Goal: Task Accomplishment & Management: Use online tool/utility

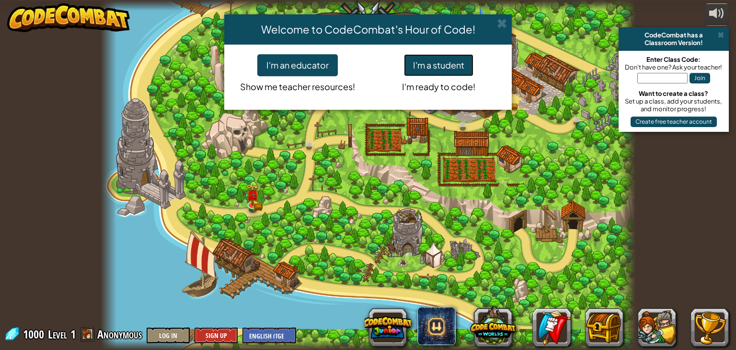
click at [463, 64] on button "I'm a student" at bounding box center [438, 65] width 69 height 22
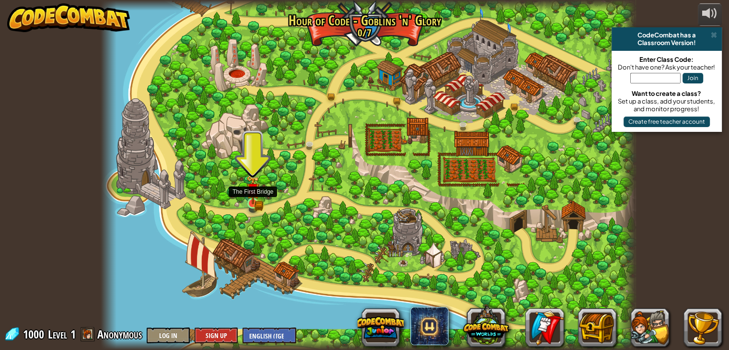
click at [253, 194] on img at bounding box center [253, 190] width 8 height 8
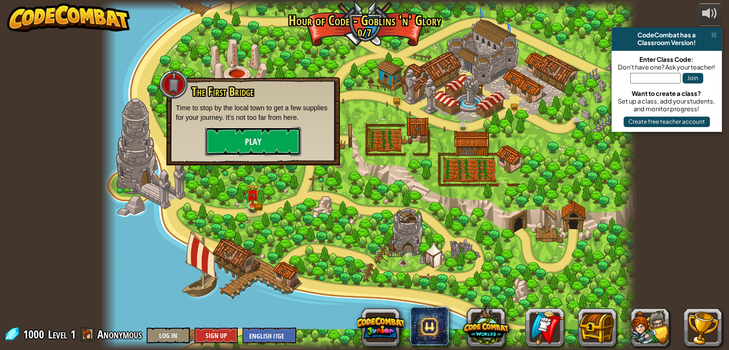
click at [266, 139] on button "Play" at bounding box center [253, 141] width 96 height 29
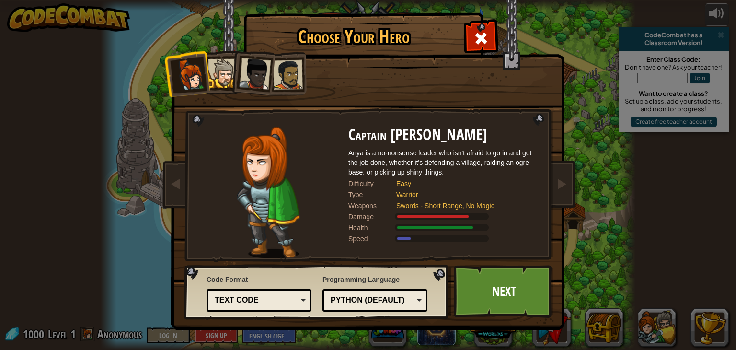
click at [225, 61] on div at bounding box center [222, 73] width 29 height 29
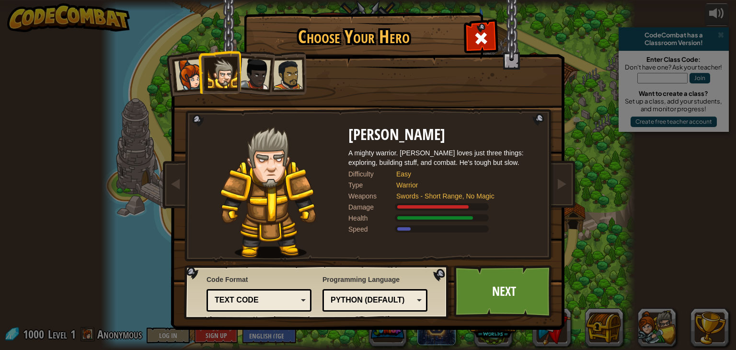
click at [266, 74] on div at bounding box center [255, 74] width 32 height 32
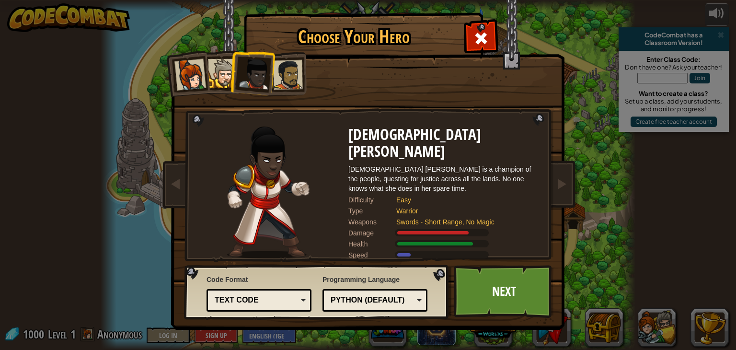
click at [286, 75] on div at bounding box center [288, 75] width 30 height 30
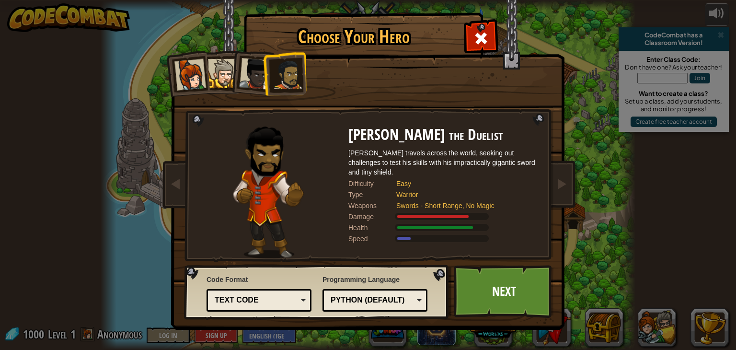
click at [249, 77] on div at bounding box center [255, 74] width 32 height 32
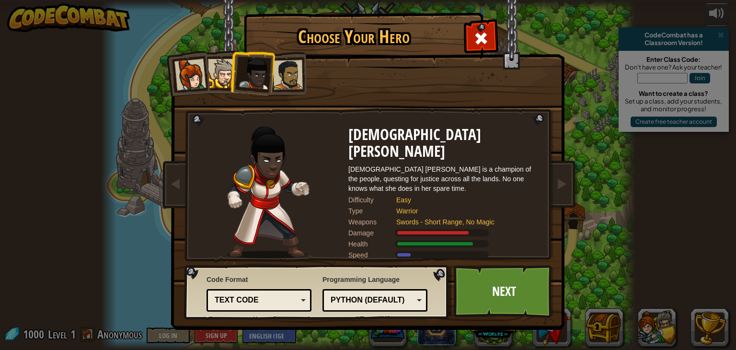
click at [214, 77] on div at bounding box center [222, 73] width 29 height 29
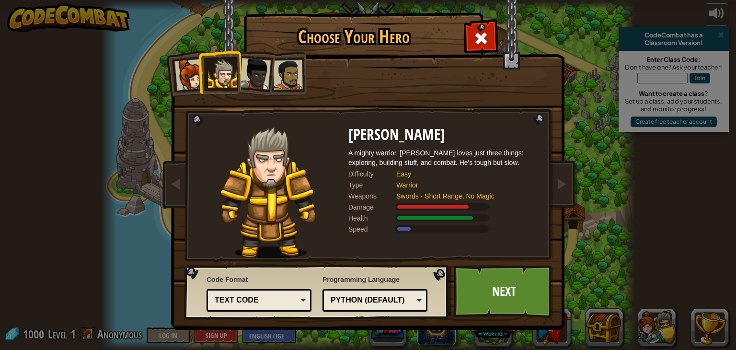
click at [193, 77] on div at bounding box center [190, 75] width 32 height 32
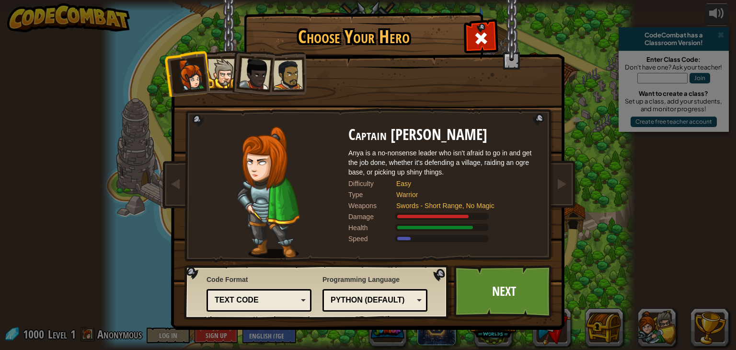
click at [292, 72] on div at bounding box center [288, 75] width 30 height 30
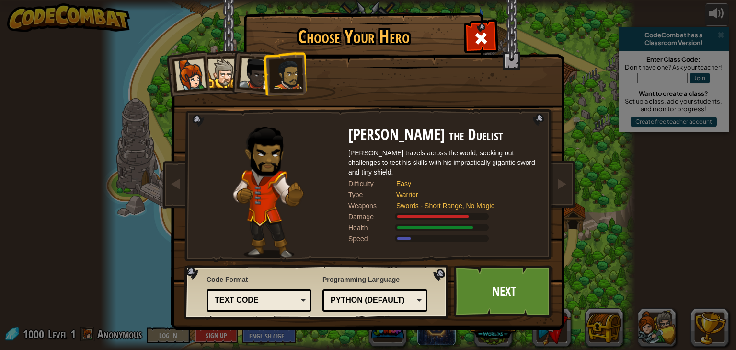
click at [258, 75] on div at bounding box center [255, 74] width 32 height 32
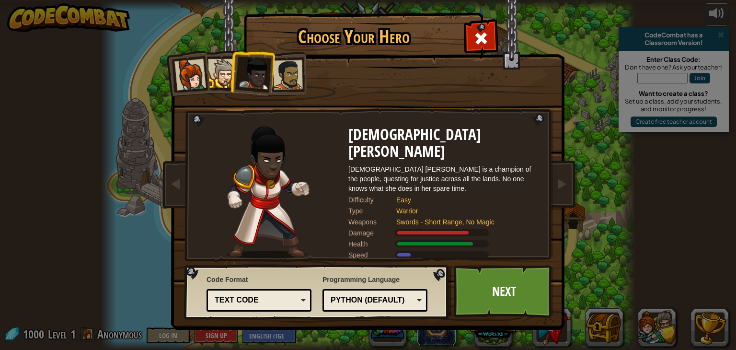
click at [199, 83] on div at bounding box center [190, 75] width 32 height 32
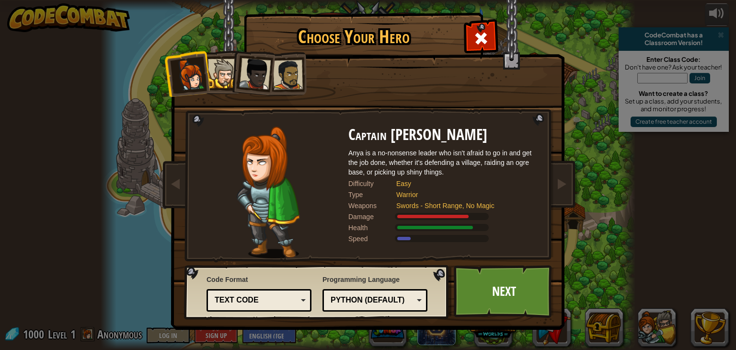
click at [220, 59] on div at bounding box center [222, 73] width 29 height 29
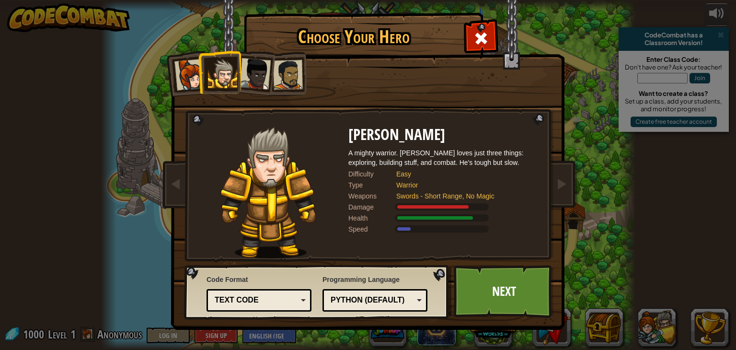
click at [253, 66] on div at bounding box center [255, 74] width 32 height 32
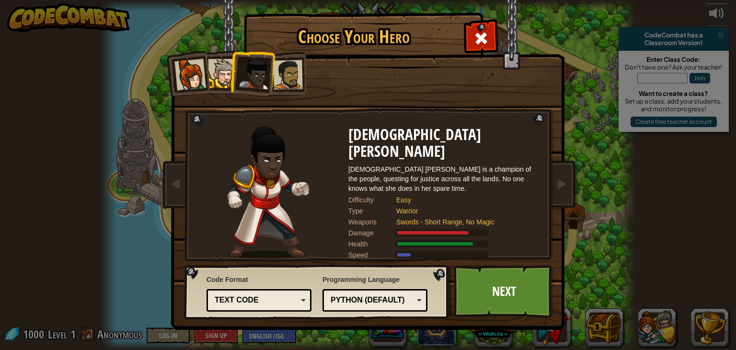
click at [297, 67] on div at bounding box center [288, 75] width 30 height 30
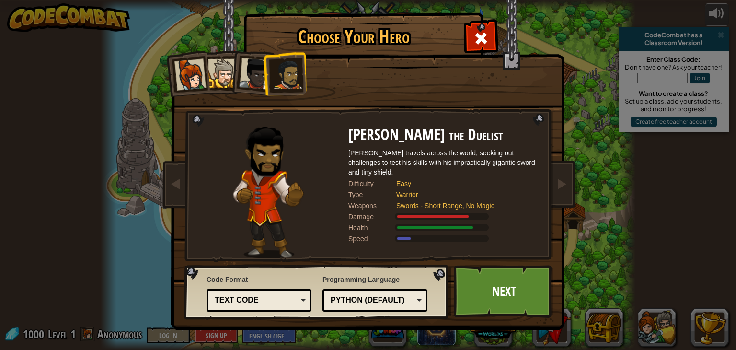
click at [191, 73] on div at bounding box center [190, 75] width 32 height 32
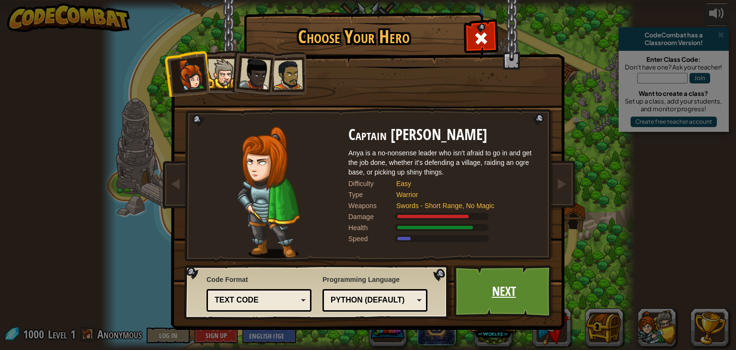
click at [474, 290] on link "Next" at bounding box center [504, 291] width 100 height 53
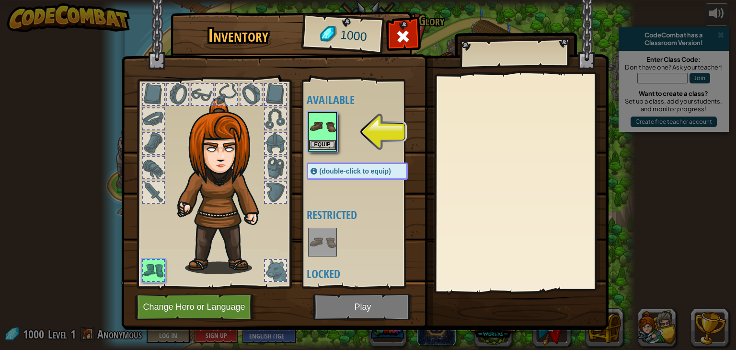
click at [318, 135] on img at bounding box center [322, 126] width 27 height 27
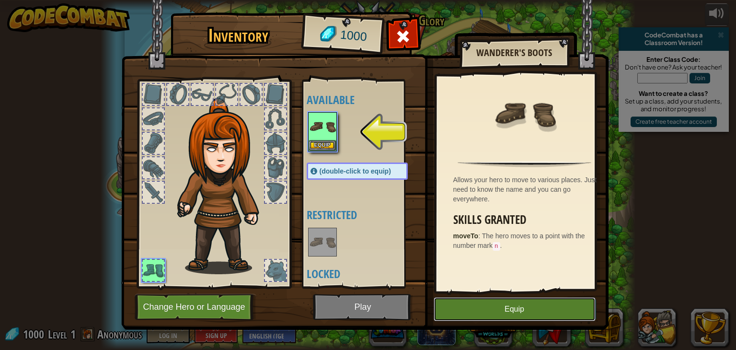
click at [514, 308] on button "Equip" at bounding box center [515, 309] width 162 height 24
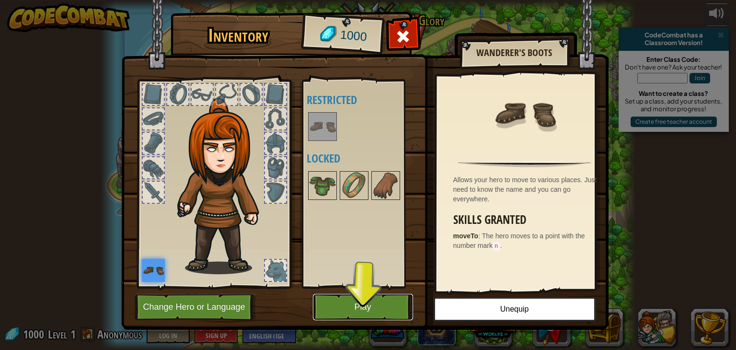
click at [354, 303] on button "Play" at bounding box center [363, 307] width 100 height 26
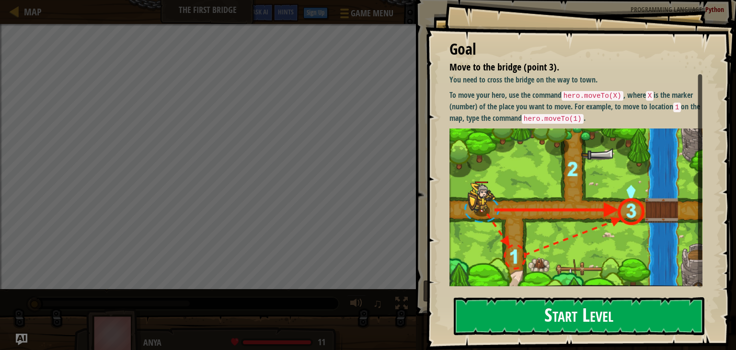
click at [545, 312] on button "Start Level" at bounding box center [579, 316] width 251 height 38
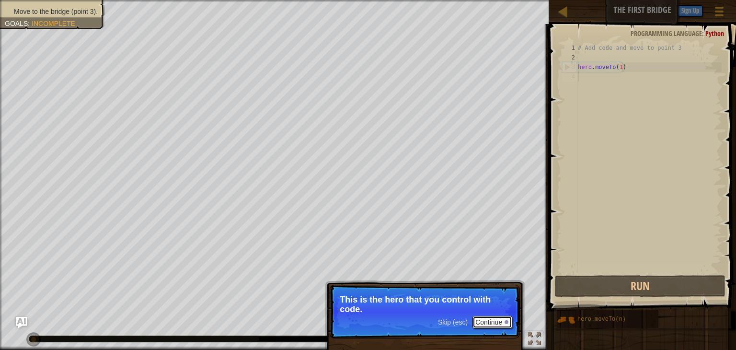
click at [489, 320] on button "Continue" at bounding box center [493, 322] width 40 height 12
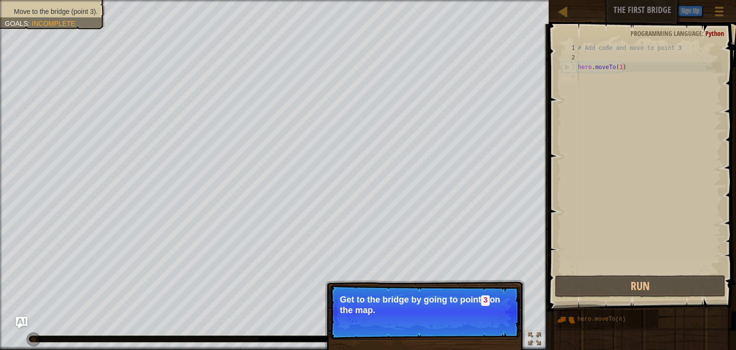
click at [489, 320] on p "Skip (esc) Continue Get to the bridge by going to point 3 on the map." at bounding box center [425, 312] width 190 height 55
click at [489, 320] on button "Continue" at bounding box center [493, 323] width 40 height 12
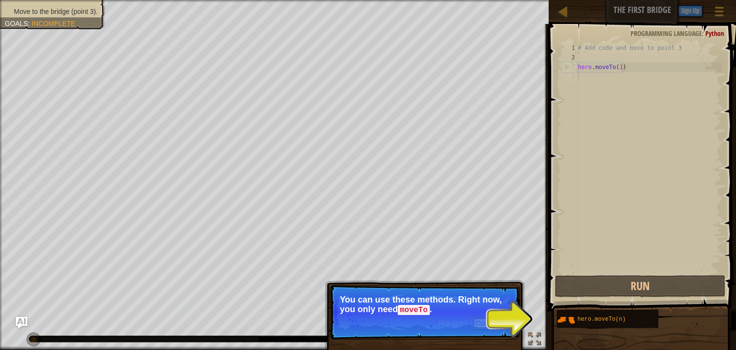
click at [489, 320] on button "Continue" at bounding box center [493, 323] width 40 height 12
click at [489, 320] on div "Skip (esc) Continue You can use these methods. Right now, you only need moveTo ." at bounding box center [425, 356] width 200 height 142
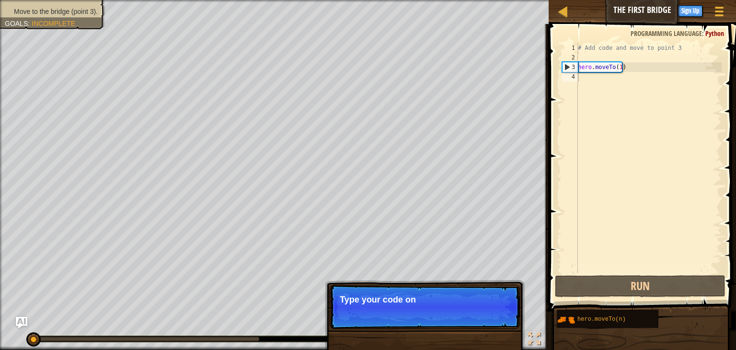
click at [489, 320] on p "Skip (esc) Continue Type your code on" at bounding box center [425, 307] width 190 height 44
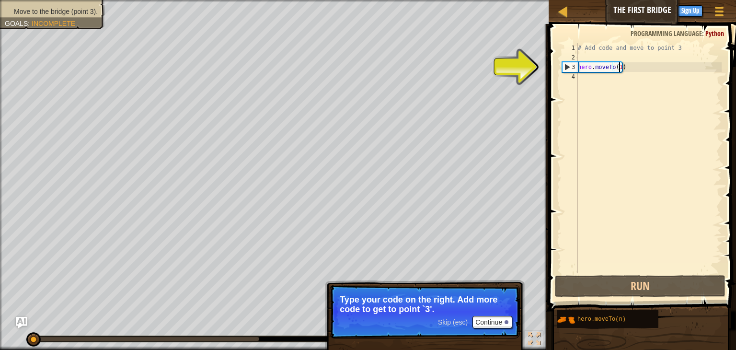
click at [619, 66] on div "# Add code and move to point 3 hero . moveTo ( 1 )" at bounding box center [649, 167] width 146 height 249
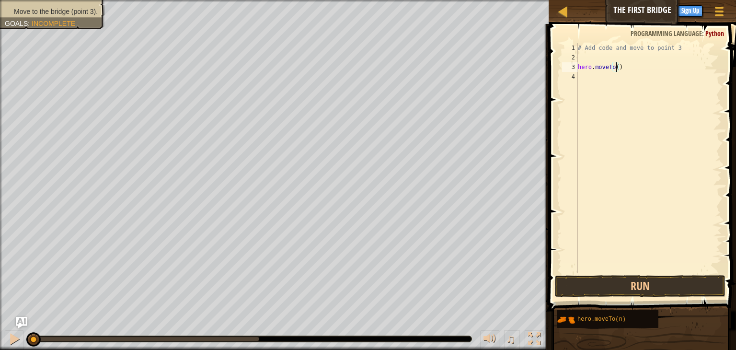
scroll to position [4, 3]
type textarea "hero.moveTo(3)"
click at [627, 293] on button "Run" at bounding box center [640, 286] width 171 height 22
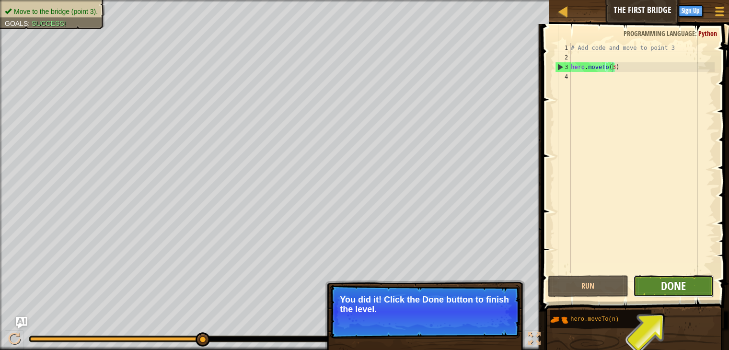
click at [660, 289] on button "Done" at bounding box center [673, 286] width 81 height 22
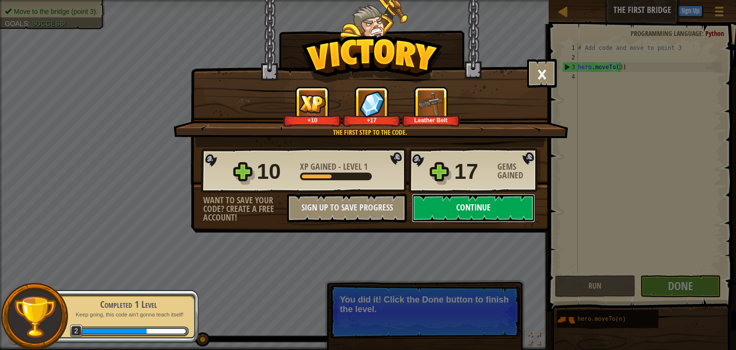
click at [470, 209] on button "Continue" at bounding box center [474, 208] width 124 height 29
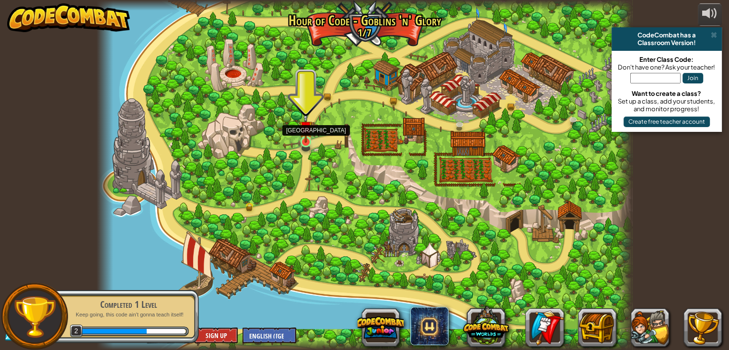
click at [304, 136] on img at bounding box center [305, 127] width 13 height 31
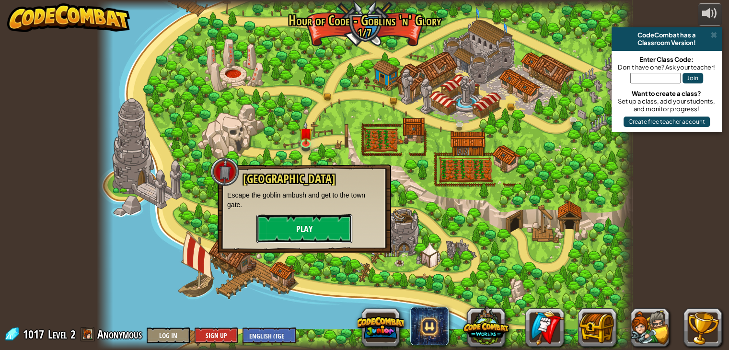
click at [324, 223] on button "Play" at bounding box center [304, 228] width 96 height 29
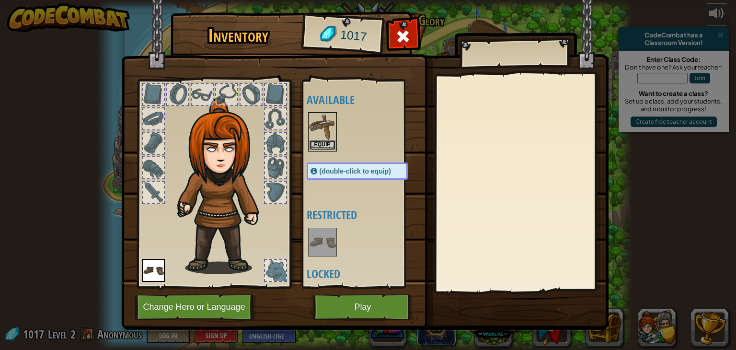
click at [321, 140] on button "Equip" at bounding box center [322, 145] width 27 height 10
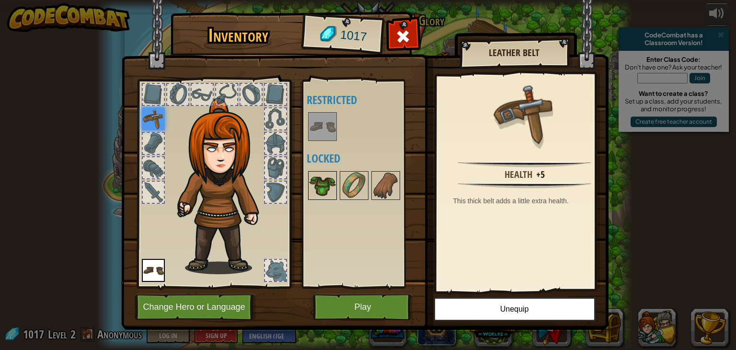
click at [316, 185] on img at bounding box center [322, 185] width 27 height 27
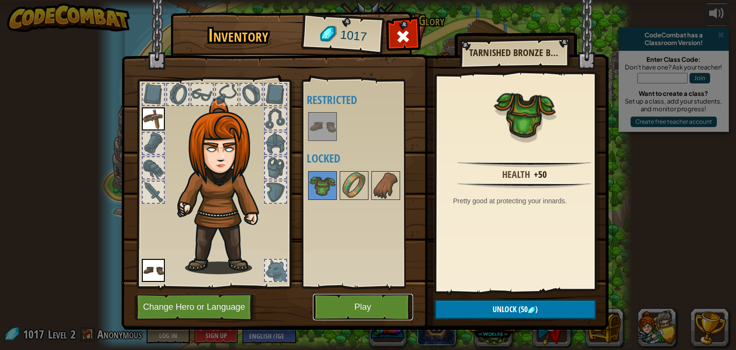
click at [370, 312] on button "Play" at bounding box center [363, 307] width 100 height 26
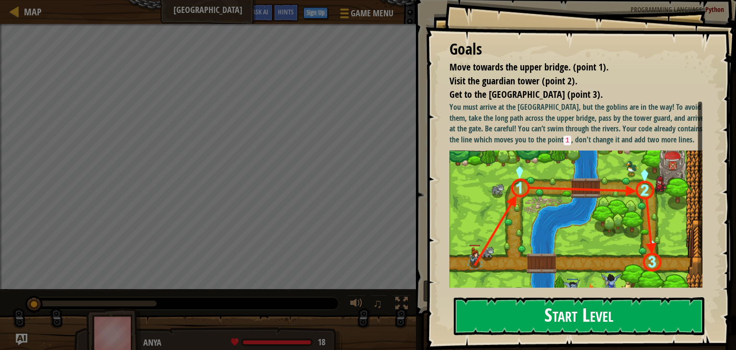
click at [548, 319] on button "Start Level" at bounding box center [579, 316] width 251 height 38
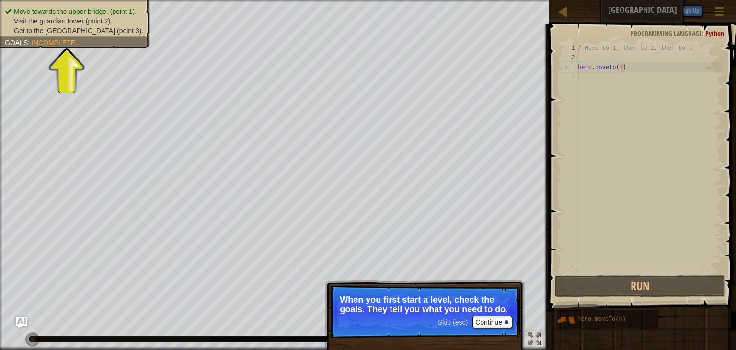
click at [514, 318] on p "Skip (esc) Continue When you first start a level, check the goals. They tell yo…" at bounding box center [425, 312] width 190 height 54
drag, startPoint x: 514, startPoint y: 318, endPoint x: 483, endPoint y: 320, distance: 31.2
click at [483, 320] on p "Skip (esc) Continue When you first start a level, check the goals. They tell yo…" at bounding box center [425, 312] width 190 height 54
click at [483, 320] on button "Continue" at bounding box center [493, 322] width 40 height 12
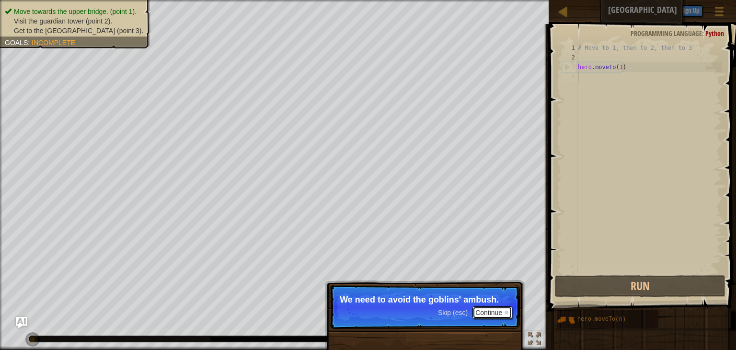
click at [488, 311] on button "Continue" at bounding box center [493, 312] width 40 height 12
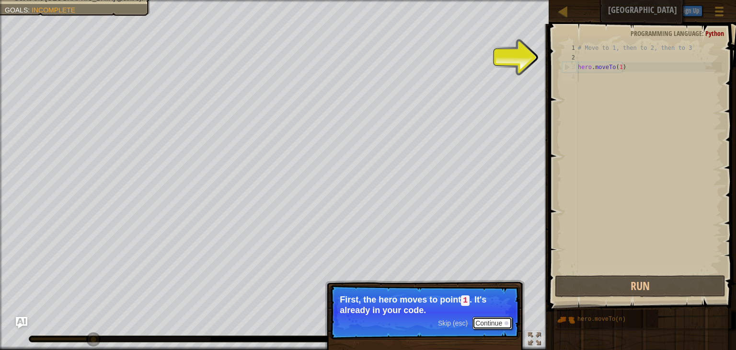
click at [480, 323] on button "Continue" at bounding box center [493, 323] width 40 height 12
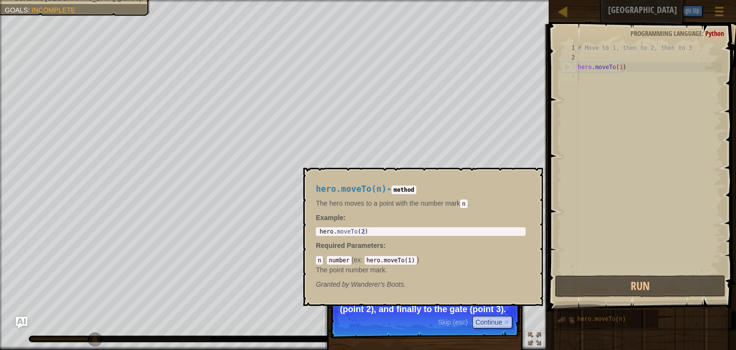
click at [574, 324] on img at bounding box center [566, 320] width 18 height 18
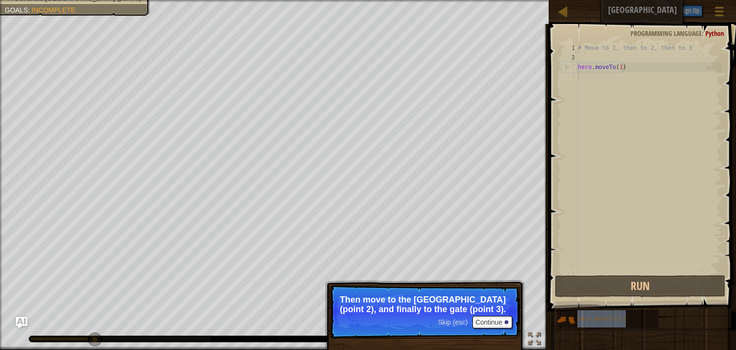
type textarea "hero.moveTo(1)"
click at [628, 66] on div "# Move to 1, then to 2, then to 3 hero . moveTo ( 1 )" at bounding box center [649, 167] width 146 height 249
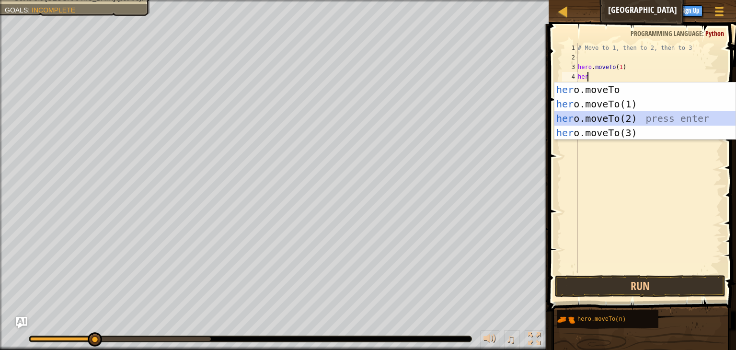
click at [618, 117] on div "her o.moveTo press enter her o.moveTo(1) press enter her o.moveTo(2) press ente…" at bounding box center [645, 125] width 181 height 86
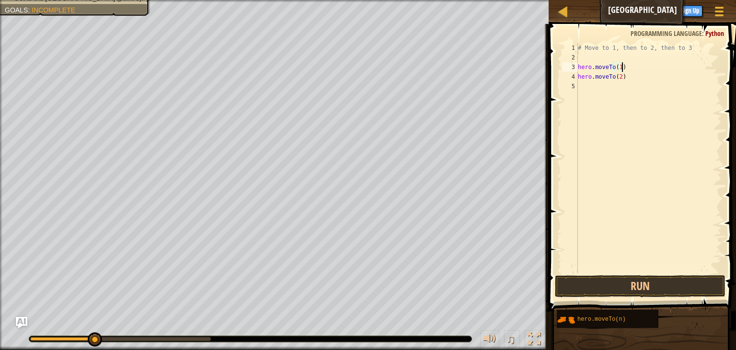
click at [632, 71] on div "# Move to 1, then to 2, then to 3 hero . moveTo ( 1 ) hero . moveTo ( 2 )" at bounding box center [649, 167] width 146 height 249
click at [632, 80] on div "# Move to 1, then to 2, then to 3 hero . moveTo ( 1 ) hero . moveTo ( 2 )" at bounding box center [649, 167] width 146 height 249
type textarea "hero.moveTo(2)"
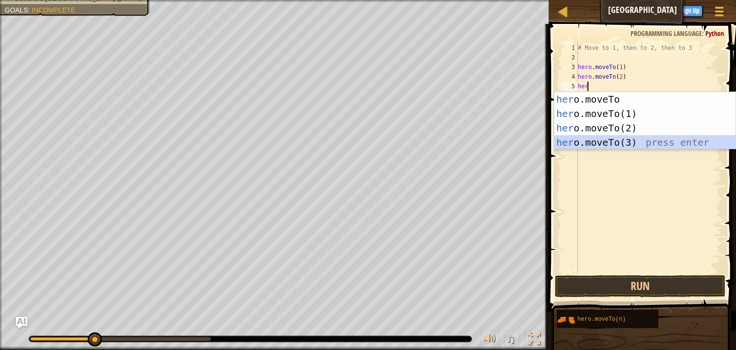
click at [590, 143] on div "her o.moveTo press enter her o.moveTo(1) press enter her o.moveTo(2) press ente…" at bounding box center [645, 135] width 181 height 86
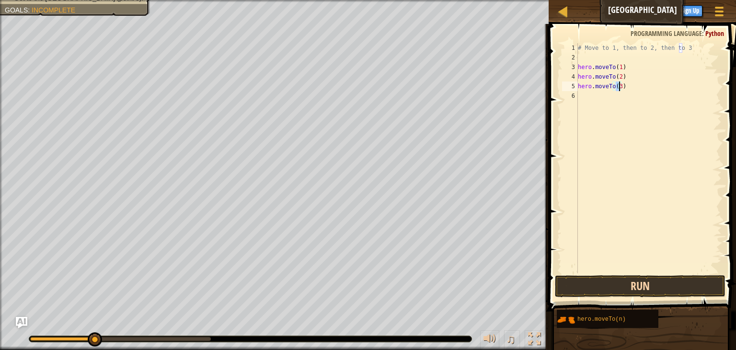
type textarea "hero.moveTo(3)"
click at [607, 281] on button "Run" at bounding box center [640, 286] width 171 height 22
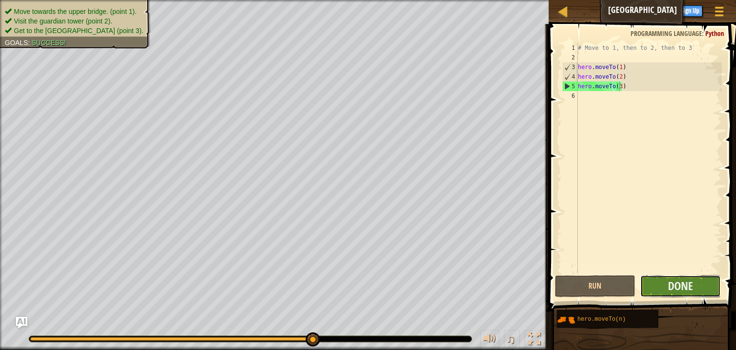
click at [656, 285] on button "Done" at bounding box center [680, 286] width 81 height 22
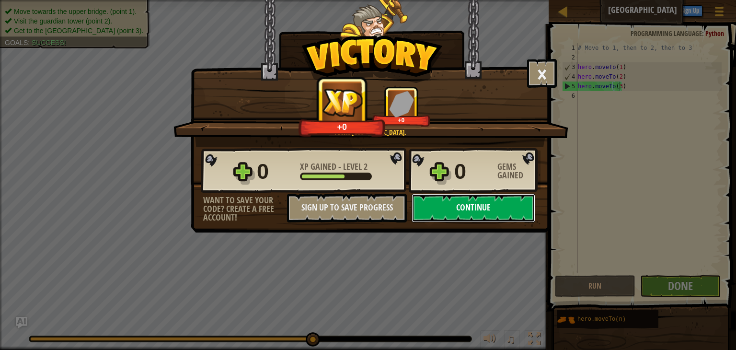
click at [485, 200] on button "Continue" at bounding box center [474, 208] width 124 height 29
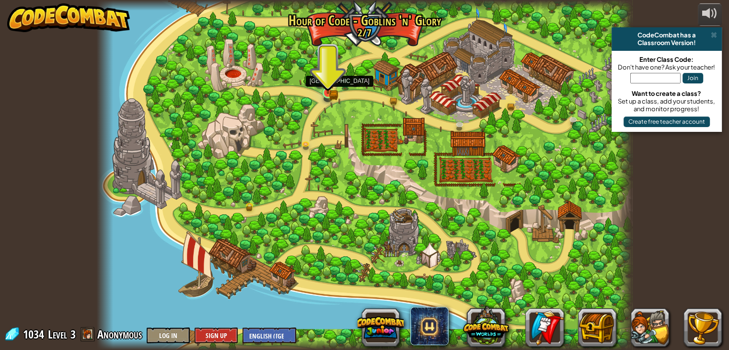
click at [330, 90] on img at bounding box center [327, 79] width 13 height 29
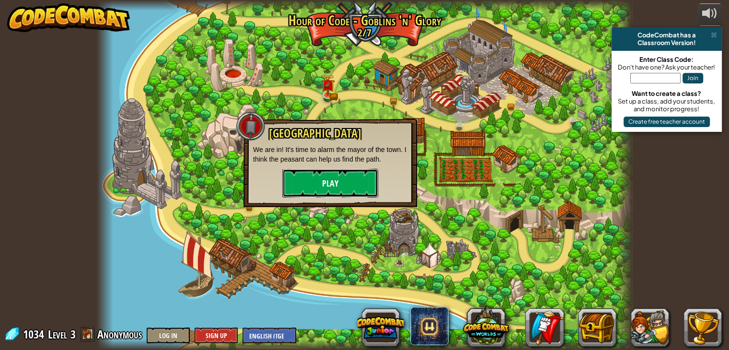
click at [334, 183] on button "Play" at bounding box center [330, 183] width 96 height 29
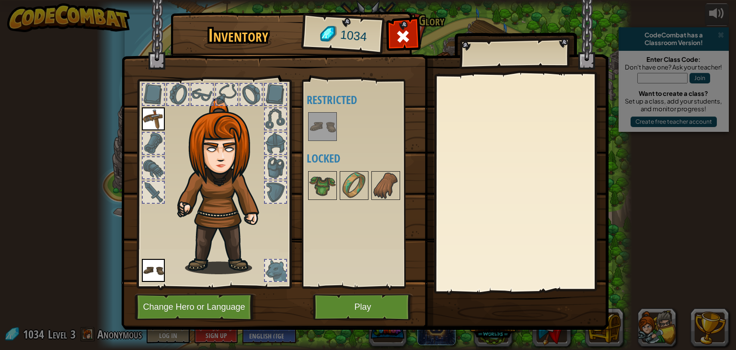
click at [326, 130] on img at bounding box center [322, 126] width 27 height 27
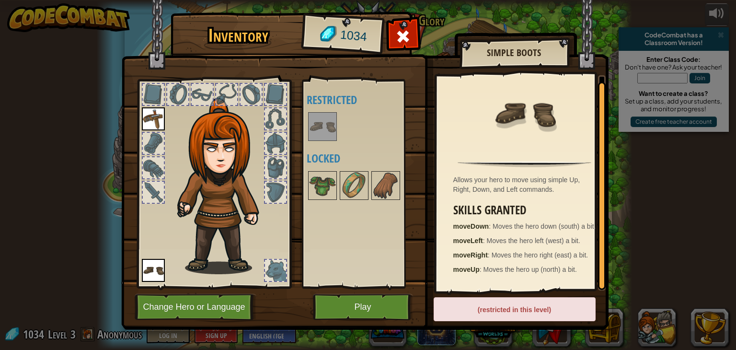
scroll to position [3, 0]
click at [363, 303] on button "Play" at bounding box center [363, 307] width 100 height 26
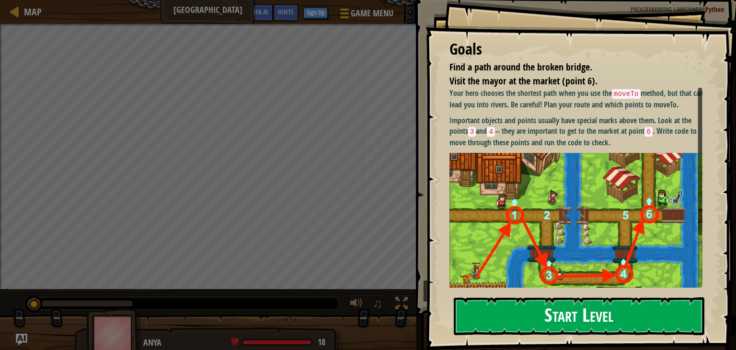
click at [508, 320] on button "Start Level" at bounding box center [579, 316] width 251 height 38
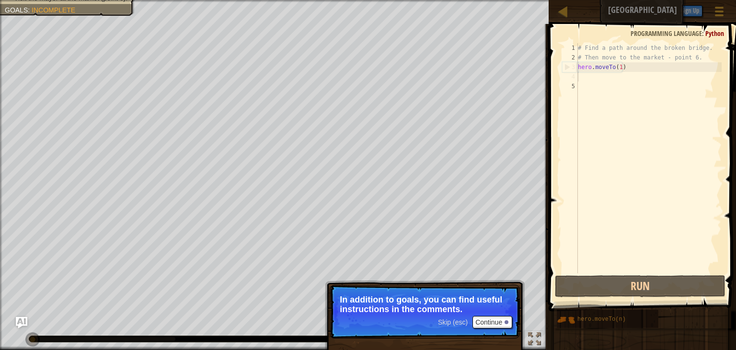
click at [591, 80] on div "# Find a path around the broken bridge. # Then move to the market - point 6. he…" at bounding box center [649, 167] width 146 height 249
click at [581, 78] on div "# Find a path around the broken bridge. # Then move to the market - point 6. he…" at bounding box center [649, 167] width 146 height 249
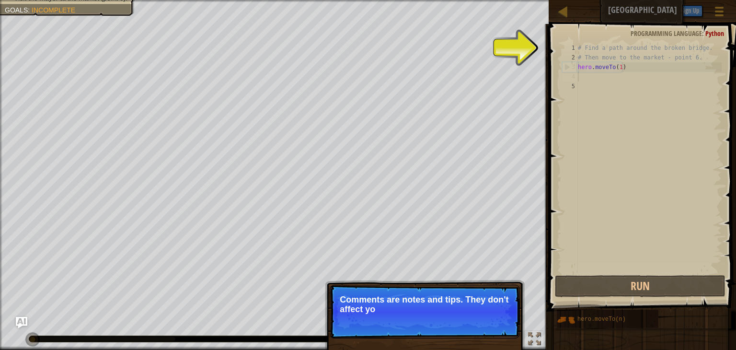
click at [581, 78] on div "# Find a path around the broken bridge. # Then move to the market - point 6. he…" at bounding box center [649, 167] width 146 height 249
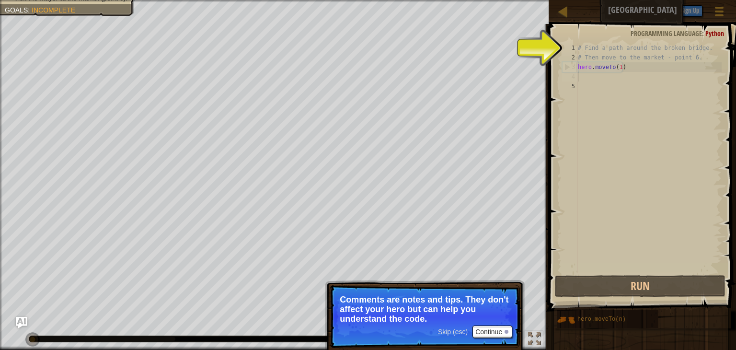
click at [546, 74] on span at bounding box center [643, 153] width 195 height 315
type textarea "hero.moveTo(1)"
click at [579, 70] on div "# Find a path around the broken bridge. # Then move to the market - point 6. he…" at bounding box center [649, 167] width 146 height 249
click at [626, 68] on div "# Find a path around the broken bridge. # Then move to the market - point 6. he…" at bounding box center [649, 167] width 146 height 249
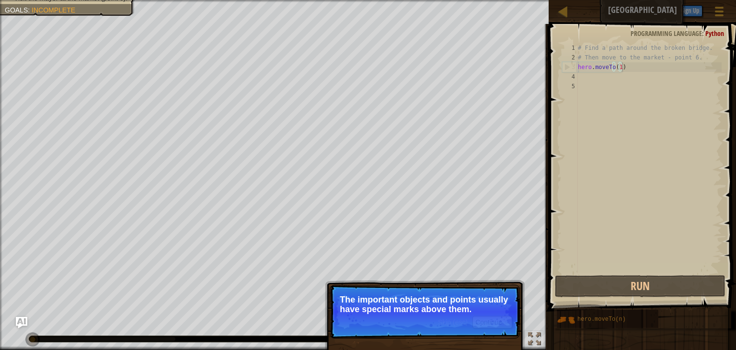
click at [625, 68] on div "# Find a path around the broken bridge. # Then move to the market - point 6. he…" at bounding box center [649, 167] width 146 height 249
click at [489, 323] on button "Continue" at bounding box center [493, 322] width 40 height 12
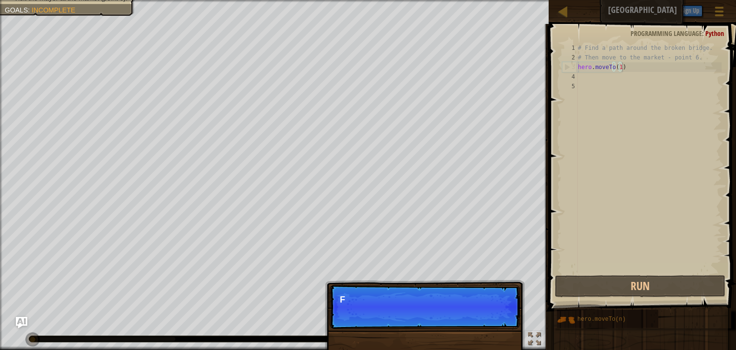
scroll to position [4, 3]
click at [489, 323] on p "Skip (esc) Continue For more information, read the HINTS." at bounding box center [425, 307] width 190 height 44
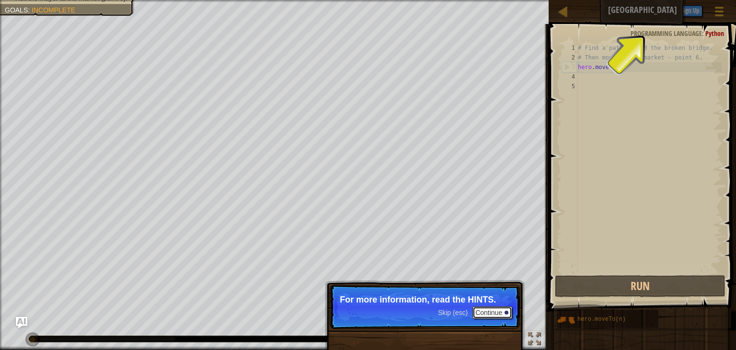
click at [491, 313] on button "Continue" at bounding box center [493, 312] width 40 height 12
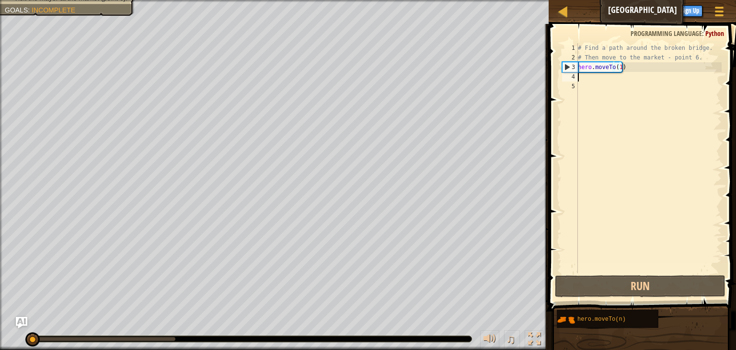
click at [639, 74] on div "# Find a path around the broken bridge. # Then move to the market - point 6. he…" at bounding box center [649, 167] width 146 height 249
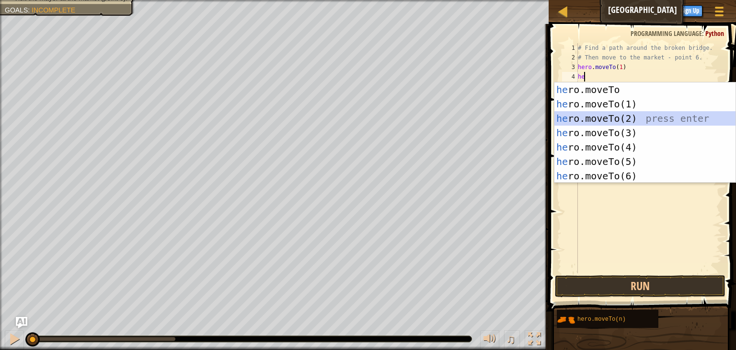
click at [617, 116] on div "he ro.moveTo press enter he ro.moveTo(1) press enter he ro.moveTo(2) press ente…" at bounding box center [645, 146] width 181 height 129
type textarea "hero.moveTo(2)"
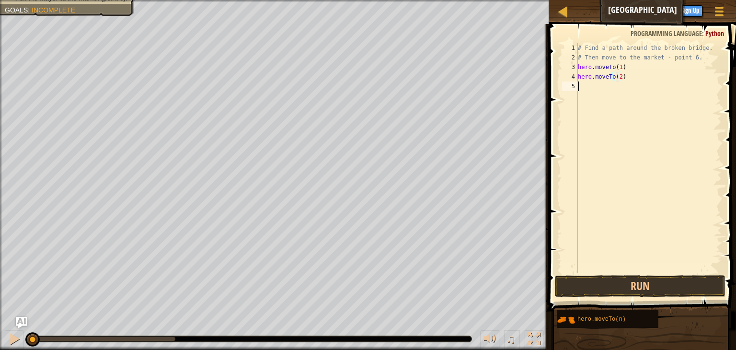
click at [617, 116] on div "# Find a path around the broken bridge. # Then move to the market - point 6. he…" at bounding box center [649, 167] width 146 height 249
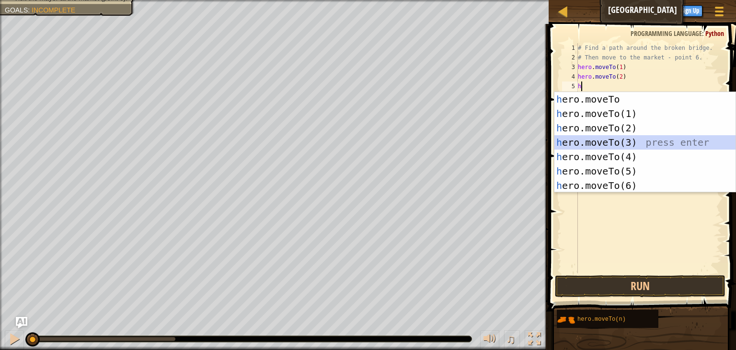
click at [621, 146] on div "h ero.moveTo press enter h ero.moveTo(1) press enter h ero.moveTo(2) press ente…" at bounding box center [645, 156] width 181 height 129
type textarea "hero.moveTo(3)"
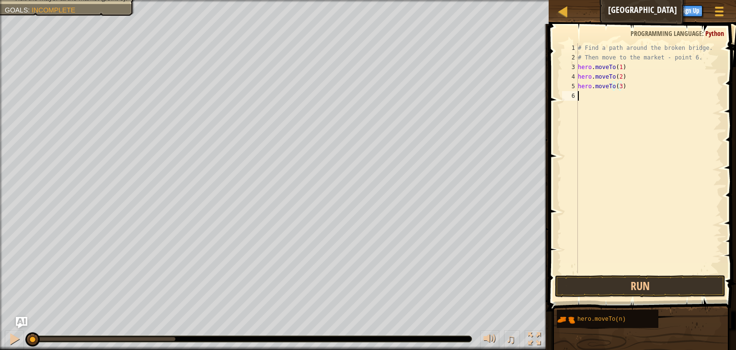
click at [592, 94] on div "# Find a path around the broken bridge. # Then move to the market - point 6. he…" at bounding box center [649, 167] width 146 height 249
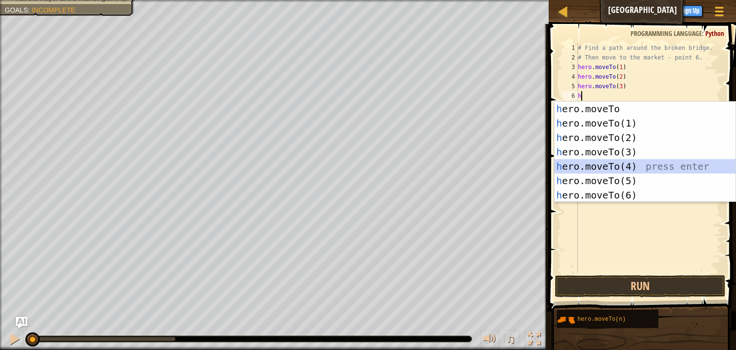
click at [617, 165] on div "h ero.moveTo press enter h ero.moveTo(1) press enter h ero.moveTo(2) press ente…" at bounding box center [645, 166] width 181 height 129
type textarea "hero.moveTo(4)"
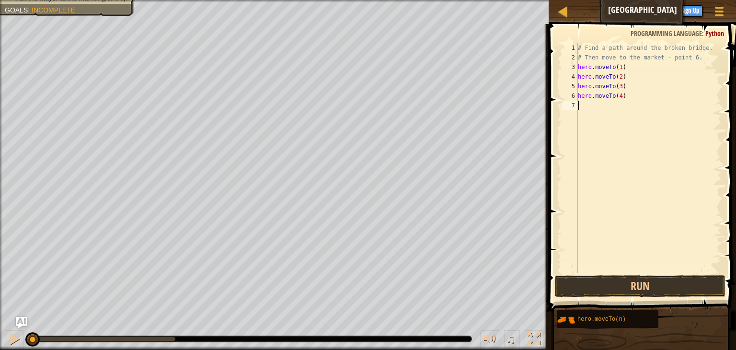
click at [582, 105] on div "# Find a path around the broken bridge. # Then move to the market - point 6. he…" at bounding box center [649, 167] width 146 height 249
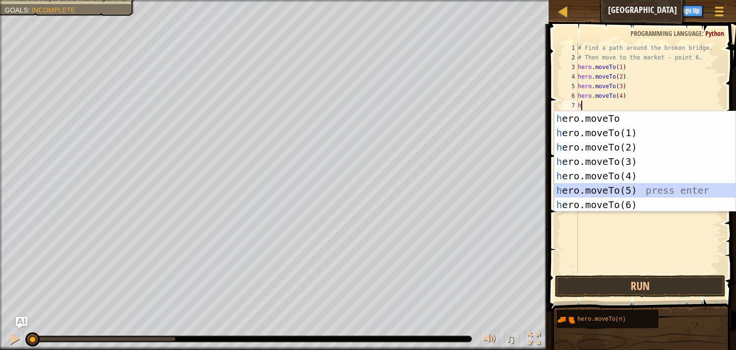
click at [578, 188] on div "h ero.moveTo press enter h ero.moveTo(1) press enter h ero.moveTo(2) press ente…" at bounding box center [645, 175] width 181 height 129
type textarea "hero.moveTo(5)"
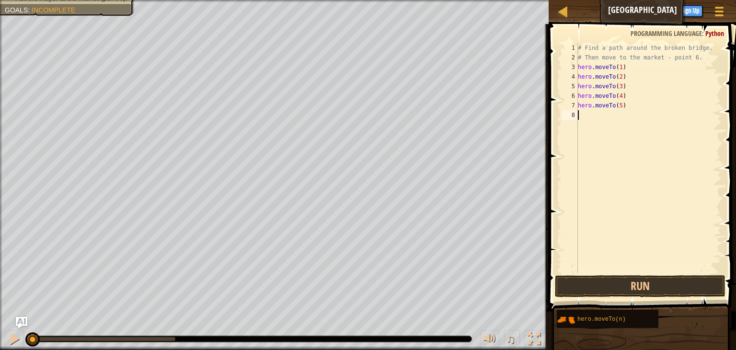
click at [590, 119] on div "# Find a path around the broken bridge. # Then move to the market - point 6. he…" at bounding box center [649, 167] width 146 height 249
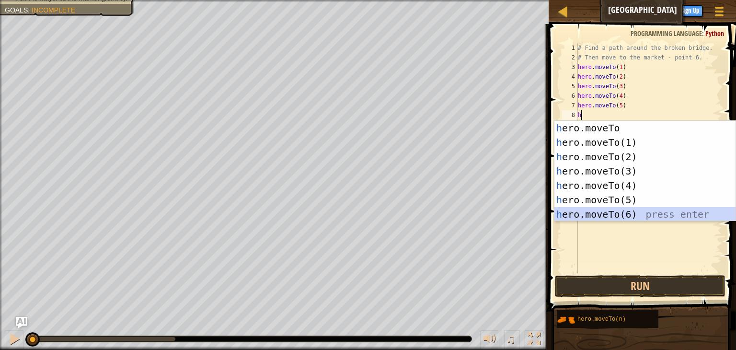
click at [600, 215] on div "h ero.moveTo press enter h ero.moveTo(1) press enter h ero.moveTo(2) press ente…" at bounding box center [645, 185] width 181 height 129
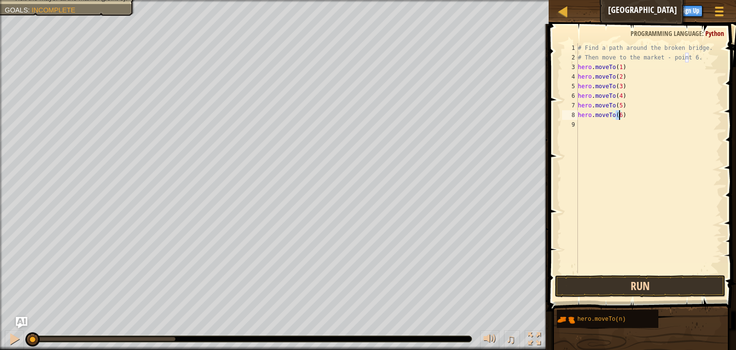
type textarea "hero.moveTo(6)"
click at [625, 284] on button "Run" at bounding box center [640, 286] width 171 height 22
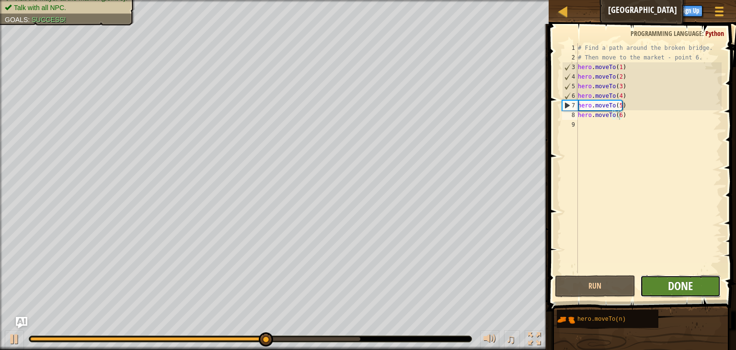
click at [686, 283] on span "Done" at bounding box center [680, 285] width 25 height 15
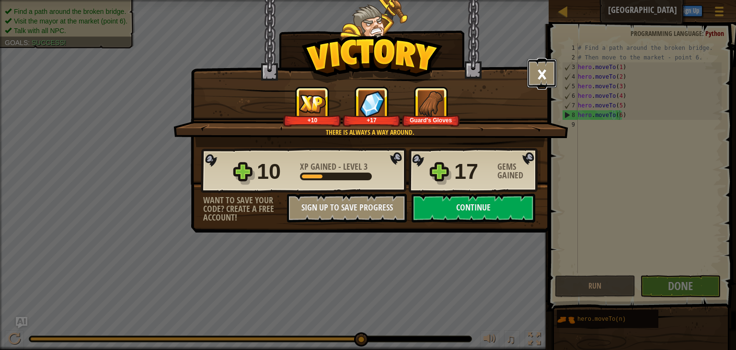
click at [544, 78] on button "×" at bounding box center [542, 73] width 30 height 29
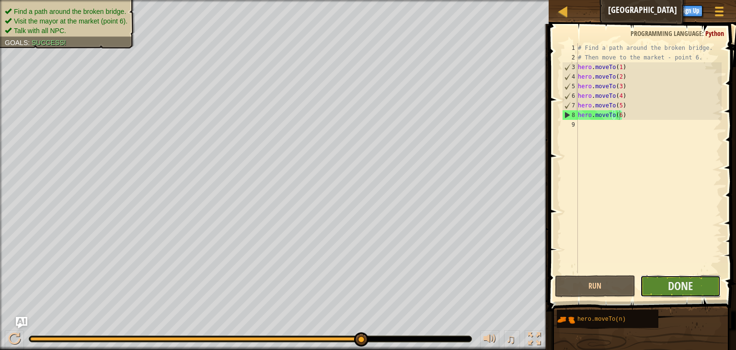
click at [654, 284] on button "Done" at bounding box center [680, 286] width 81 height 22
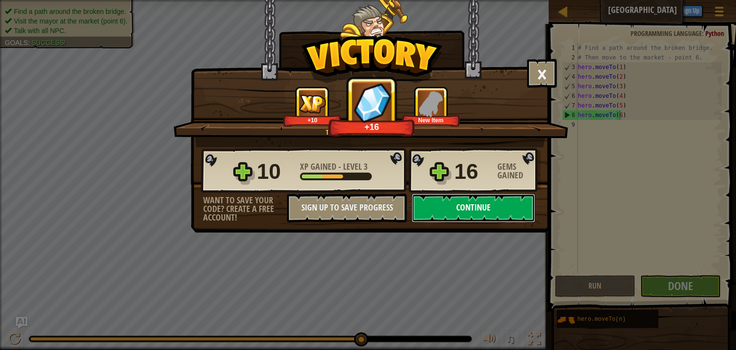
click at [449, 213] on button "Continue" at bounding box center [474, 208] width 124 height 29
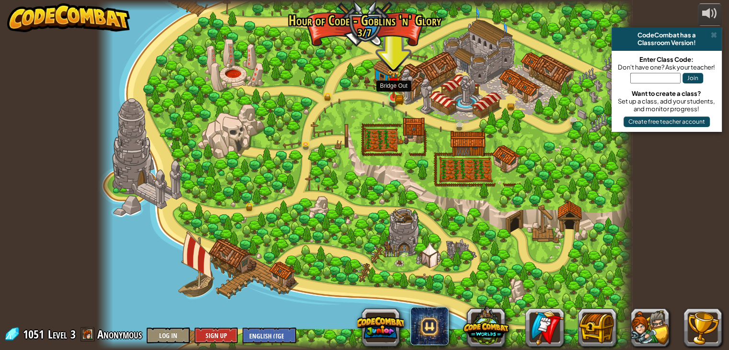
click at [393, 96] on img at bounding box center [393, 83] width 13 height 29
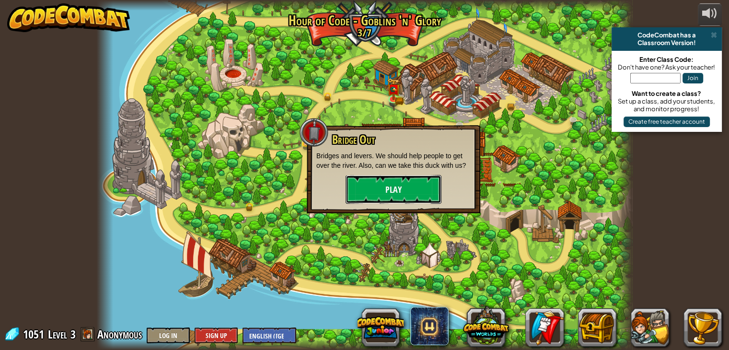
click at [387, 185] on button "Play" at bounding box center [394, 189] width 96 height 29
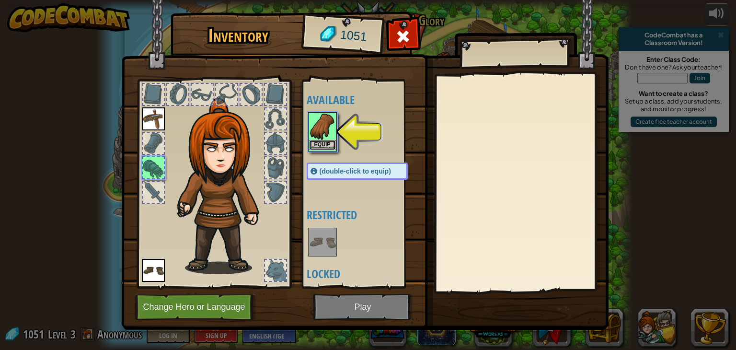
click at [325, 141] on button "Equip" at bounding box center [322, 145] width 27 height 10
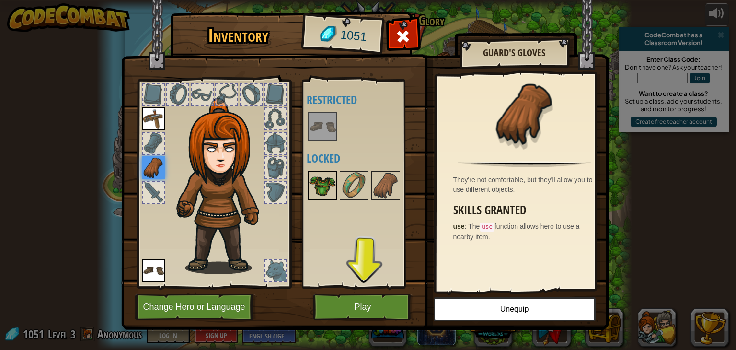
click at [326, 184] on img at bounding box center [322, 185] width 27 height 27
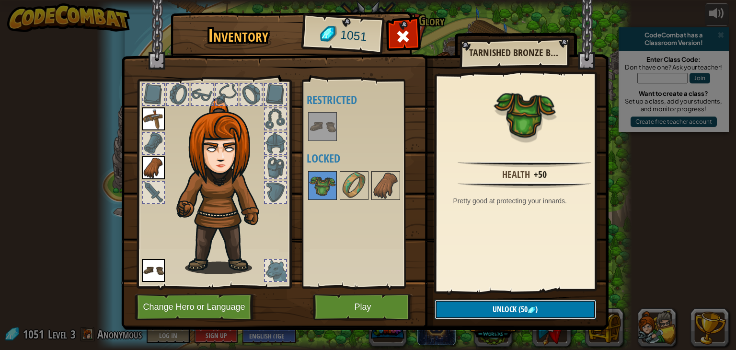
click at [508, 303] on button "Unlock (50 )" at bounding box center [516, 310] width 162 height 20
click at [468, 315] on button "Confirm" at bounding box center [516, 310] width 162 height 20
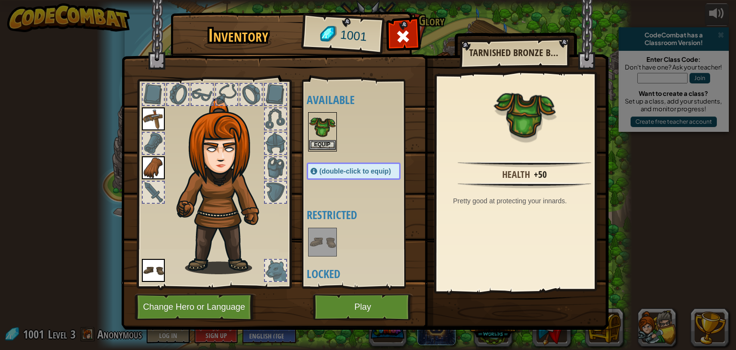
click at [320, 138] on img at bounding box center [322, 126] width 27 height 27
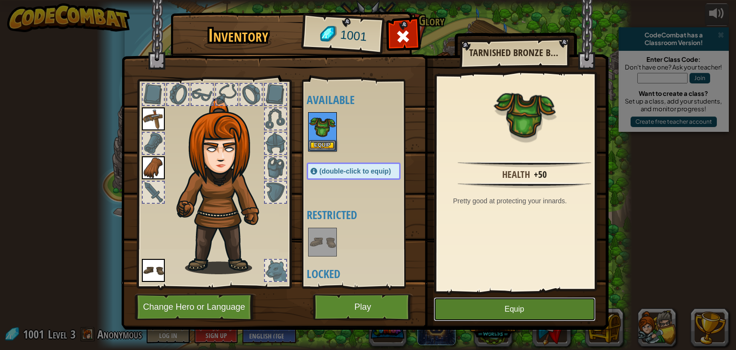
click at [478, 303] on button "Equip" at bounding box center [515, 309] width 162 height 24
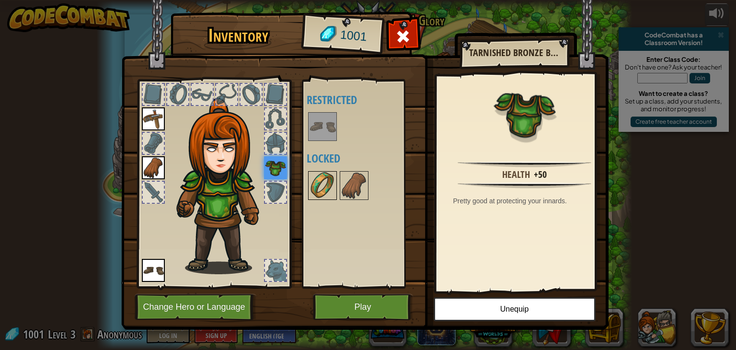
click at [317, 190] on img at bounding box center [322, 185] width 27 height 27
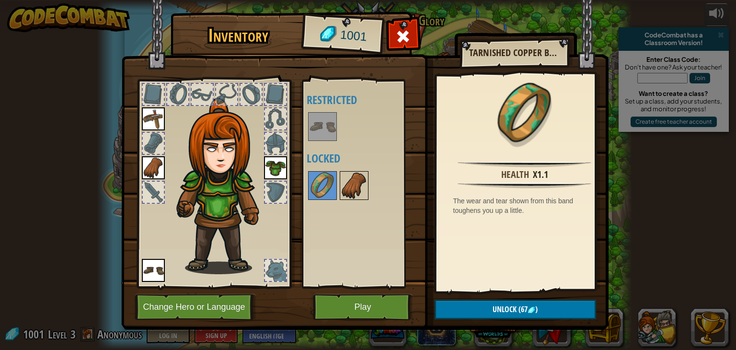
click at [349, 186] on img at bounding box center [354, 185] width 27 height 27
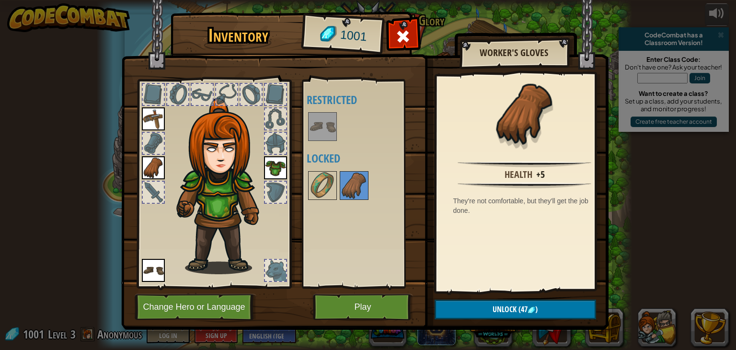
click at [150, 167] on img at bounding box center [153, 167] width 23 height 23
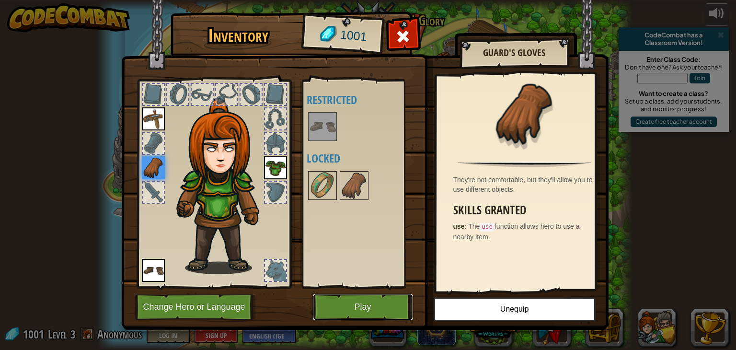
click at [355, 314] on button "Play" at bounding box center [363, 307] width 100 height 26
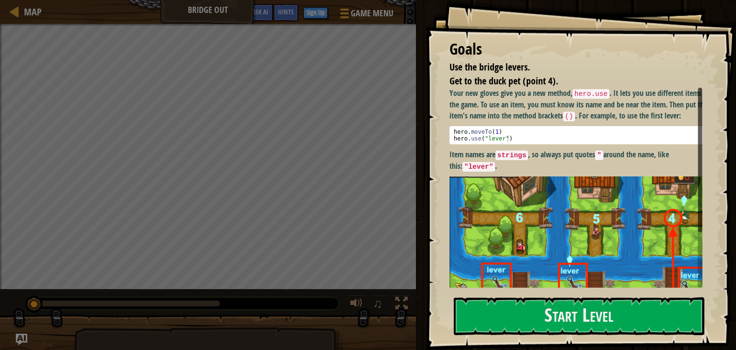
click at [468, 240] on img at bounding box center [580, 253] width 260 height 155
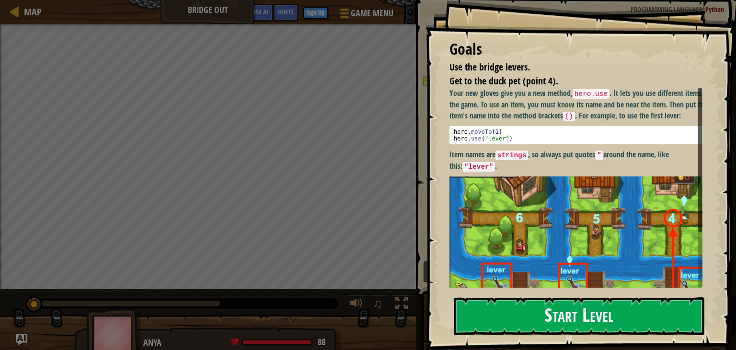
click at [474, 309] on button "Start Level" at bounding box center [579, 316] width 251 height 38
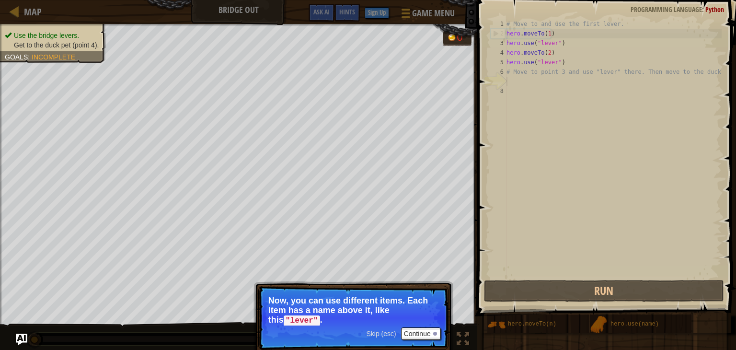
click at [380, 333] on span "Skip (esc)" at bounding box center [381, 334] width 30 height 8
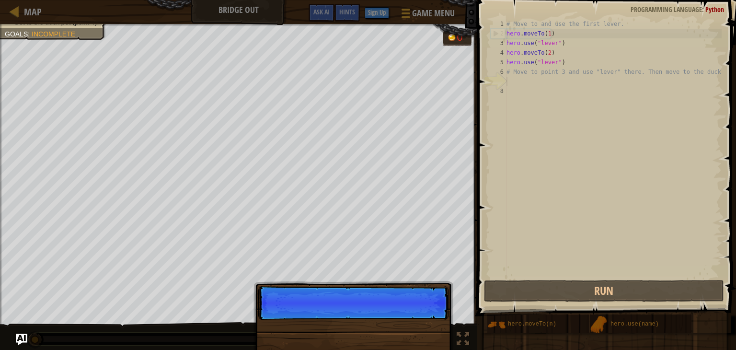
scroll to position [4, 0]
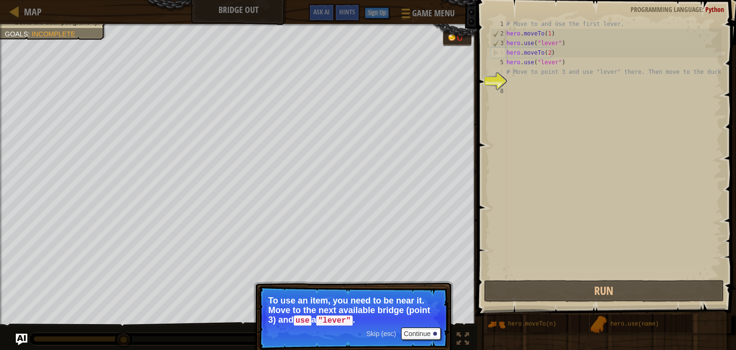
click at [514, 72] on div "# Move to and use the first lever. hero . moveTo ( 1 ) hero . use ( "lever" ) h…" at bounding box center [613, 158] width 217 height 278
type textarea "# Move to point 3 and use "lever" there. Then move to the duck."
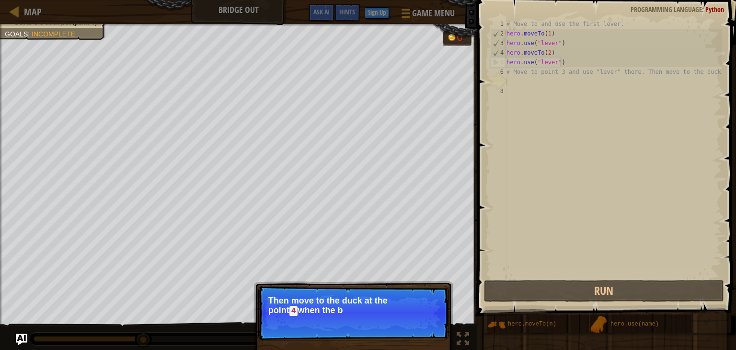
click at [509, 81] on div "# Move to and use the first lever. hero . moveTo ( 1 ) hero . use ( "lever" ) h…" at bounding box center [613, 158] width 217 height 278
click at [509, 91] on div "# Move to and use the first lever. hero . moveTo ( 1 ) hero . use ( "lever" ) h…" at bounding box center [613, 158] width 217 height 278
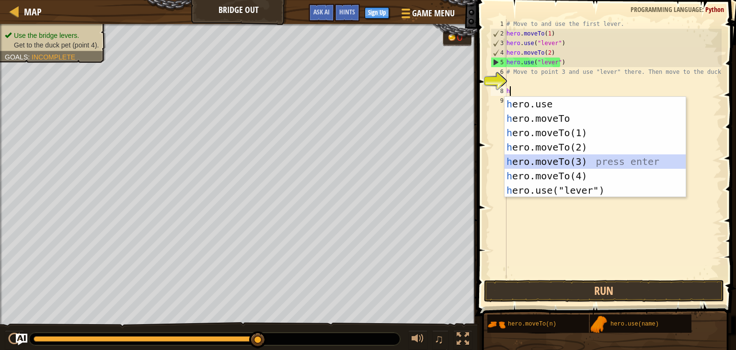
click at [562, 162] on div "h ero.use press enter h ero.moveTo press enter h ero.moveTo(1) press enter h er…" at bounding box center [595, 161] width 181 height 129
type textarea "hero.moveTo(3)"
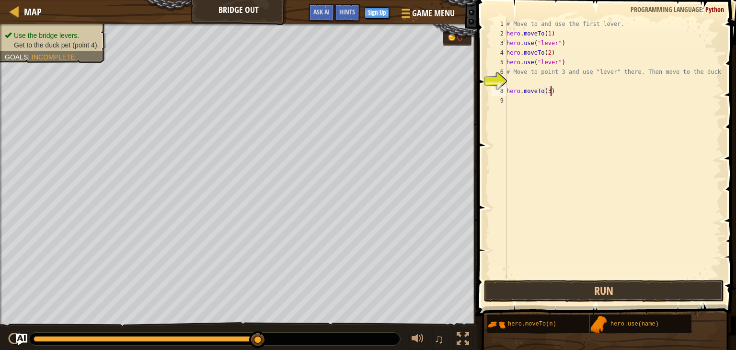
click at [556, 91] on div "# Move to and use the first lever. hero . moveTo ( 1 ) hero . use ( "lever" ) h…" at bounding box center [613, 158] width 217 height 278
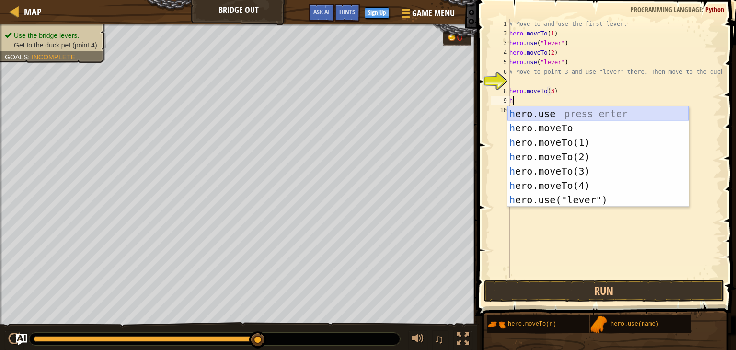
click at [579, 119] on div "h ero.use press enter h ero.moveTo press enter h ero.moveTo(1) press enter h er…" at bounding box center [598, 170] width 181 height 129
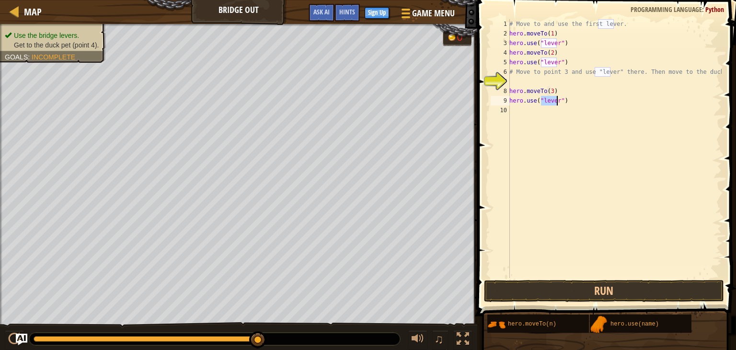
click at [573, 102] on div "# Move to and use the first lever. hero . moveTo ( 1 ) hero . use ( "lever" ) h…" at bounding box center [615, 158] width 214 height 278
type textarea "hero.use("lever")"
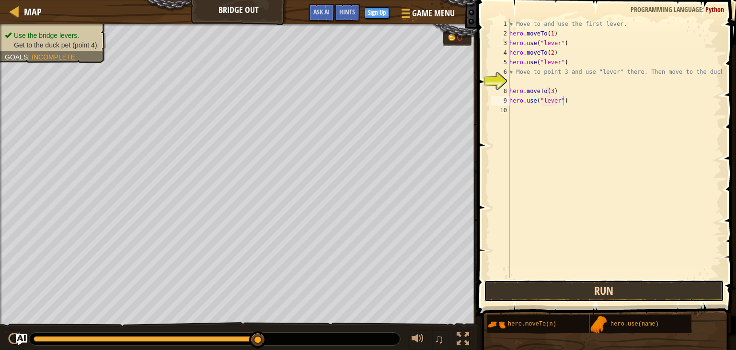
click at [553, 288] on button "Run" at bounding box center [604, 291] width 240 height 22
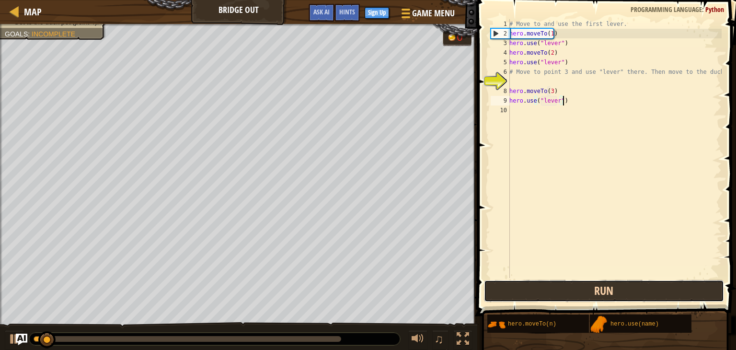
click at [553, 288] on button "Run" at bounding box center [604, 291] width 240 height 22
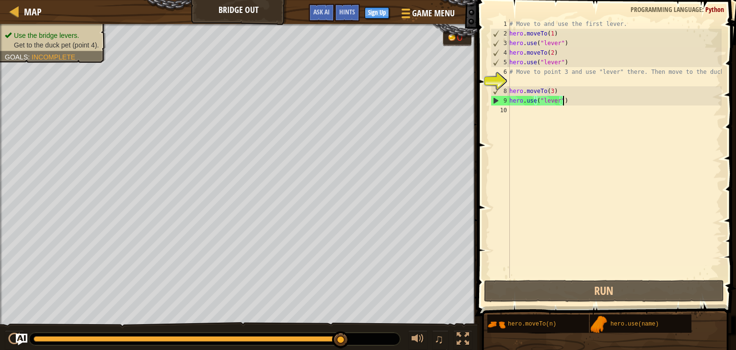
drag, startPoint x: 151, startPoint y: 337, endPoint x: 358, endPoint y: 330, distance: 206.2
click at [358, 330] on div "♫" at bounding box center [238, 336] width 477 height 29
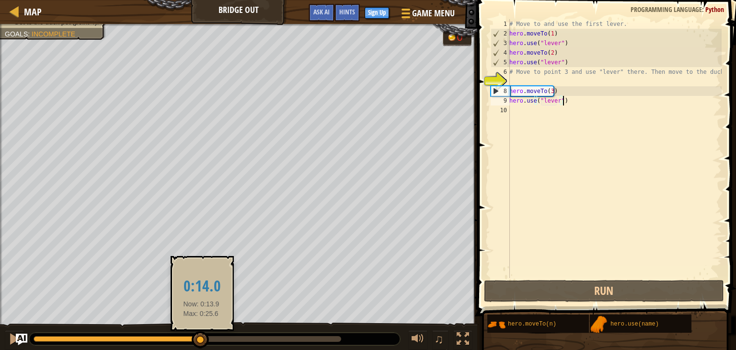
drag, startPoint x: 62, startPoint y: 337, endPoint x: 201, endPoint y: 337, distance: 139.0
click at [201, 337] on div at bounding box center [200, 339] width 17 height 17
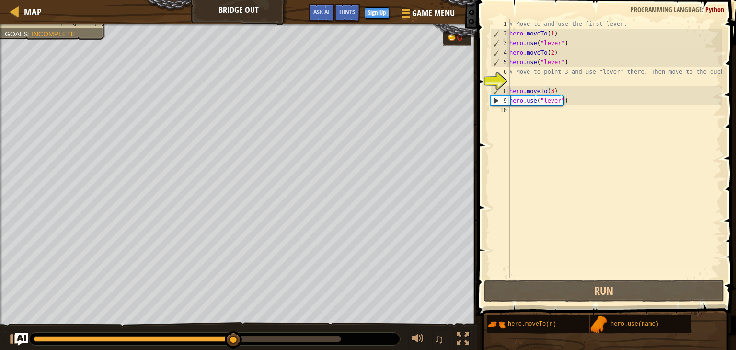
click at [17, 337] on img "Ask AI" at bounding box center [21, 339] width 12 height 12
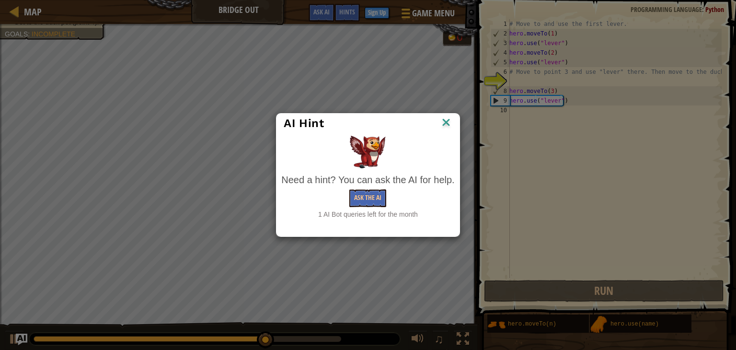
click at [445, 122] on img at bounding box center [446, 123] width 12 height 14
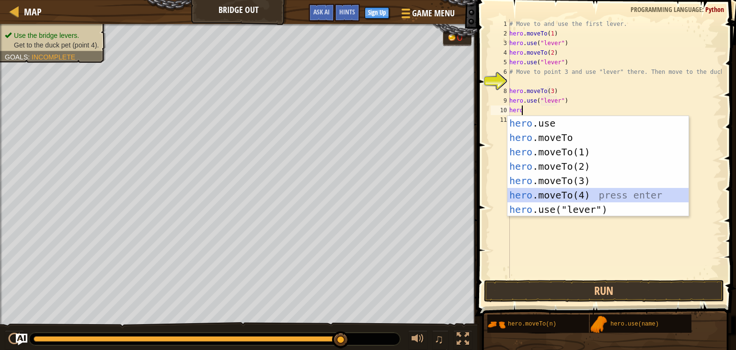
click at [559, 201] on div "hero .use press enter hero .moveTo press enter hero .moveTo(1) press enter hero…" at bounding box center [598, 180] width 181 height 129
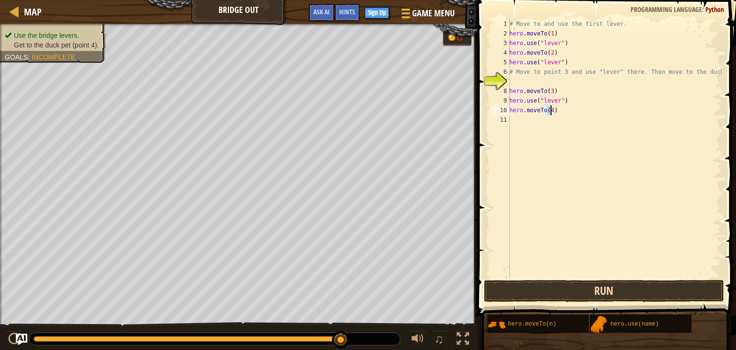
type textarea "hero.moveTo(4)"
click at [579, 295] on button "Run" at bounding box center [604, 291] width 240 height 22
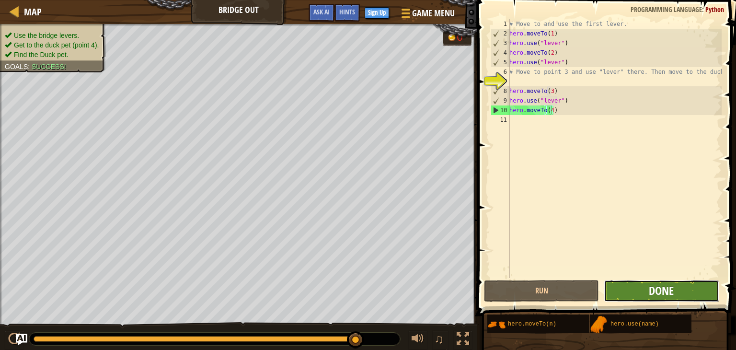
click at [659, 289] on span "Done" at bounding box center [661, 290] width 25 height 15
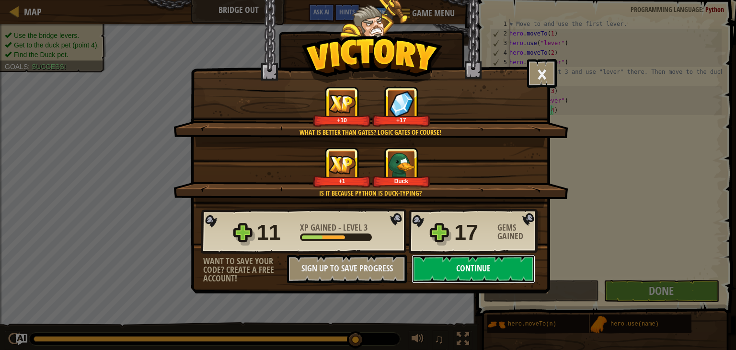
click at [426, 269] on button "Continue" at bounding box center [474, 269] width 124 height 29
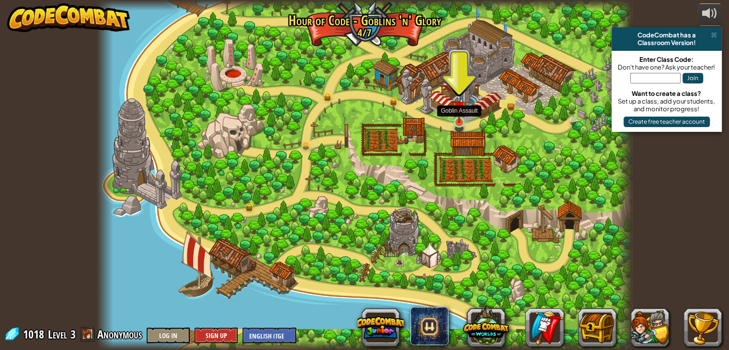
click at [460, 122] on img at bounding box center [458, 108] width 13 height 31
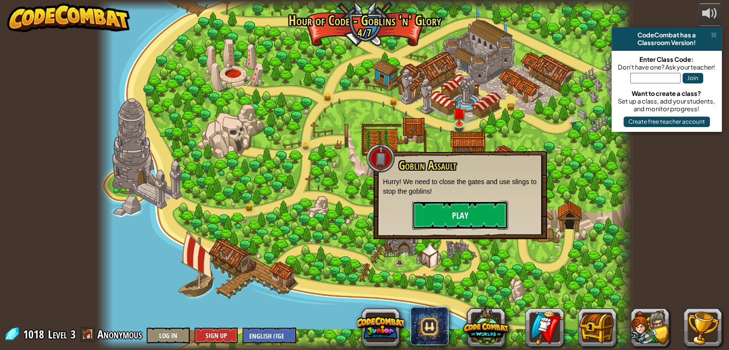
click at [464, 221] on button "Play" at bounding box center [460, 215] width 96 height 29
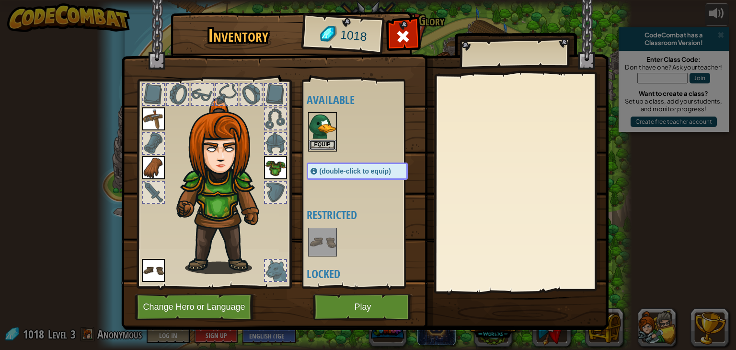
click at [316, 142] on button "Equip" at bounding box center [322, 145] width 27 height 10
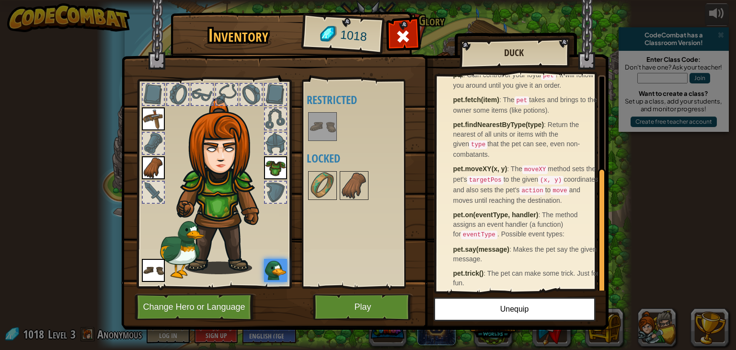
scroll to position [151, 0]
click at [324, 124] on img at bounding box center [322, 126] width 27 height 27
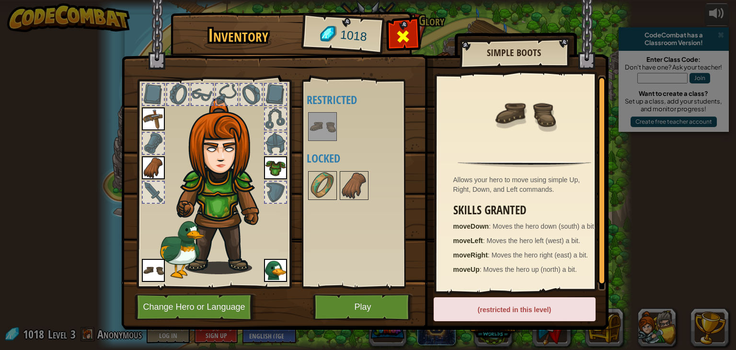
click at [404, 39] on span at bounding box center [402, 36] width 15 height 15
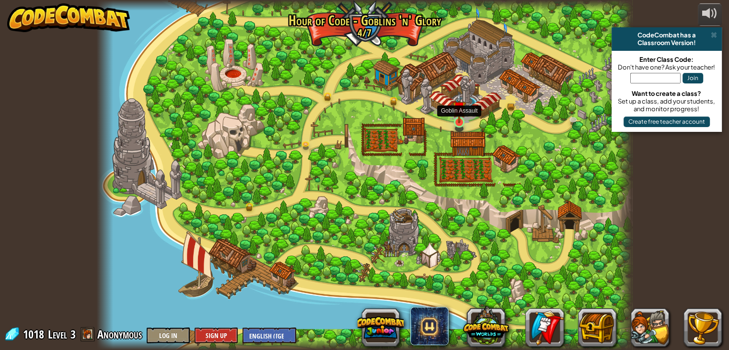
click at [457, 119] on img at bounding box center [458, 108] width 13 height 31
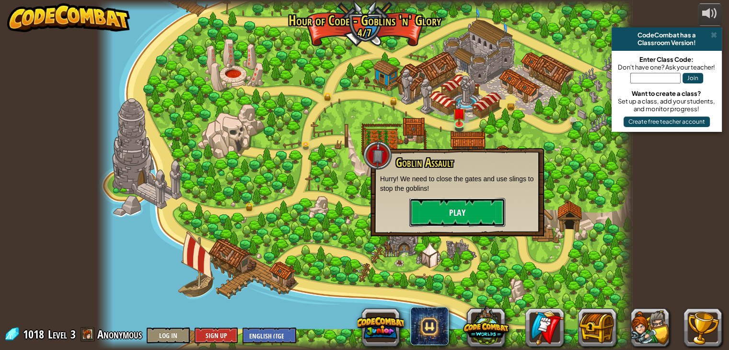
click at [464, 202] on button "Play" at bounding box center [457, 212] width 96 height 29
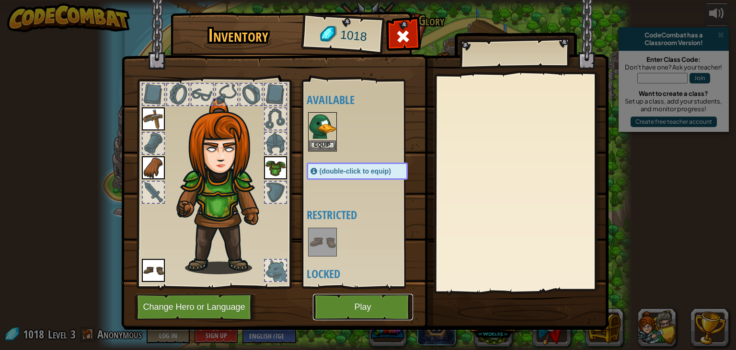
click at [370, 311] on button "Play" at bounding box center [363, 307] width 100 height 26
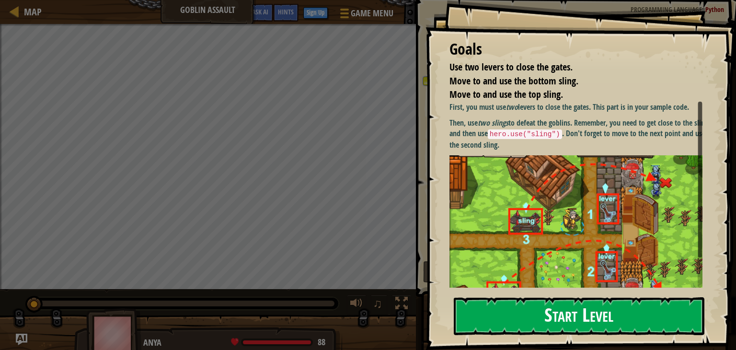
click at [563, 316] on button "Start Level" at bounding box center [579, 316] width 251 height 38
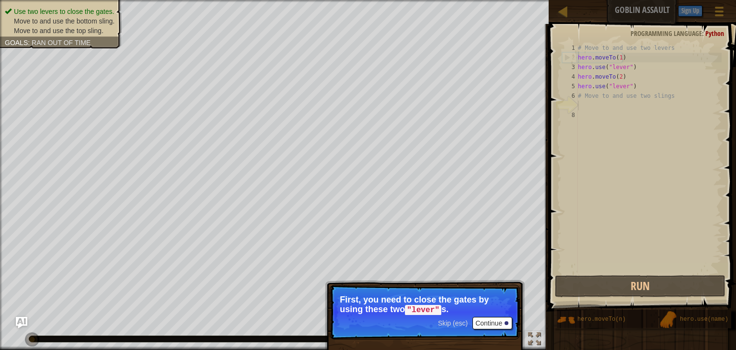
scroll to position [4, 0]
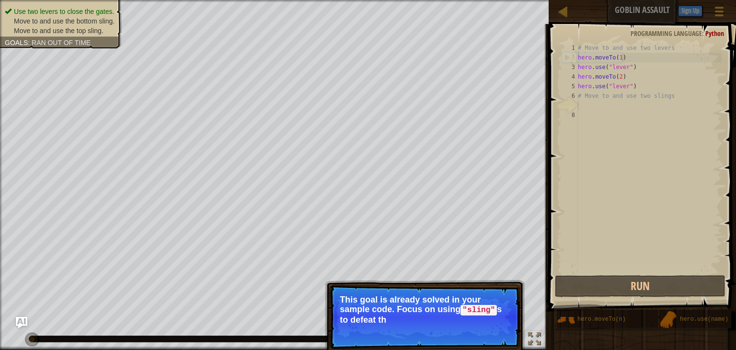
click at [481, 320] on p "This goal is already solved in your sample code. Focus on using "sling" s to de…" at bounding box center [425, 310] width 170 height 30
click at [488, 327] on button "Continue" at bounding box center [493, 332] width 40 height 12
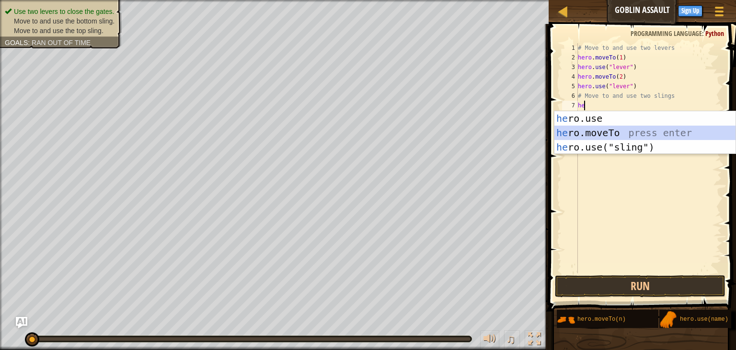
click at [599, 129] on div "he ro.use press enter he ro.moveTo press enter he ro.use("sling") press enter" at bounding box center [645, 147] width 181 height 72
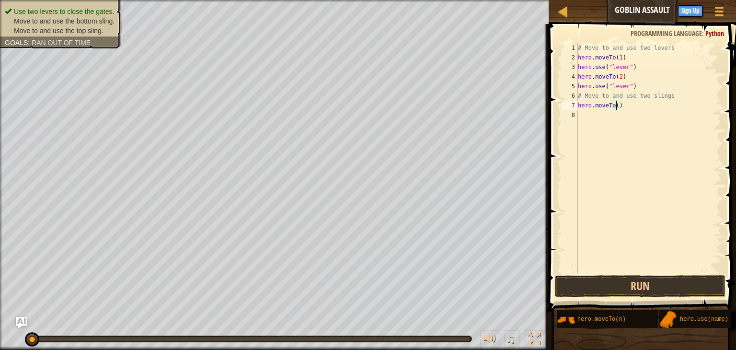
type textarea "hero.moveTo(3)"
click at [627, 102] on div "# Move to and use two levers hero . moveTo ( 1 ) hero . use ( "lever" ) hero . …" at bounding box center [649, 167] width 146 height 249
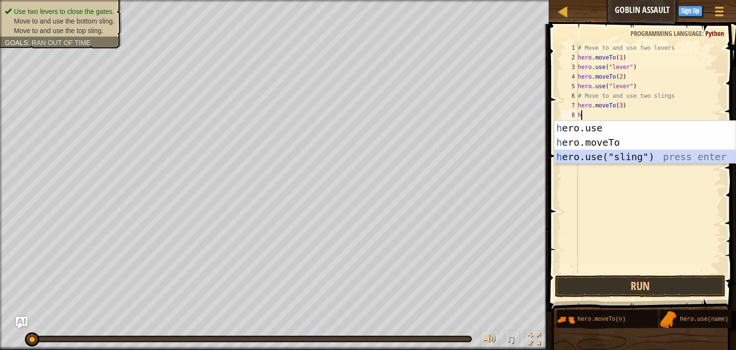
click at [638, 160] on div "h ero.use press enter h ero.moveTo press enter h ero.use("sling") press enter" at bounding box center [645, 157] width 181 height 72
type textarea "hero.use("sling")"
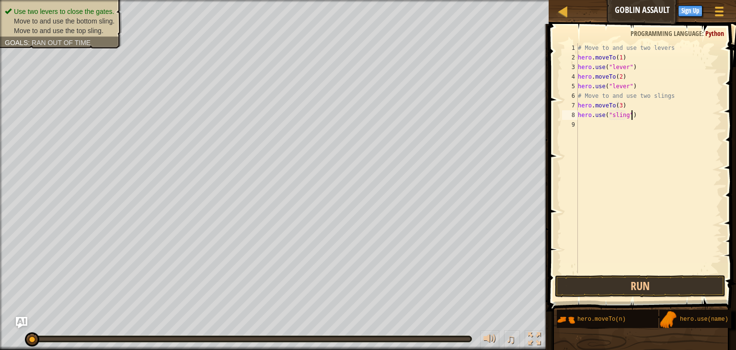
click at [640, 117] on div "# Move to and use two levers hero . moveTo ( 1 ) hero . use ( "lever" ) hero . …" at bounding box center [649, 167] width 146 height 249
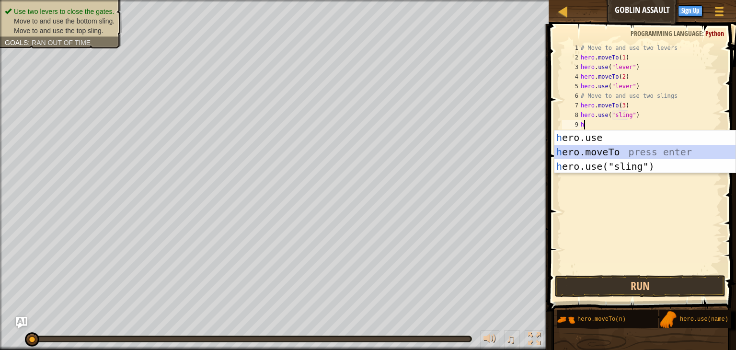
click at [600, 152] on div "h ero.use press enter h ero.moveTo press enter h ero.use("sling") press enter" at bounding box center [645, 166] width 181 height 72
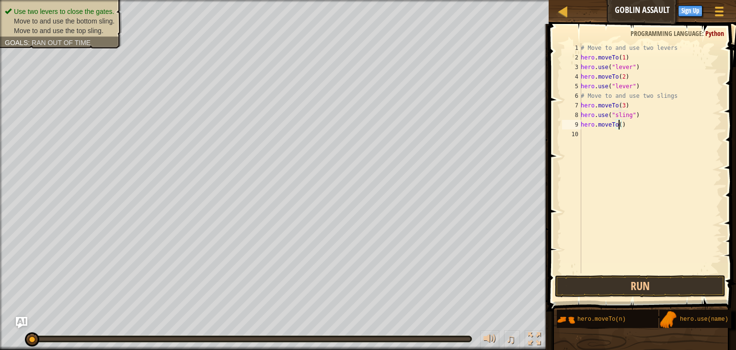
type textarea "hero.moveTo(4)"
click at [650, 127] on div "# Move to and use two levers hero . moveTo ( 1 ) hero . use ( "lever" ) hero . …" at bounding box center [650, 167] width 143 height 249
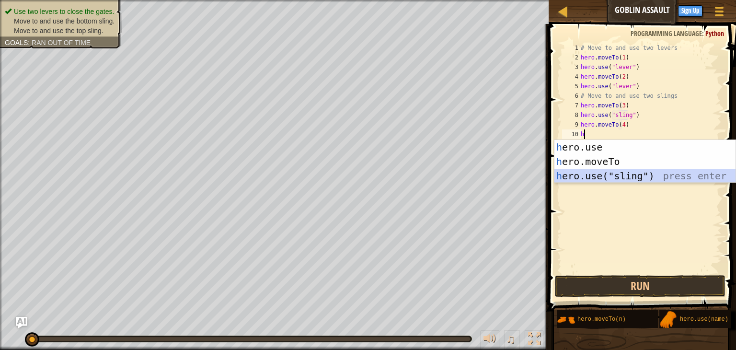
click at [595, 177] on div "h ero.use press enter h ero.moveTo press enter h ero.use("sling") press enter" at bounding box center [645, 176] width 181 height 72
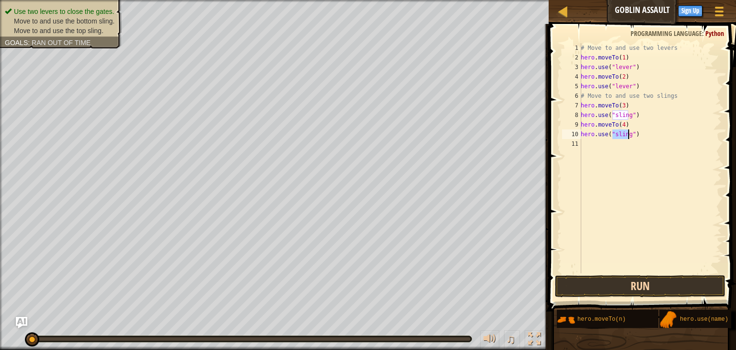
type textarea "hero.use("sling")"
click at [611, 288] on button "Run" at bounding box center [640, 286] width 171 height 22
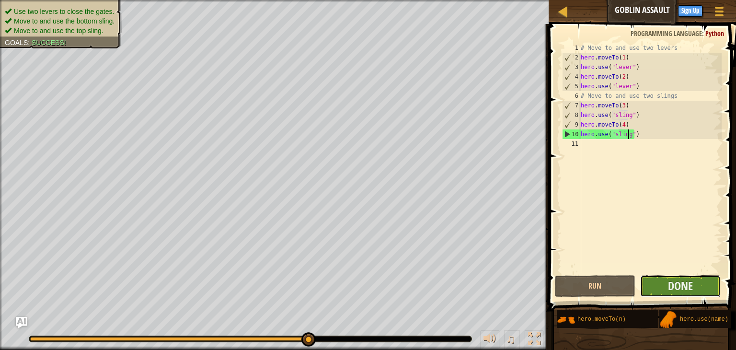
click at [667, 282] on button "Done" at bounding box center [680, 286] width 81 height 22
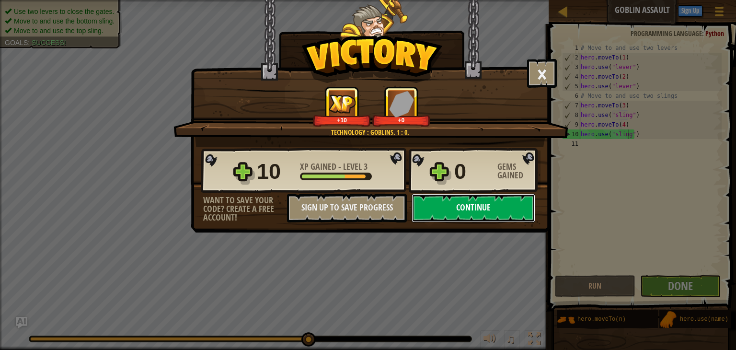
click at [467, 209] on button "Continue" at bounding box center [474, 208] width 124 height 29
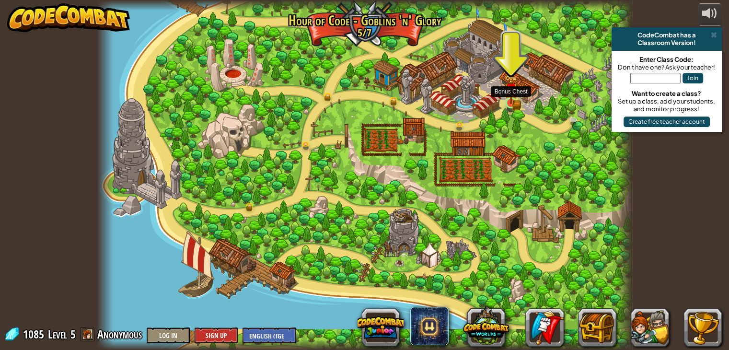
click at [514, 96] on img at bounding box center [510, 89] width 13 height 29
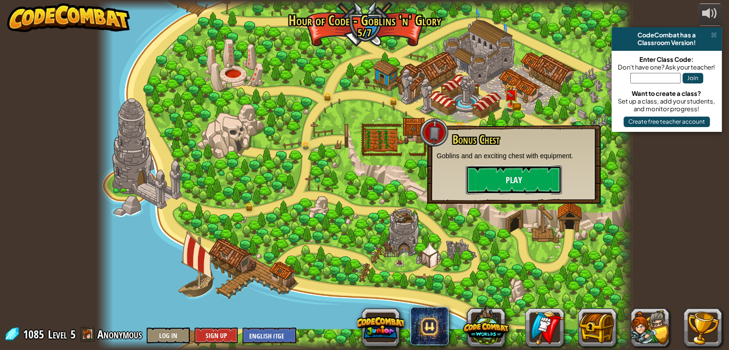
click at [526, 178] on button "Play" at bounding box center [514, 179] width 96 height 29
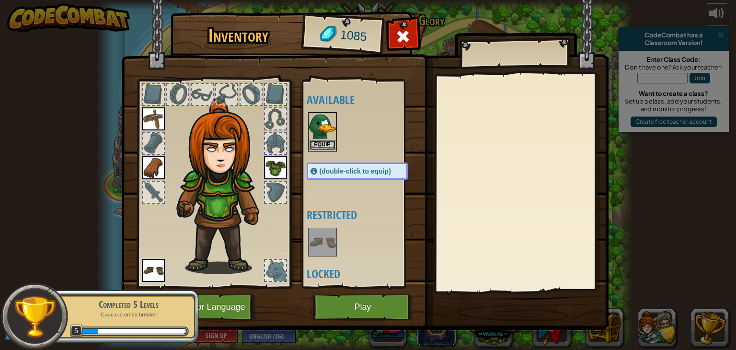
click at [325, 145] on button "Equip" at bounding box center [322, 145] width 27 height 10
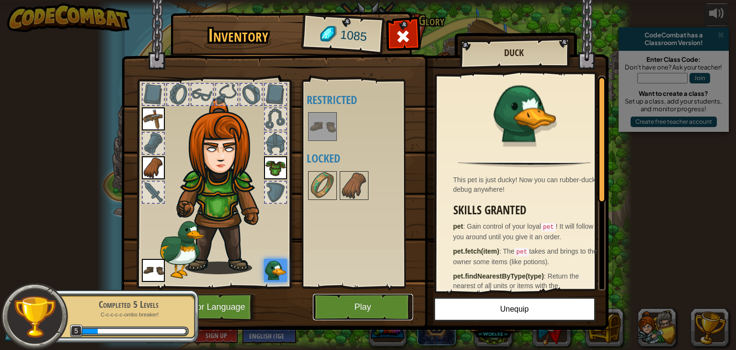
click at [359, 304] on button "Play" at bounding box center [363, 307] width 100 height 26
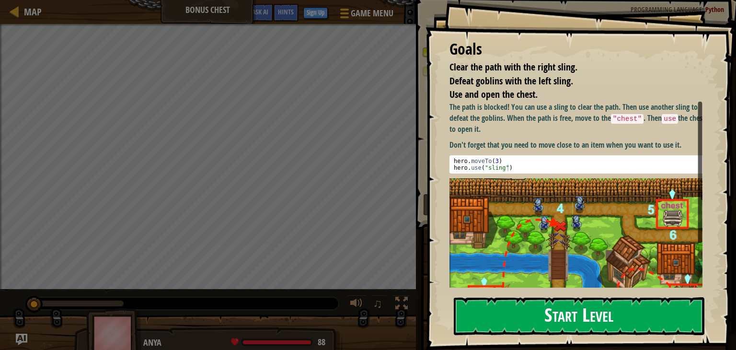
click at [483, 321] on button "Start Level" at bounding box center [579, 316] width 251 height 38
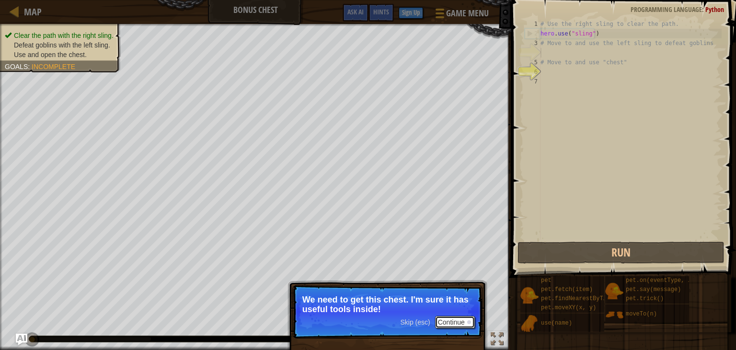
click at [457, 323] on button "Continue" at bounding box center [455, 322] width 40 height 12
click at [462, 316] on button "Continue" at bounding box center [455, 322] width 40 height 12
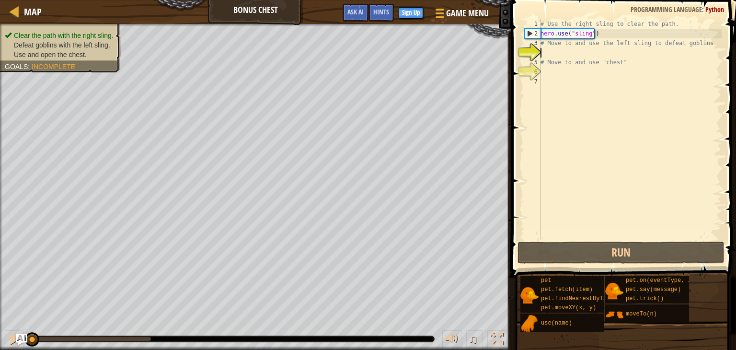
click at [562, 53] on div "# Use the right sling to clear the path. hero . use ( "sling" ) # Move to and u…" at bounding box center [630, 139] width 183 height 240
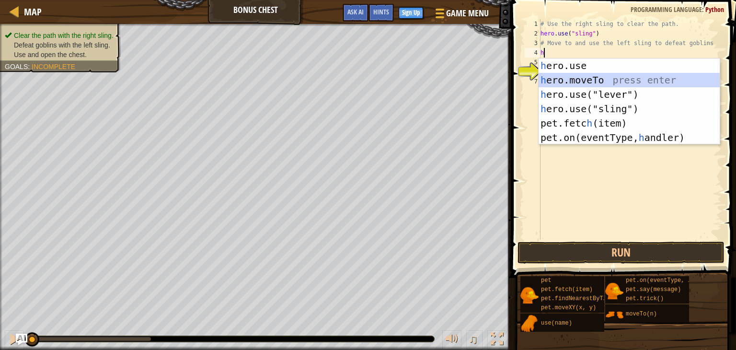
click at [596, 82] on div "h ero.use press enter h ero.moveTo press enter h ero.use("lever") press enter h…" at bounding box center [629, 115] width 181 height 115
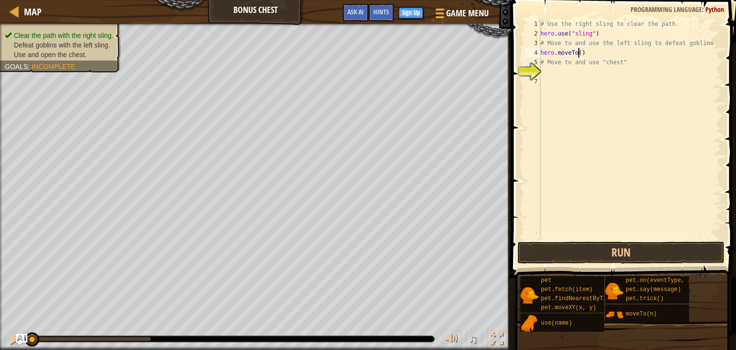
type textarea "hero.moveTo(3)"
click at [597, 56] on div "# Use the right sling to clear the path. hero . use ( "sling" ) # Move to and u…" at bounding box center [630, 139] width 183 height 240
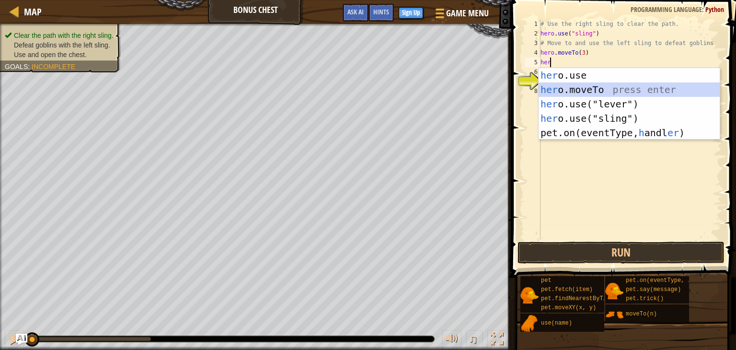
click at [590, 89] on div "her o.use press enter her o.moveTo press enter her o.use("lever") press enter h…" at bounding box center [629, 118] width 181 height 101
type textarea "hero.moveTo(2)"
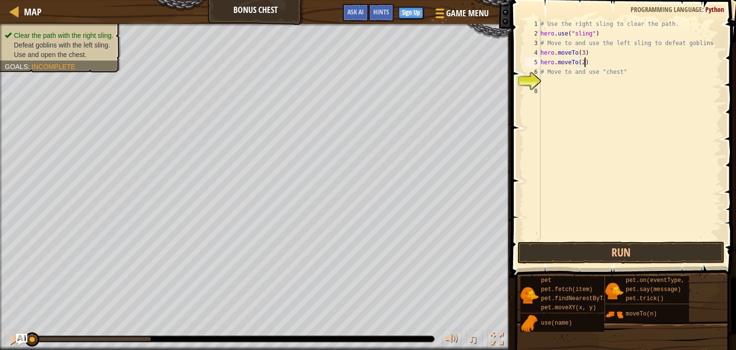
click at [590, 61] on div "# Use the right sling to clear the path. hero . use ( "sling" ) # Move to and u…" at bounding box center [630, 139] width 183 height 240
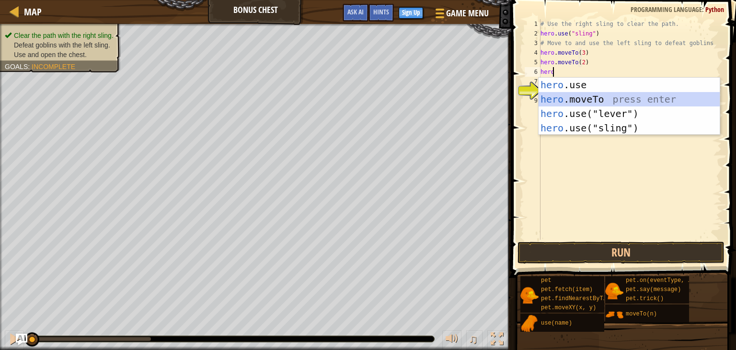
click at [574, 102] on div "hero .use press enter hero .moveTo press enter hero .use("lever") press enter h…" at bounding box center [629, 121] width 181 height 86
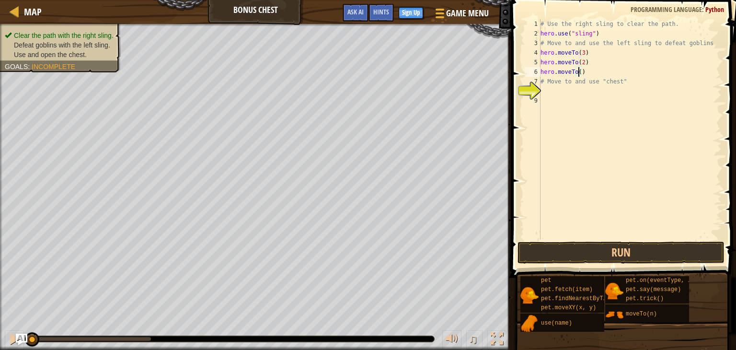
type textarea "hero.moveTo(4)"
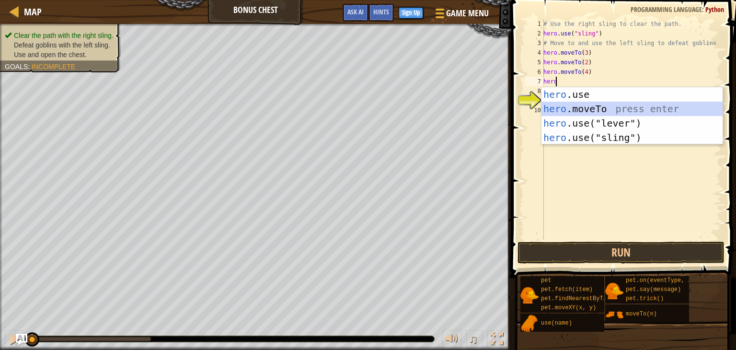
click at [602, 108] on div "hero .use press enter hero .moveTo press enter hero .use("lever") press enter h…" at bounding box center [632, 130] width 181 height 86
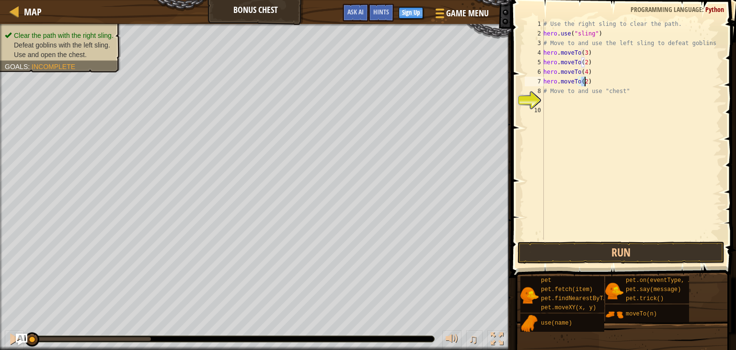
scroll to position [4, 3]
click at [582, 250] on button "Run" at bounding box center [621, 253] width 207 height 22
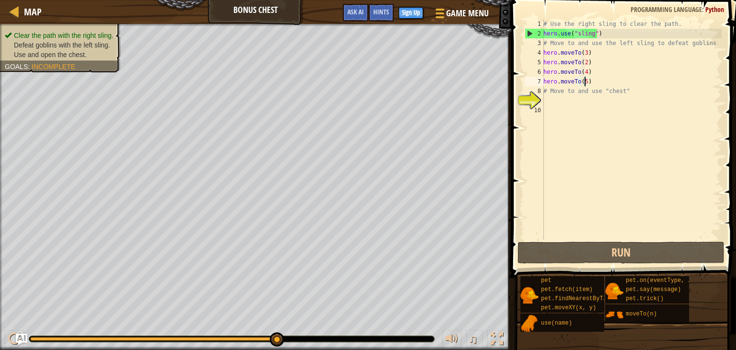
click at [590, 44] on div "# Use the right sling to clear the path. hero . use ( "sling" ) # Move to and u…" at bounding box center [632, 139] width 180 height 240
click at [705, 43] on div "# Use the right sling to clear the path. hero . use ( "sling" ) # Move to and u…" at bounding box center [632, 139] width 180 height 240
click at [587, 57] on div "# Use the right sling to clear the path. hero . use ( "sling" ) # Move to and u…" at bounding box center [632, 139] width 180 height 240
type textarea "hero.moveTo(3)"
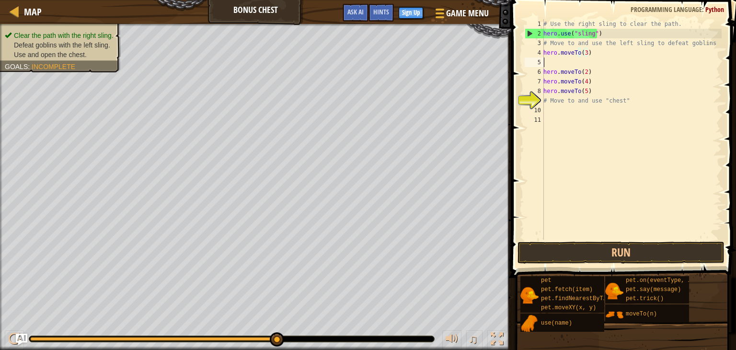
scroll to position [4, 0]
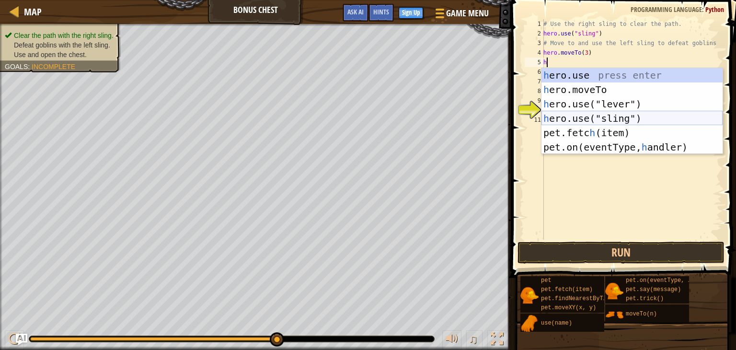
click at [602, 118] on div "h ero.use press enter h ero.moveTo press enter h ero.use("lever") press enter h…" at bounding box center [632, 125] width 181 height 115
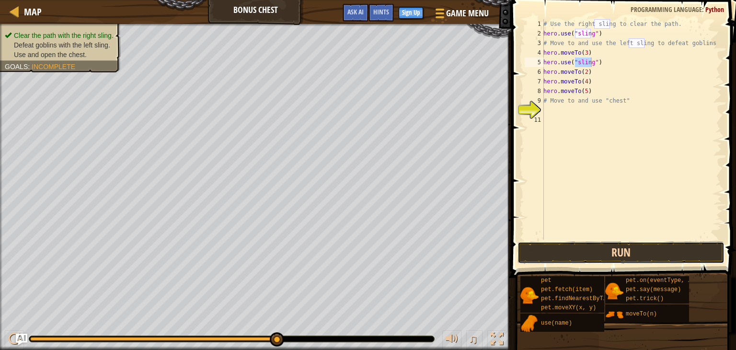
click at [584, 251] on button "Run" at bounding box center [621, 253] width 207 height 22
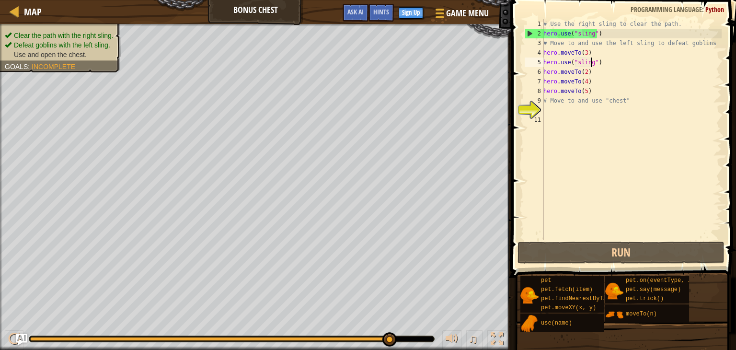
click at [594, 93] on div "# Use the right sling to clear the path. hero . use ( "sling" ) # Move to and u…" at bounding box center [632, 139] width 180 height 240
type textarea "hero.moveTo(5)"
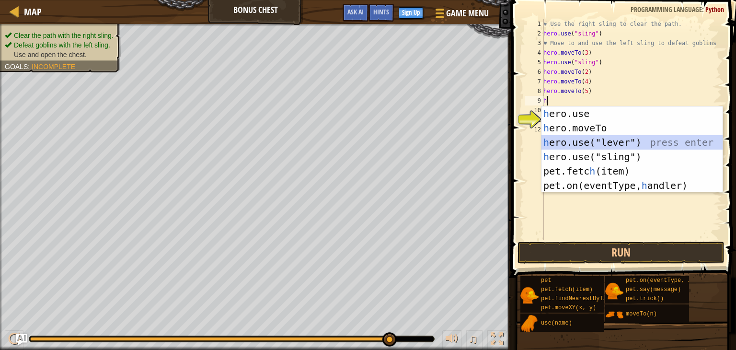
click at [610, 140] on div "h ero.use press enter h ero.moveTo press enter h ero.use("lever") press enter h…" at bounding box center [632, 163] width 181 height 115
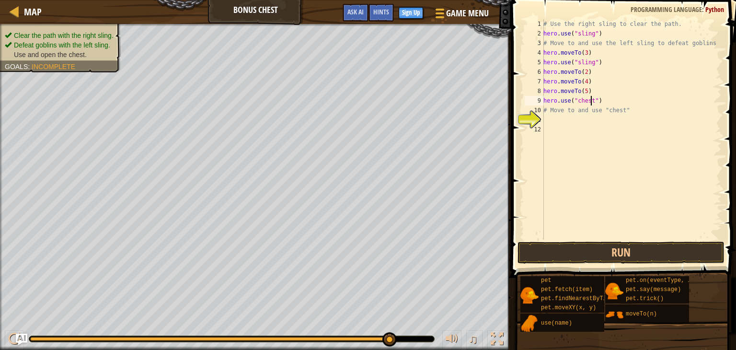
scroll to position [4, 4]
type textarea "hero.use("chest")"
click at [572, 247] on button "Run" at bounding box center [621, 253] width 207 height 22
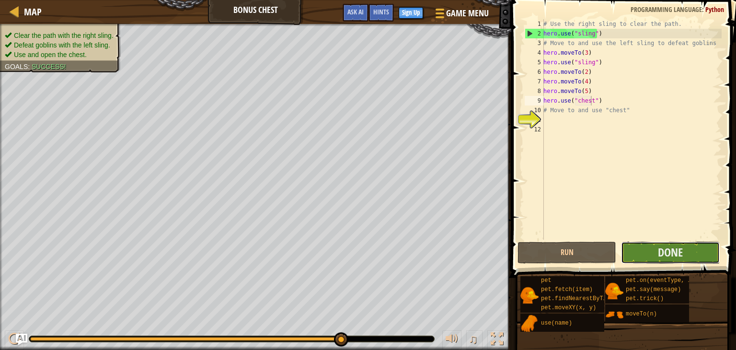
click at [666, 259] on button "Done" at bounding box center [670, 253] width 99 height 22
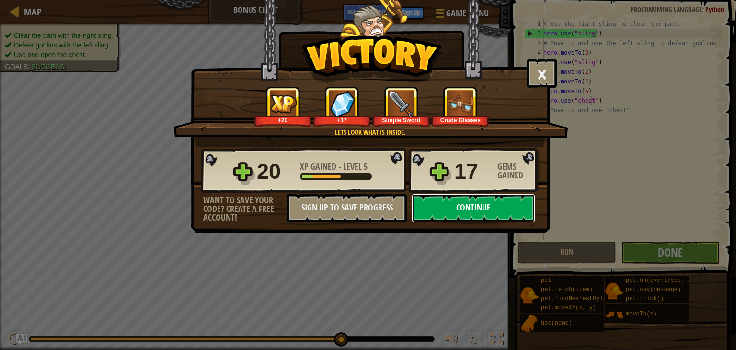
click at [506, 208] on button "Continue" at bounding box center [474, 208] width 124 height 29
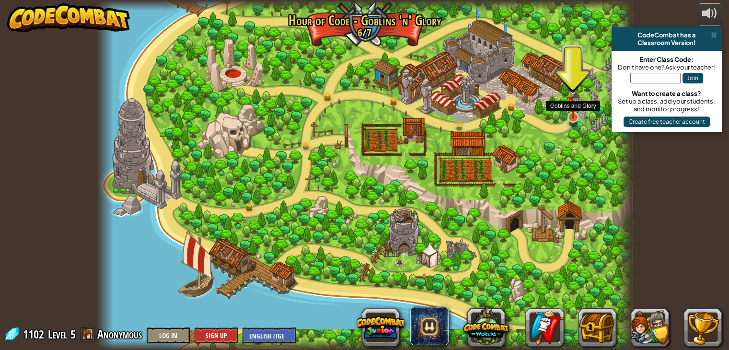
click at [577, 112] on img at bounding box center [573, 100] width 13 height 35
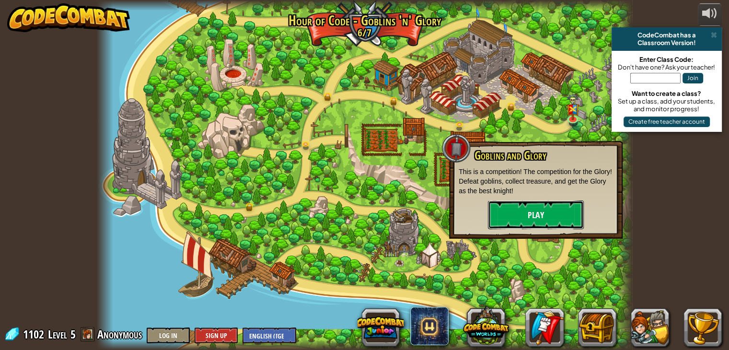
click at [551, 215] on button "Play" at bounding box center [536, 214] width 96 height 29
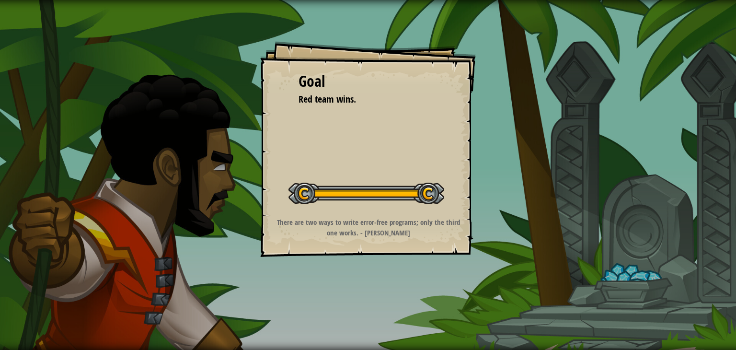
click at [475, 219] on div "Goal Red team wins. Start Level Error loading from server. Try refreshing the p…" at bounding box center [368, 149] width 216 height 216
click at [370, 227] on strong "There are two ways to write error-free programs; only the third one works. - Al…" at bounding box center [368, 227] width 183 height 20
drag, startPoint x: 309, startPoint y: 192, endPoint x: 435, endPoint y: 196, distance: 126.6
click at [435, 196] on div at bounding box center [367, 194] width 156 height 22
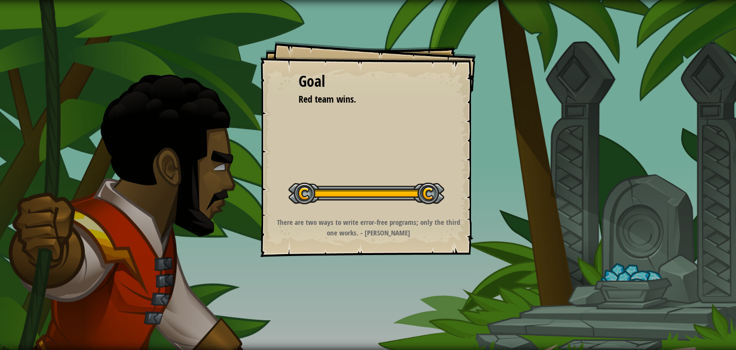
drag, startPoint x: 435, startPoint y: 196, endPoint x: 319, endPoint y: 119, distance: 139.7
click at [319, 119] on div "Goal Red team wins. Start Level Error loading from server. Try refreshing the p…" at bounding box center [368, 149] width 216 height 216
click at [368, 103] on li "Red team wins." at bounding box center [361, 100] width 149 height 14
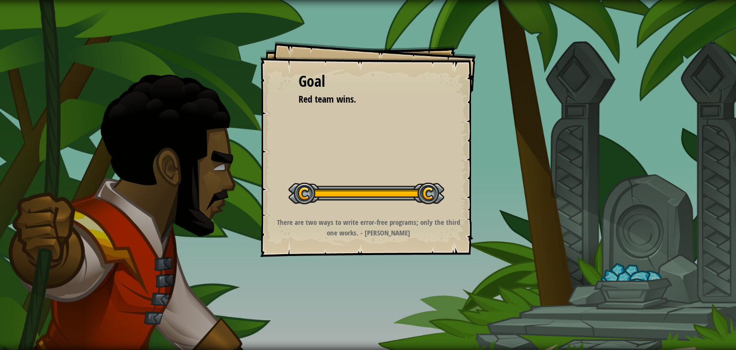
drag, startPoint x: 368, startPoint y: 103, endPoint x: 355, endPoint y: 37, distance: 67.0
click at [355, 37] on div "Goal Red team wins. Start Level Error loading from server. Try refreshing the p…" at bounding box center [368, 175] width 736 height 350
click at [161, 26] on div "Goal Red team wins. Start Level Error loading from server. Try refreshing the p…" at bounding box center [368, 175] width 736 height 350
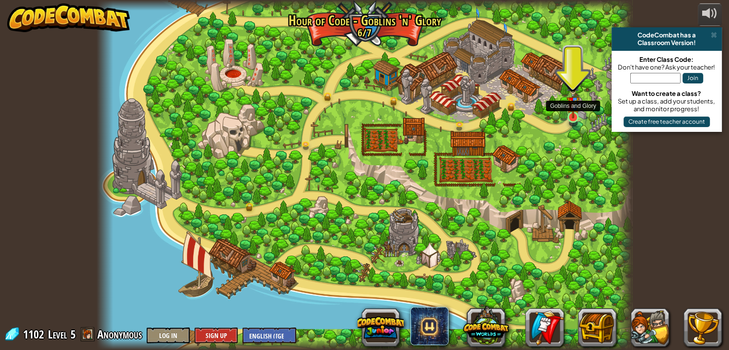
click at [570, 114] on img at bounding box center [573, 100] width 13 height 35
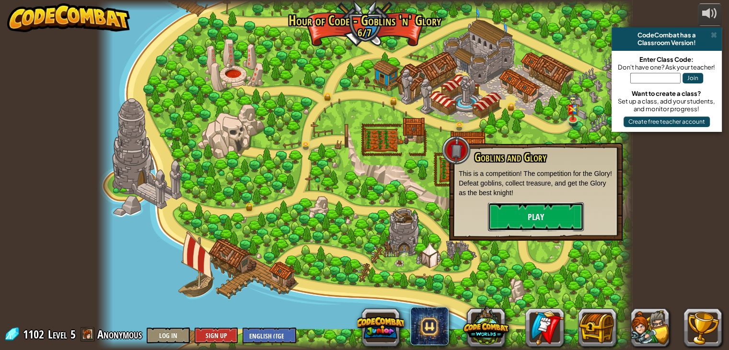
click at [539, 210] on button "Play" at bounding box center [536, 216] width 96 height 29
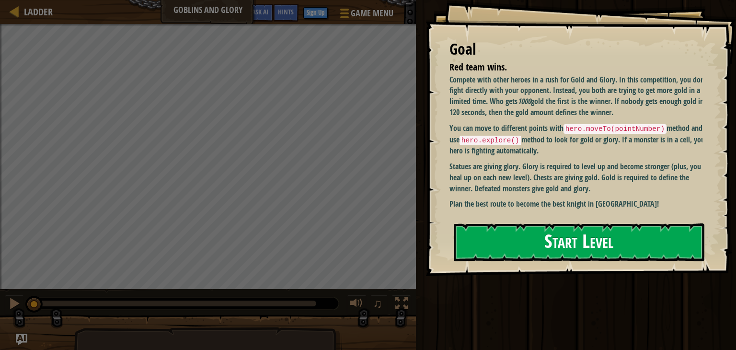
click at [544, 250] on button "Start Level" at bounding box center [579, 242] width 251 height 38
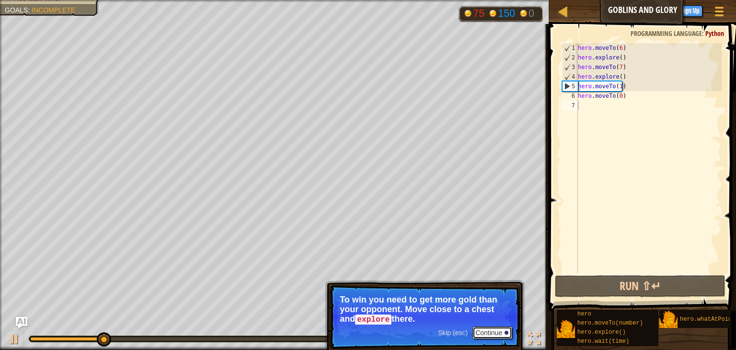
click at [501, 331] on button "Continue" at bounding box center [493, 332] width 40 height 12
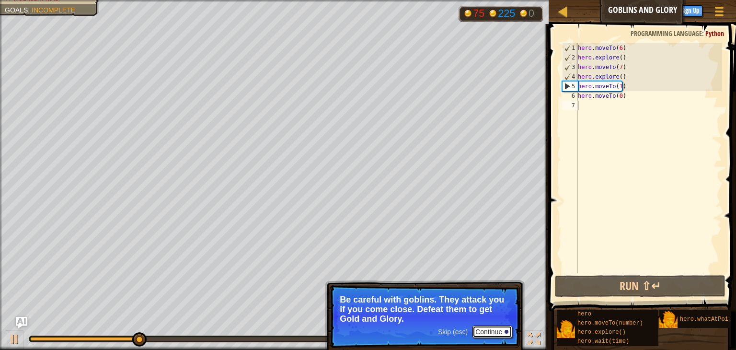
click at [495, 330] on button "Continue" at bounding box center [493, 331] width 40 height 12
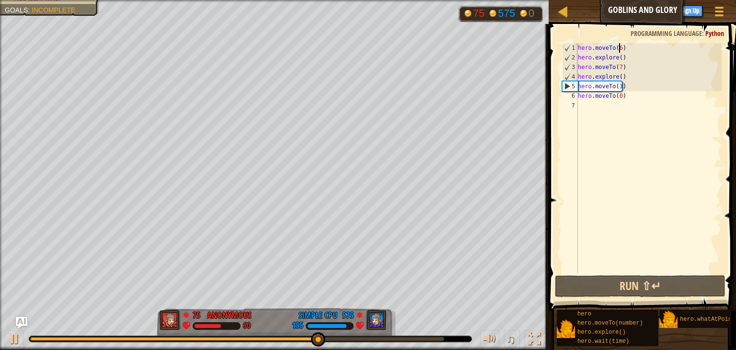
click at [621, 47] on div "hero . moveTo ( 6 ) hero . explore ( ) hero . moveTo ( 7 ) hero . explore ( ) h…" at bounding box center [649, 167] width 146 height 249
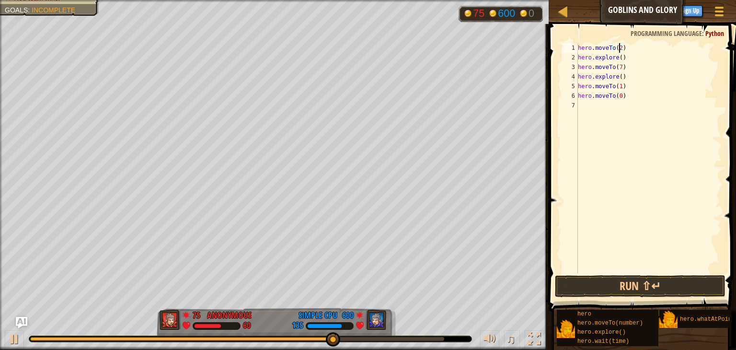
scroll to position [4, 3]
click at [619, 58] on div "hero . moveTo ( 24 ) hero . explore ( ) hero . moveTo ( 7 ) hero . explore ( ) …" at bounding box center [649, 167] width 146 height 249
click at [619, 66] on div "hero . moveTo ( 24 ) hero . explore ( 24 ) hero . moveTo ( 7 ) hero . explore (…" at bounding box center [649, 167] width 146 height 249
click at [619, 80] on div "hero . moveTo ( 24 ) hero . explore ( 24 ) hero . moveTo ( 25 ) hero . explore …" at bounding box center [649, 167] width 146 height 249
click at [617, 88] on div "hero . moveTo ( 24 ) hero . explore ( 24 ) hero . moveTo ( 25 ) hero . explore …" at bounding box center [649, 167] width 146 height 249
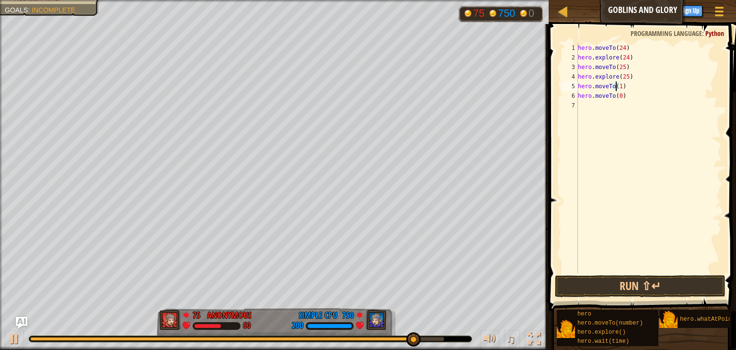
scroll to position [4, 3]
click at [619, 88] on div "hero . moveTo ( 24 ) hero . explore ( 24 ) hero . moveTo ( 25 ) hero . explore …" at bounding box center [649, 167] width 146 height 249
click at [619, 96] on div "hero . moveTo ( 24 ) hero . explore ( 24 ) hero . moveTo ( 25 ) hero . explore …" at bounding box center [649, 167] width 146 height 249
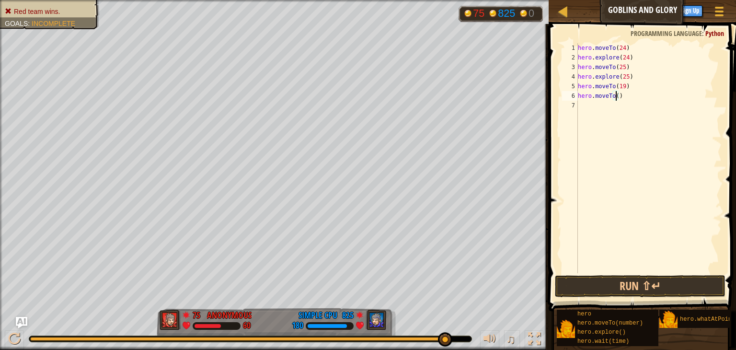
scroll to position [4, 3]
type textarea "hero.moveTo(18)"
click at [633, 96] on div "hero . moveTo ( 24 ) hero . explore ( 24 ) hero . moveTo ( 25 ) hero . explore …" at bounding box center [649, 167] width 146 height 249
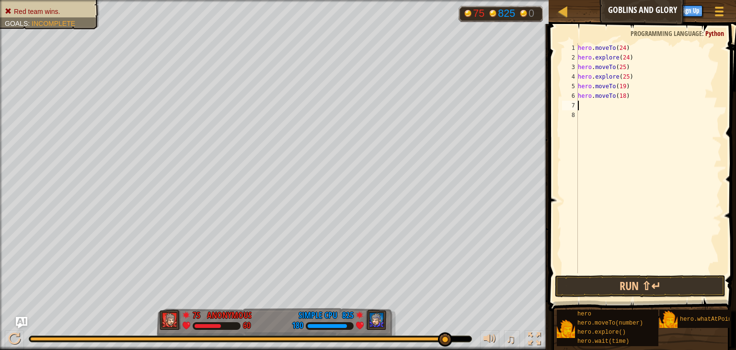
type textarea "h"
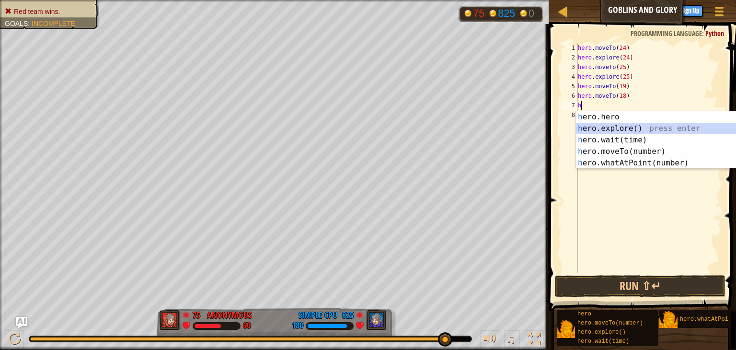
click at [633, 128] on div "h ero.hero press enter h ero.explore() press enter h ero.wait(time) press enter…" at bounding box center [666, 151] width 181 height 81
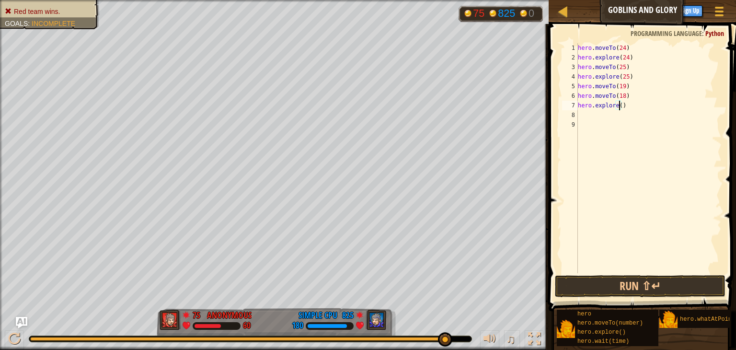
click at [618, 106] on div "hero . moveTo ( 24 ) hero . explore ( 24 ) hero . moveTo ( 25 ) hero . explore …" at bounding box center [649, 167] width 146 height 249
click at [571, 278] on button "Run ⇧↵" at bounding box center [640, 286] width 171 height 22
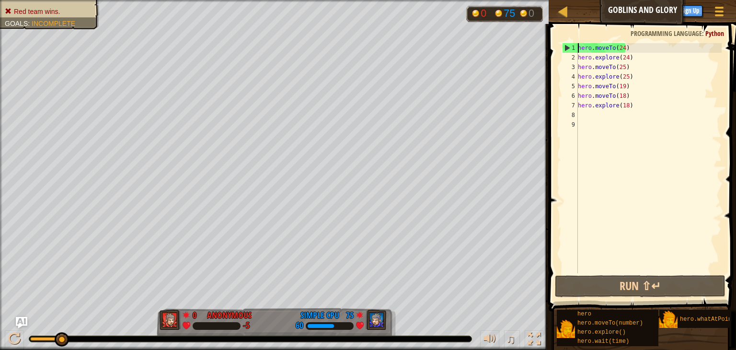
click at [579, 47] on div "hero . moveTo ( 24 ) hero . explore ( 24 ) hero . moveTo ( 25 ) hero . explore …" at bounding box center [649, 167] width 146 height 249
type textarea "hero.moveTo(24)"
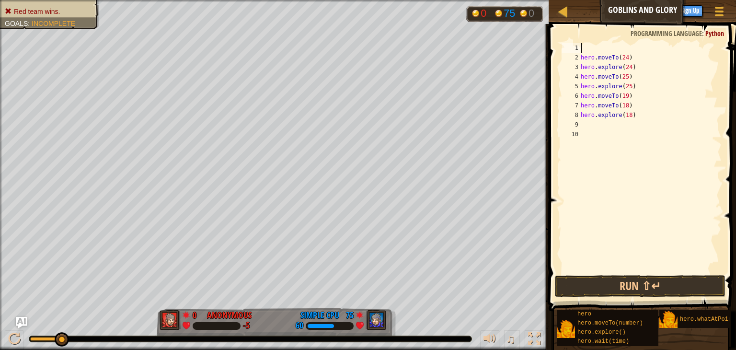
click at [585, 50] on div "hero . moveTo ( 24 ) hero . explore ( 24 ) hero . moveTo ( 25 ) hero . explore …" at bounding box center [650, 167] width 143 height 249
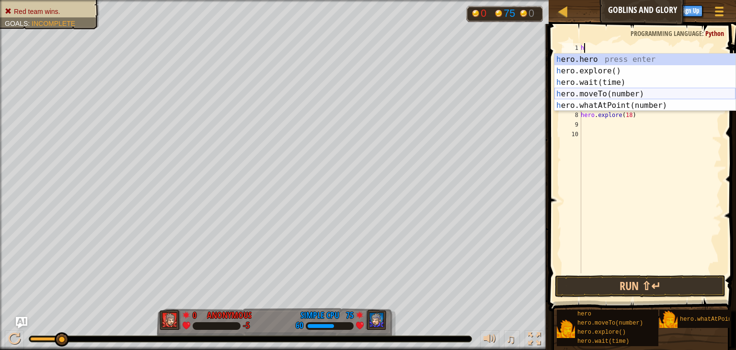
click at [609, 93] on div "h ero.hero press enter h ero.explore() press enter h ero.wait(time) press enter…" at bounding box center [645, 94] width 181 height 81
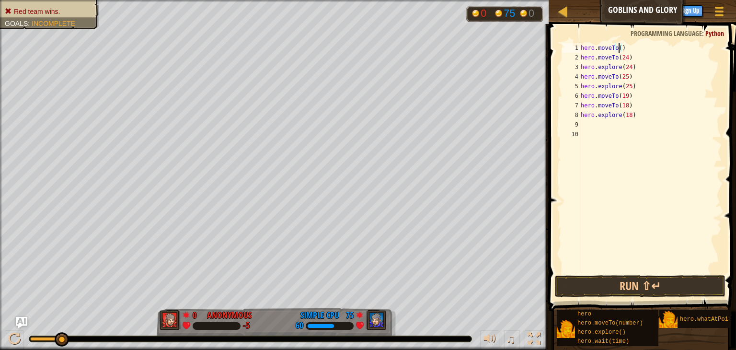
type textarea "hero.moveTo(6)"
click at [628, 48] on div "hero . moveTo ( 6 ) hero . moveTo ( 24 ) hero . explore ( 24 ) hero . moveTo ( …" at bounding box center [650, 167] width 143 height 249
type textarea "h"
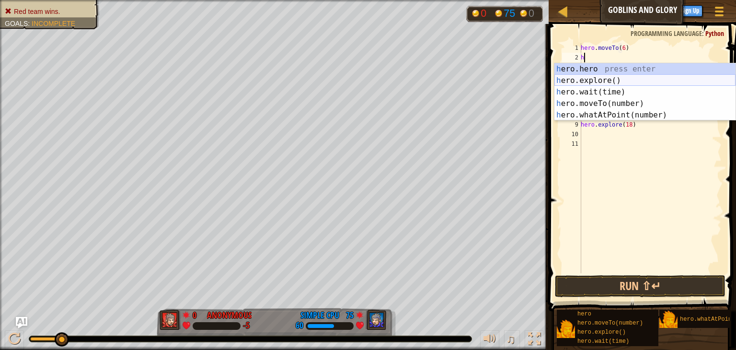
click at [601, 79] on div "h ero.hero press enter h ero.explore() press enter h ero.wait(time) press enter…" at bounding box center [645, 103] width 181 height 81
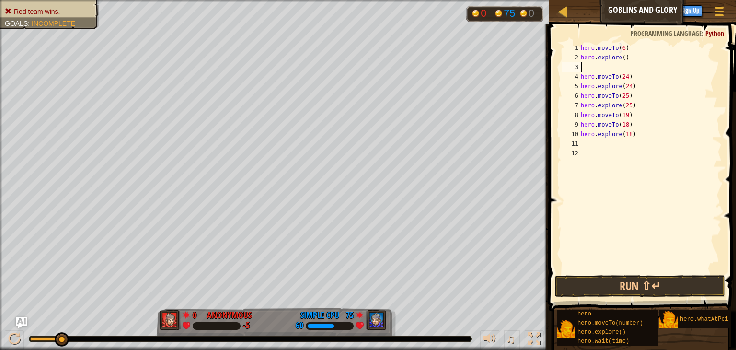
click at [622, 59] on div "hero . moveTo ( 6 ) hero . explore ( ) hero . moveTo ( 24 ) hero . explore ( 24…" at bounding box center [650, 167] width 143 height 249
type textarea "hero.explore(6)"
click at [636, 59] on div "hero . moveTo ( 6 ) hero . explore ( 6 ) hero . moveTo ( 24 ) hero . explore ( …" at bounding box center [650, 167] width 143 height 249
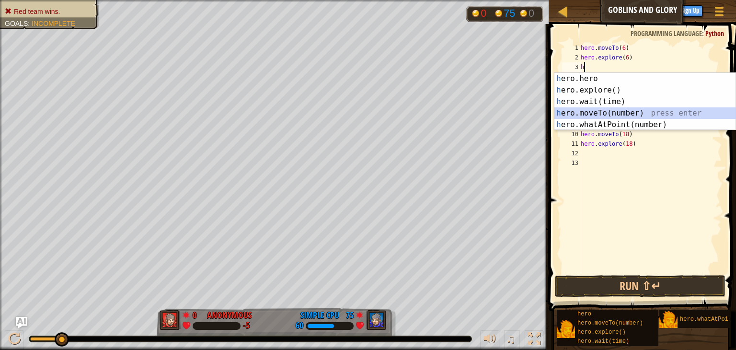
click at [598, 113] on div "h ero.hero press enter h ero.explore() press enter h ero.wait(time) press enter…" at bounding box center [645, 113] width 181 height 81
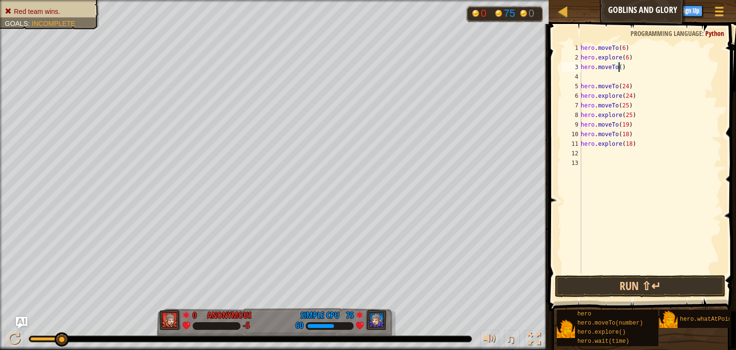
type textarea "hero.moveTo(7)"
click at [633, 71] on div "hero . moveTo ( 6 ) hero . explore ( 6 ) hero . moveTo ( 7 ) hero . moveTo ( 24…" at bounding box center [650, 167] width 143 height 249
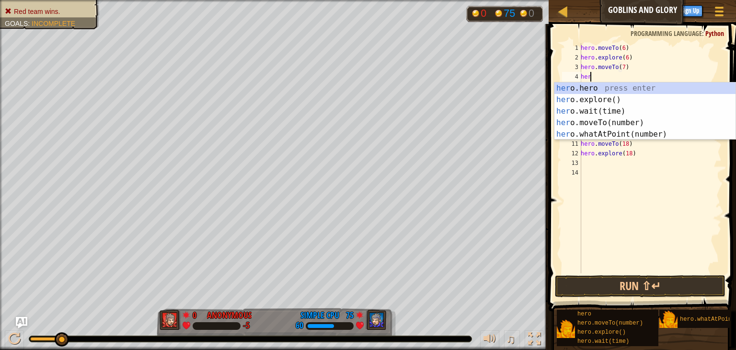
type textarea "hero"
click at [599, 96] on div "hero .hero press enter hero .explore() press enter hero .wait(time) press enter…" at bounding box center [645, 122] width 181 height 81
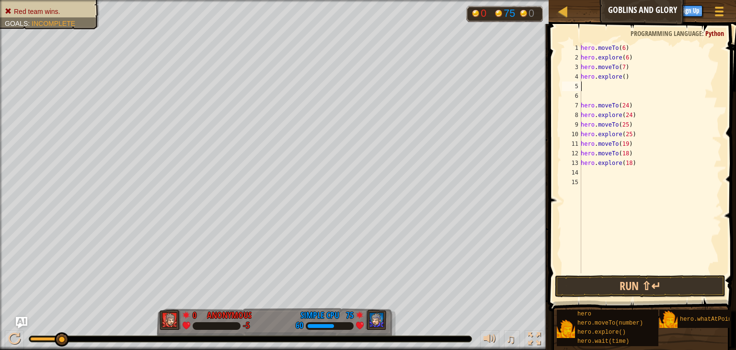
click at [623, 76] on div "hero . moveTo ( 6 ) hero . explore ( 6 ) hero . moveTo ( 7 ) hero . explore ( )…" at bounding box center [650, 167] width 143 height 249
type textarea "hero.explore(7)"
click at [642, 286] on button "Run ⇧↵" at bounding box center [640, 286] width 171 height 22
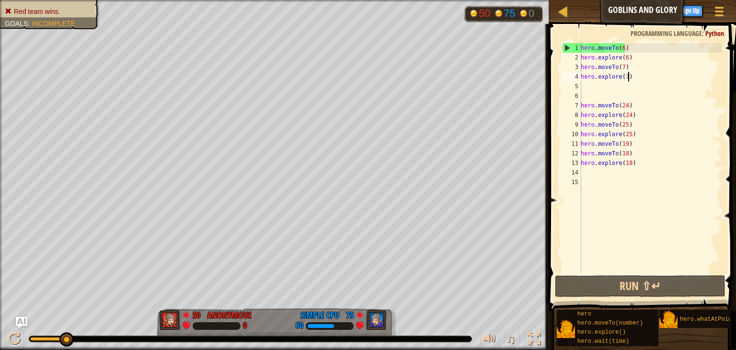
click at [631, 79] on div "hero . moveTo ( 6 ) hero . explore ( 6 ) hero . moveTo ( 7 ) hero . explore ( 7…" at bounding box center [650, 167] width 143 height 249
click at [588, 85] on div "hero . moveTo ( 6 ) hero . explore ( 6 ) hero . moveTo ( 7 ) hero . explore ( 7…" at bounding box center [650, 167] width 143 height 249
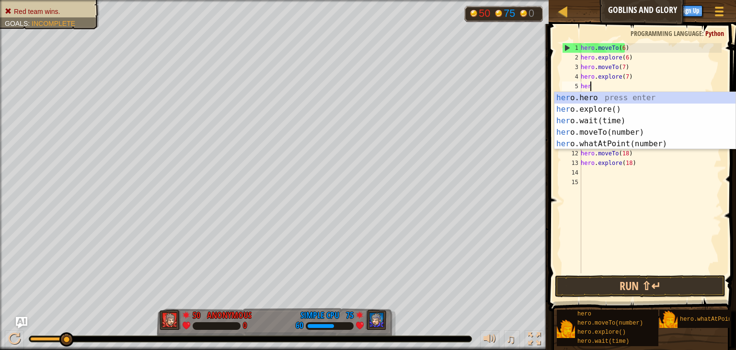
scroll to position [4, 0]
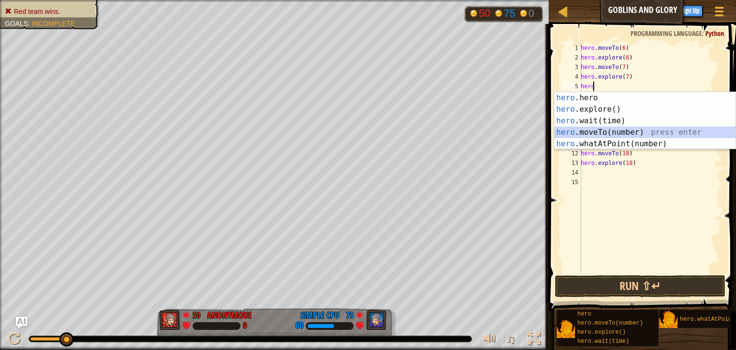
click at [582, 129] on div "hero .hero press enter hero .explore() press enter hero .wait(time) press enter…" at bounding box center [645, 132] width 181 height 81
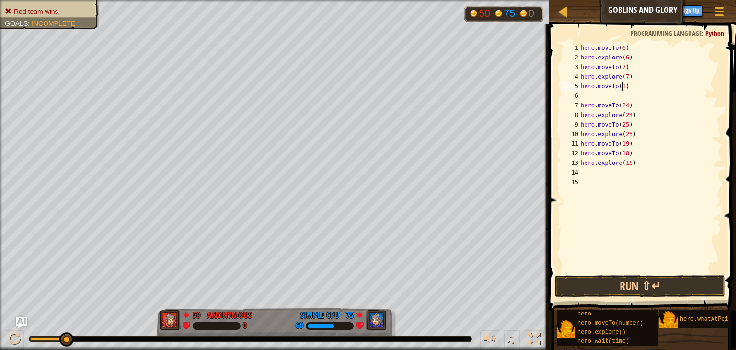
type textarea "hero.moveTo(13)"
click at [629, 87] on div "hero . moveTo ( 6 ) hero . explore ( 6 ) hero . moveTo ( 7 ) hero . explore ( 7…" at bounding box center [650, 167] width 143 height 249
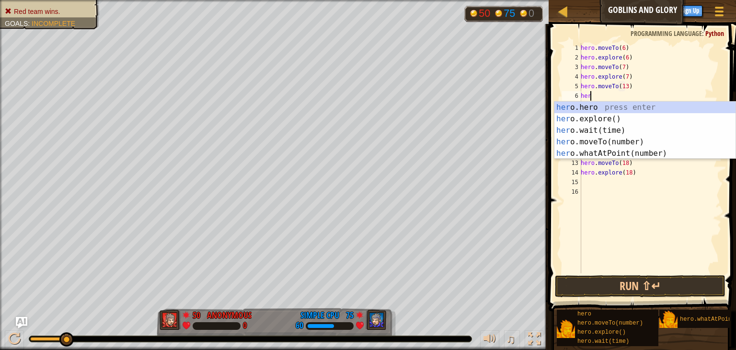
scroll to position [4, 0]
click at [612, 139] on div "hero .hero press enter hero .explore() press enter hero .wait(time) press enter…" at bounding box center [645, 142] width 181 height 81
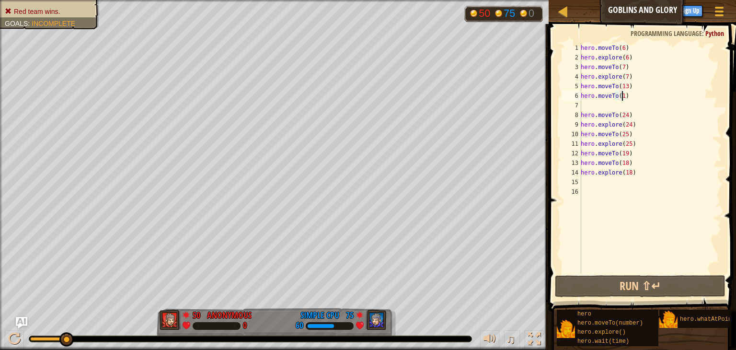
scroll to position [4, 3]
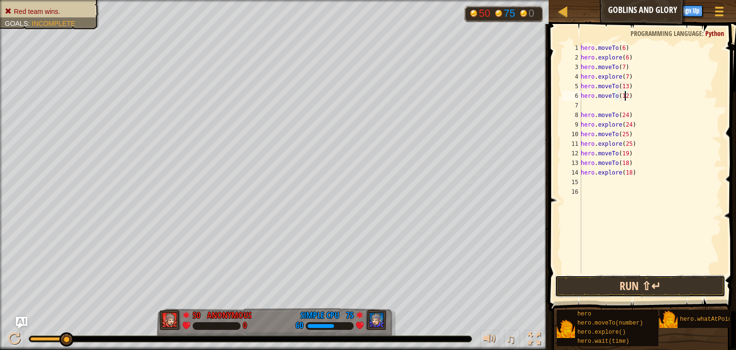
click at [614, 289] on button "Run ⇧↵" at bounding box center [640, 286] width 171 height 22
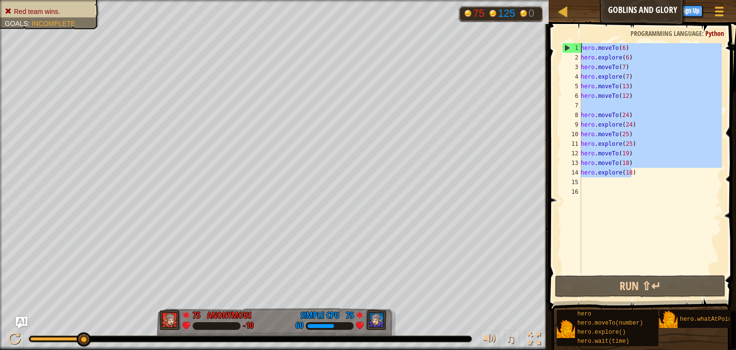
drag, startPoint x: 635, startPoint y: 174, endPoint x: 581, endPoint y: 35, distance: 148.1
click at [581, 35] on div "hero.moveTo(12) 1 2 3 4 5 6 7 8 9 10 11 12 13 14 15 16 hero . moveTo ( 6 ) hero…" at bounding box center [641, 186] width 190 height 315
type textarea "hero.moveTo(6) hero.explore(6)"
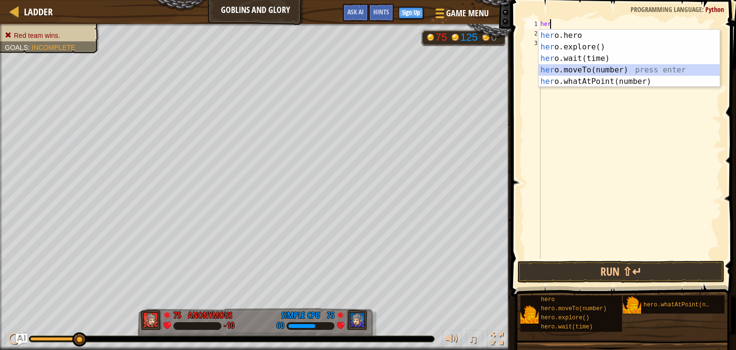
click at [592, 70] on div "her o.hero press enter her o.explore() press enter her o.wait(time) press enter…" at bounding box center [629, 70] width 181 height 81
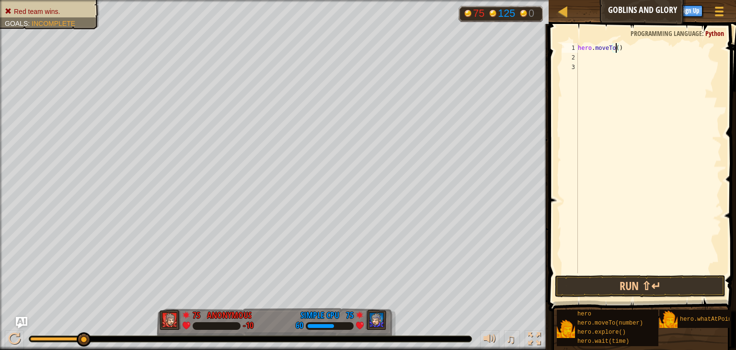
type textarea "hero.moveTo(5)"
click at [626, 46] on div "hero . moveTo ( 5 )" at bounding box center [649, 167] width 146 height 249
click at [619, 47] on div "hero . moveTo ( 5 )" at bounding box center [649, 167] width 146 height 249
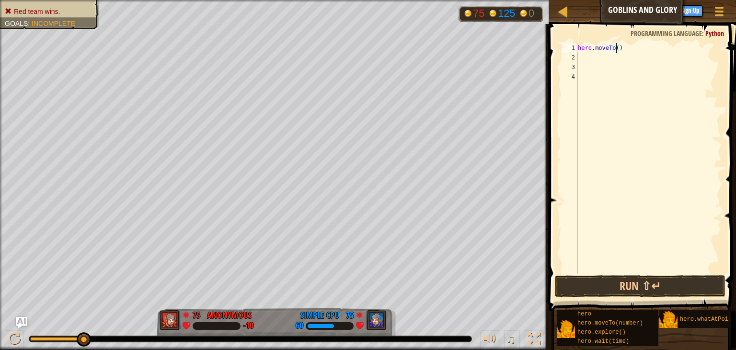
type textarea "hero.moveTo(2)"
click at [624, 48] on div "hero . moveTo ( 2 )" at bounding box center [649, 167] width 146 height 249
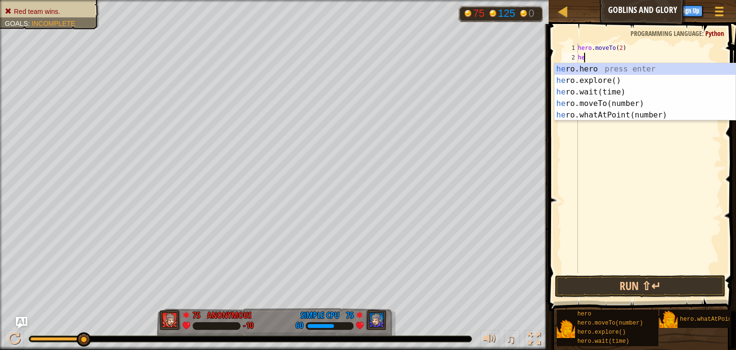
type textarea "her"
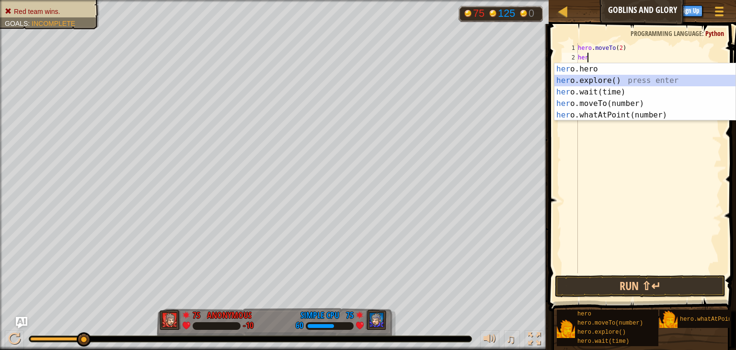
click at [603, 82] on div "her o.hero press enter her o.explore() press enter her o.wait(time) press enter…" at bounding box center [645, 103] width 181 height 81
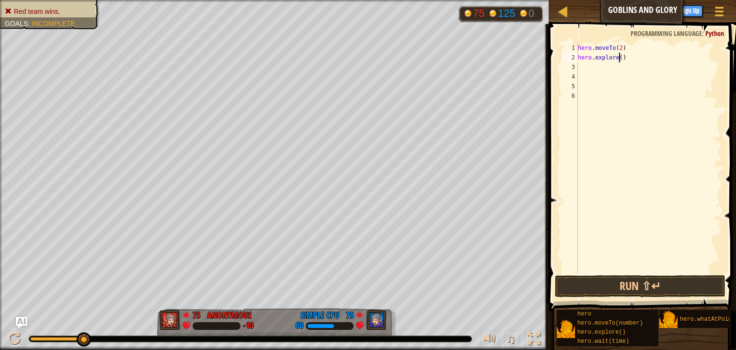
click at [618, 58] on div "hero . moveTo ( 2 ) hero . explore ( )" at bounding box center [649, 167] width 146 height 249
type textarea "hero.explore(2)"
click at [629, 58] on div "hero . moveTo ( 2 ) hero . explore ( 2 )" at bounding box center [649, 167] width 146 height 249
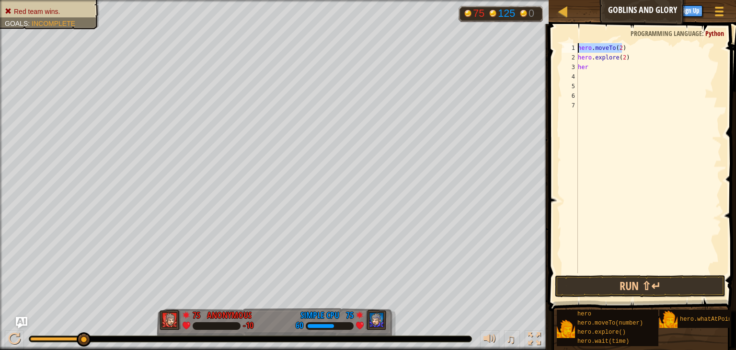
drag, startPoint x: 625, startPoint y: 46, endPoint x: 554, endPoint y: 50, distance: 71.6
click at [554, 50] on div "her 1 2 3 4 5 6 7 hero . moveTo ( 2 ) hero . explore ( 2 ) her הההההההההההההההה…" at bounding box center [641, 186] width 190 height 315
type textarea "hero.moveTo(2)"
click at [578, 58] on div "2" at bounding box center [570, 58] width 16 height 10
click at [590, 57] on div "hero . explore ( 2 ) her" at bounding box center [649, 167] width 146 height 249
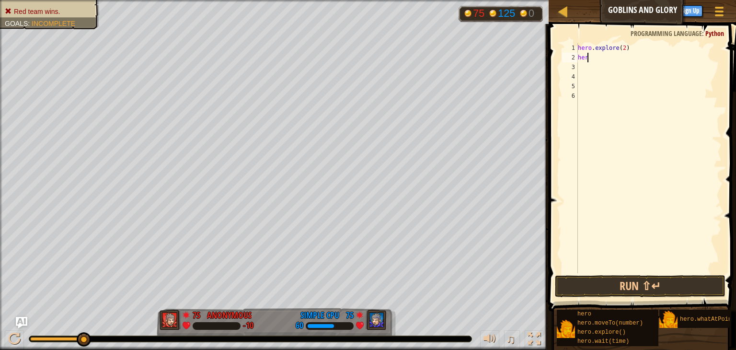
type textarea "hero"
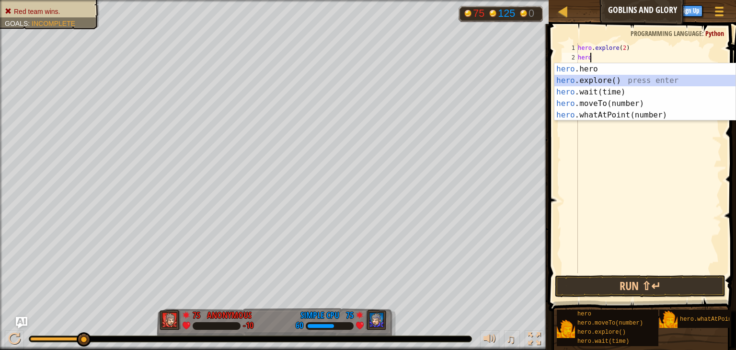
click at [602, 75] on div "hero .hero press enter hero .explore() press enter hero .wait(time) press enter…" at bounding box center [645, 103] width 181 height 81
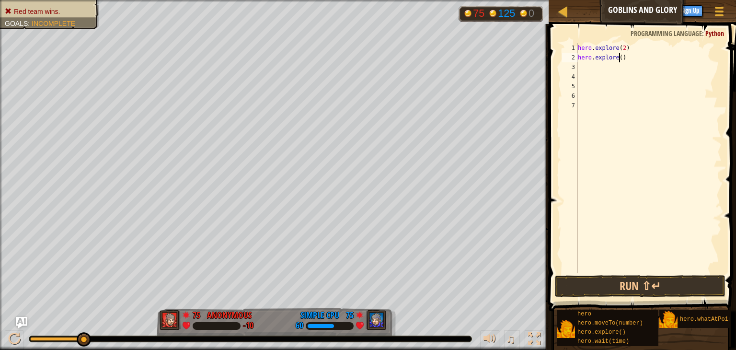
click at [620, 57] on div "hero . explore ( 2 ) hero . explore ( )" at bounding box center [649, 167] width 146 height 249
type textarea "hero.explore(4)"
click at [632, 58] on div "hero . explore ( 2 ) hero . explore ( 4 )" at bounding box center [649, 167] width 146 height 249
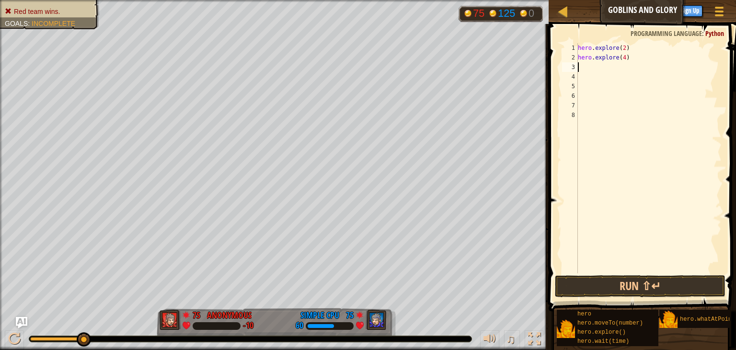
type textarea "h"
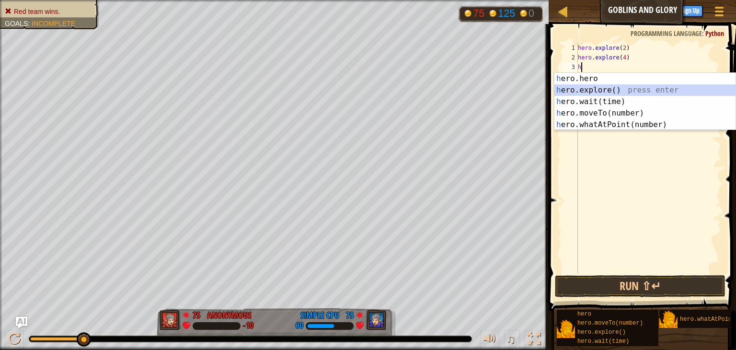
click at [626, 89] on div "h ero.hero press enter h ero.explore() press enter h ero.wait(time) press enter…" at bounding box center [645, 113] width 181 height 81
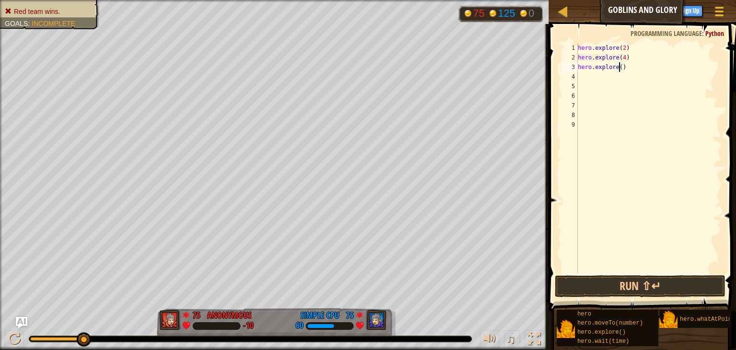
click at [619, 68] on div "hero . explore ( 2 ) hero . explore ( 4 ) hero . explore ( )" at bounding box center [649, 167] width 146 height 249
click at [616, 278] on button "Run ⇧↵" at bounding box center [640, 286] width 171 height 22
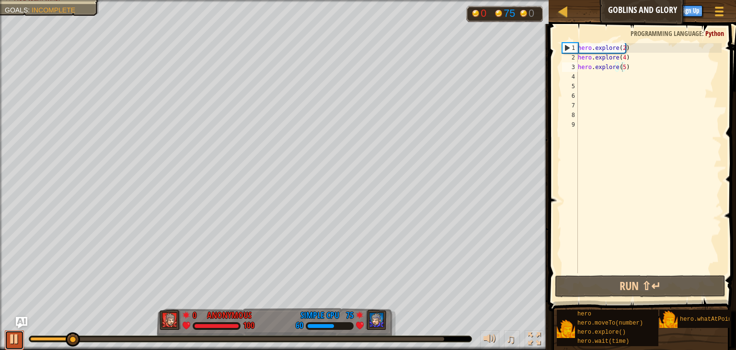
click at [14, 339] on div at bounding box center [14, 339] width 12 height 12
click at [17, 319] on img "Ask AI" at bounding box center [21, 322] width 12 height 12
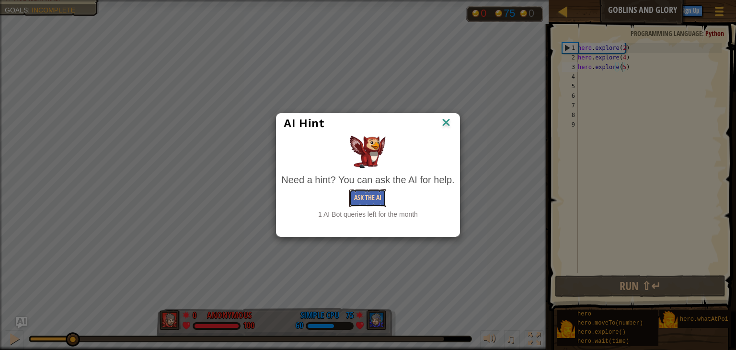
click at [368, 200] on button "Ask the AI" at bounding box center [367, 198] width 37 height 18
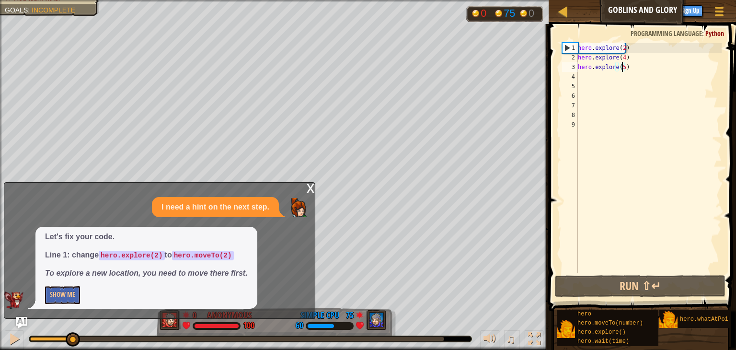
click at [615, 47] on div "hero . explore ( 2 ) hero . explore ( 4 ) hero . explore ( 5 )" at bounding box center [649, 167] width 146 height 249
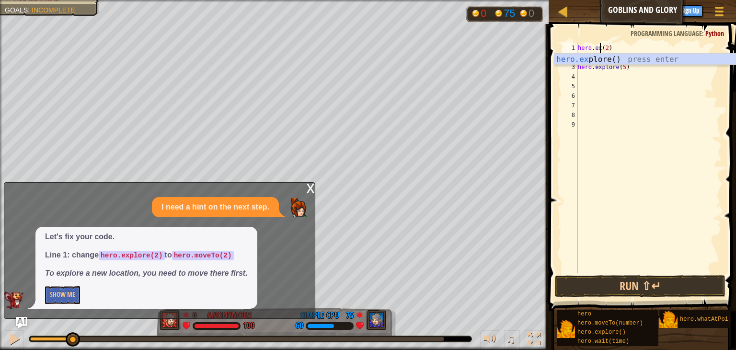
scroll to position [4, 1]
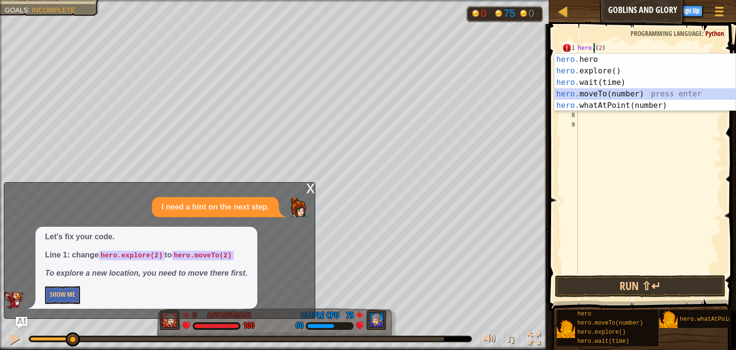
click at [601, 95] on div "hero. hero press enter hero. explore() press enter hero. wait(time) press enter…" at bounding box center [645, 94] width 181 height 81
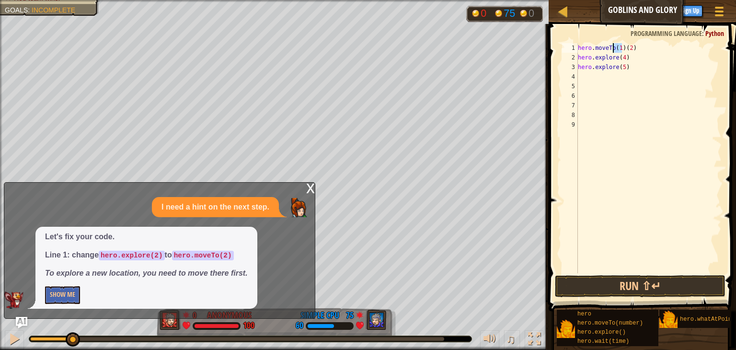
drag, startPoint x: 622, startPoint y: 48, endPoint x: 615, endPoint y: 48, distance: 6.7
click at [615, 48] on div "hero . moveTo ( 1 ) ( 2 ) hero . explore ( 4 ) hero . explore ( 5 )" at bounding box center [649, 167] width 146 height 249
type textarea "hero.moveTo(2)"
click at [629, 45] on div "hero . moveTo ( 2 ) hero . explore ( 4 ) hero . explore ( 5 )" at bounding box center [649, 167] width 146 height 249
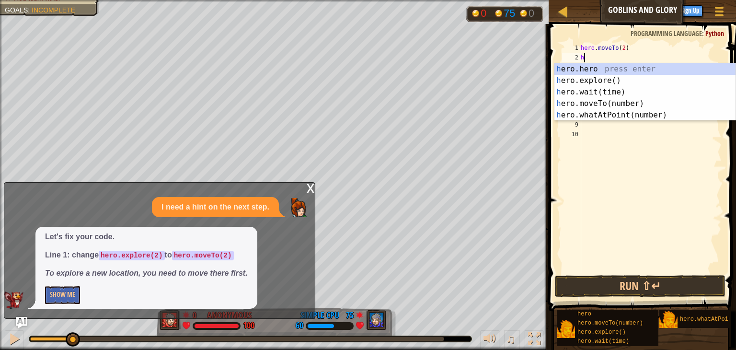
type textarea "he"
click at [604, 81] on div "he ro.hero press enter he ro.explore() press enter he ro.wait(time) press enter…" at bounding box center [645, 103] width 181 height 81
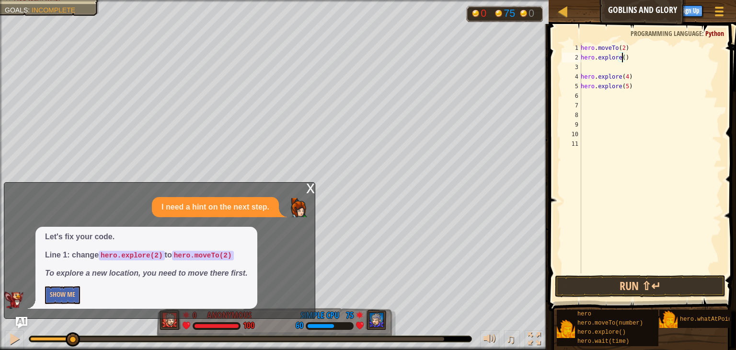
click at [622, 58] on div "hero . moveTo ( 2 ) hero . explore ( ) hero . explore ( 4 ) hero . explore ( 5 )" at bounding box center [650, 167] width 143 height 249
click at [582, 77] on div "hero . moveTo ( 2 ) hero . explore ( 2 ) hero . explore ( 4 ) hero . explore ( …" at bounding box center [650, 167] width 143 height 249
click at [626, 56] on div "hero . moveTo ( 2 ) hero . explore ( 2 ) hero . explore ( 4 ) hero . explore ( …" at bounding box center [650, 167] width 143 height 249
type textarea "hero.explore(2)"
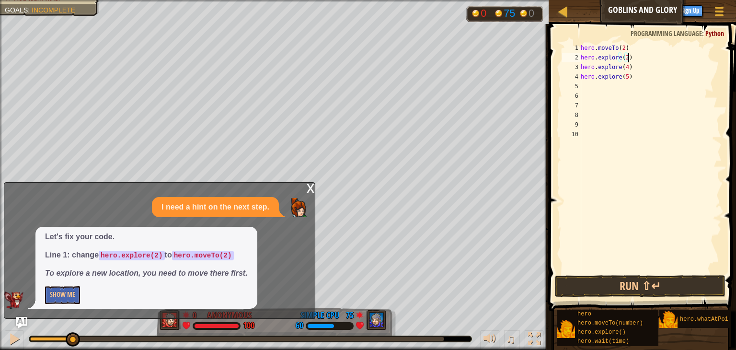
click at [629, 58] on div "hero . moveTo ( 2 ) hero . explore ( 2 ) hero . explore ( 4 ) hero . explore ( …" at bounding box center [650, 167] width 143 height 249
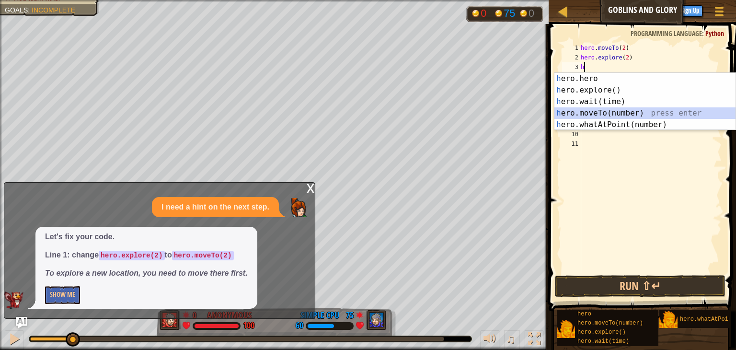
click at [609, 108] on div "h ero.hero press enter h ero.explore() press enter h ero.wait(time) press enter…" at bounding box center [645, 113] width 181 height 81
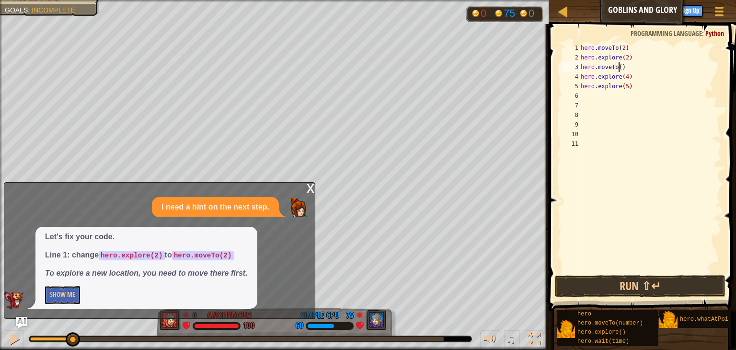
scroll to position [4, 3]
click at [629, 73] on div "hero . moveTo ( 2 ) hero . explore ( 2 ) hero . moveTo ( 4 ) hero . explore ( 4…" at bounding box center [650, 167] width 143 height 249
type textarea "hero.explore(4)"
click at [629, 73] on div "hero . moveTo ( 2 ) hero . explore ( 2 ) hero . moveTo ( 4 ) hero . explore ( 4…" at bounding box center [650, 167] width 143 height 249
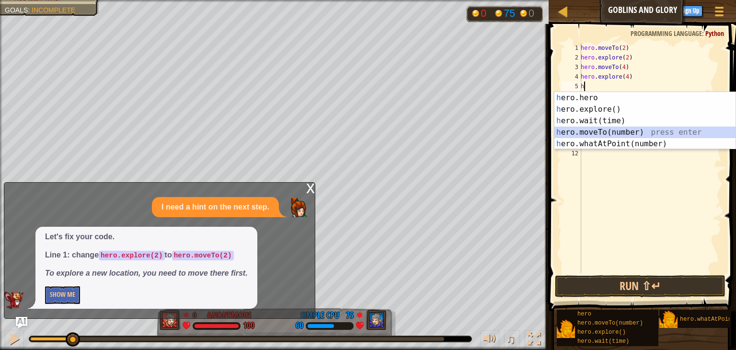
click at [598, 127] on div "h ero.hero press enter h ero.explore() press enter h ero.wait(time) press enter…" at bounding box center [645, 132] width 181 height 81
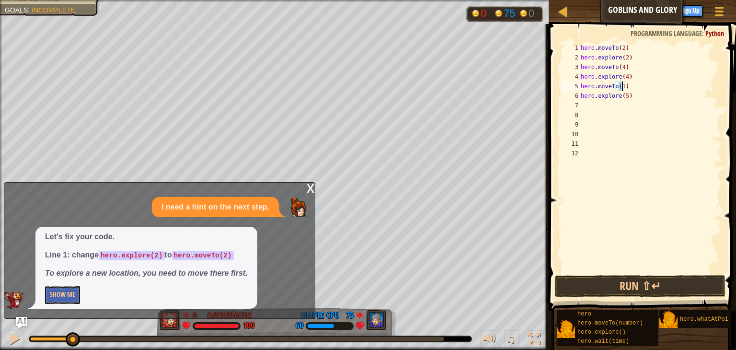
scroll to position [4, 3]
click at [600, 289] on button "Run ⇧↵" at bounding box center [640, 286] width 171 height 22
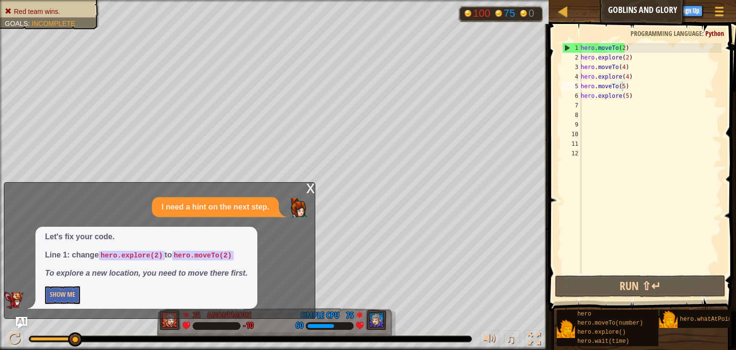
click at [312, 187] on div "x" at bounding box center [310, 188] width 9 height 10
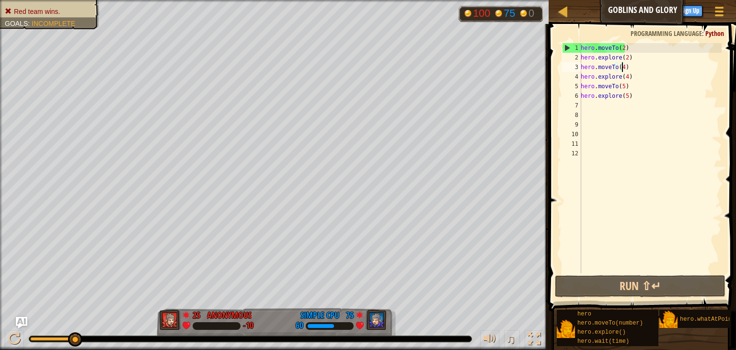
click at [621, 68] on div "hero . moveTo ( 2 ) hero . explore ( 2 ) hero . moveTo ( 4 ) hero . explore ( 4…" at bounding box center [650, 167] width 143 height 249
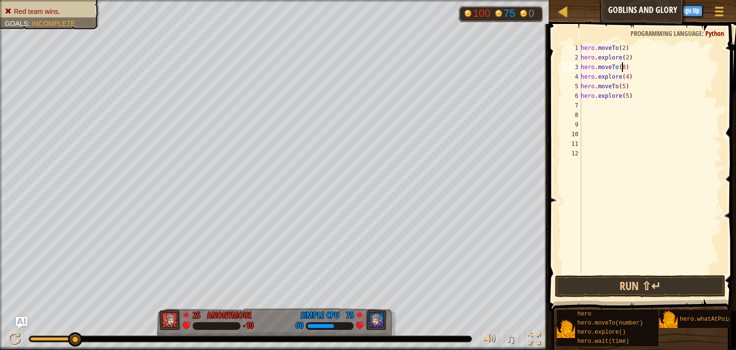
click at [624, 78] on div "hero . moveTo ( 2 ) hero . explore ( 2 ) hero . moveTo ( 8 ) hero . explore ( 4…" at bounding box center [650, 167] width 143 height 249
click at [621, 85] on div "hero . moveTo ( 2 ) hero . explore ( 2 ) hero . moveTo ( 8 ) hero . explore ( 8…" at bounding box center [650, 167] width 143 height 249
click at [624, 96] on div "hero . moveTo ( 2 ) hero . explore ( 2 ) hero . moveTo ( 8 ) hero . explore ( 8…" at bounding box center [650, 167] width 143 height 249
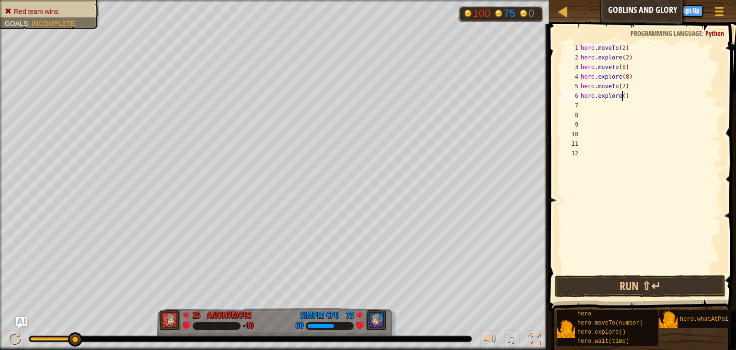
type textarea "hero.explore(7)"
click at [629, 96] on div "hero . moveTo ( 2 ) hero . explore ( 2 ) hero . moveTo ( 8 ) hero . explore ( 8…" at bounding box center [650, 167] width 143 height 249
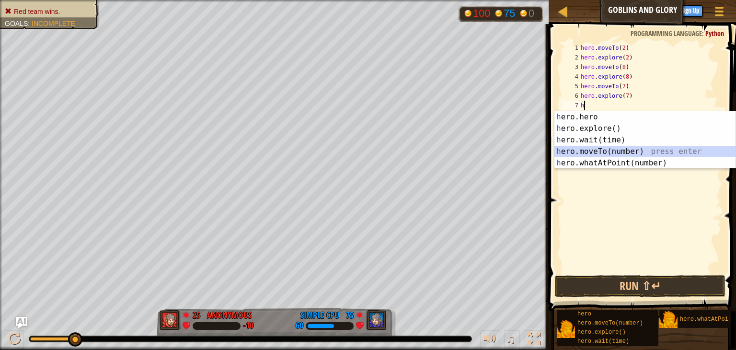
click at [617, 150] on div "h ero.hero press enter h ero.explore() press enter h ero.wait(time) press enter…" at bounding box center [645, 151] width 181 height 81
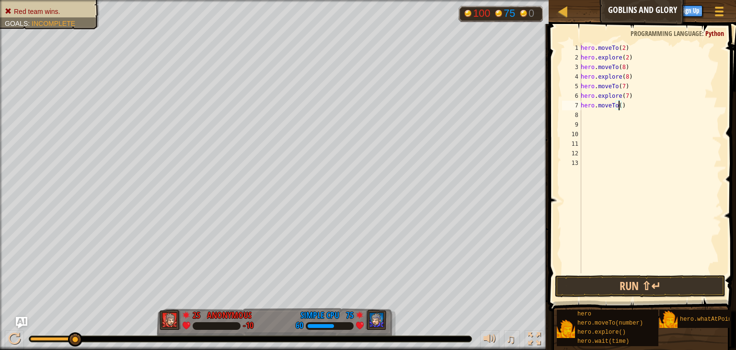
type textarea "hero.moveTo(6)"
click at [631, 104] on div "hero . moveTo ( 2 ) hero . explore ( 2 ) hero . moveTo ( 8 ) hero . explore ( 8…" at bounding box center [650, 167] width 143 height 249
type textarea "h"
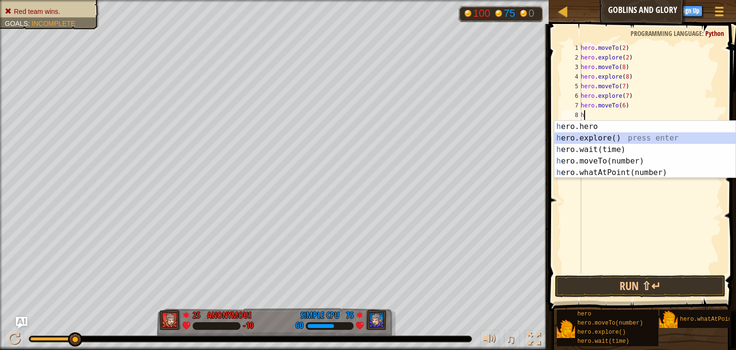
click at [621, 140] on div "h ero.hero press enter h ero.explore() press enter h ero.wait(time) press enter…" at bounding box center [645, 161] width 181 height 81
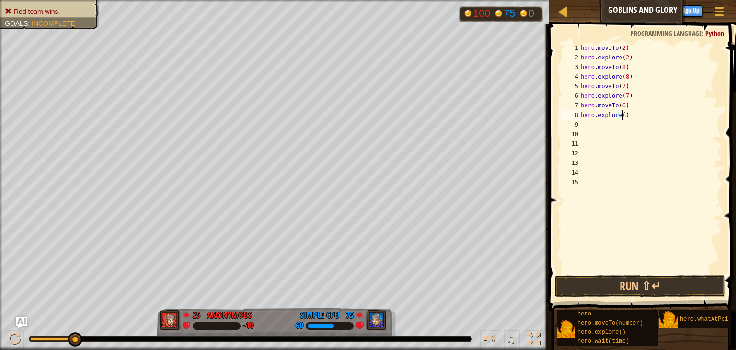
click at [621, 115] on div "hero . moveTo ( 2 ) hero . explore ( 2 ) hero . moveTo ( 8 ) hero . explore ( 8…" at bounding box center [650, 167] width 143 height 249
type textarea "hero.explore(7)"
click at [598, 290] on button "Run ⇧↵" at bounding box center [640, 286] width 171 height 22
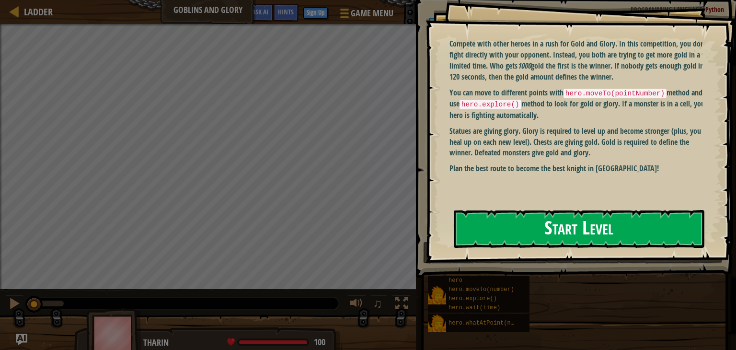
click at [538, 223] on button "Start Level" at bounding box center [579, 229] width 251 height 38
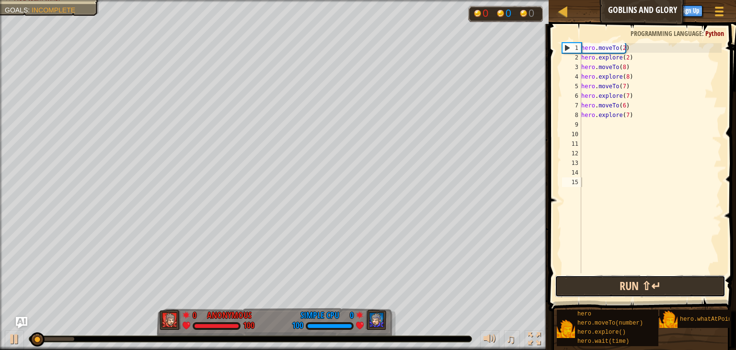
click at [585, 289] on button "Run ⇧↵" at bounding box center [640, 286] width 171 height 22
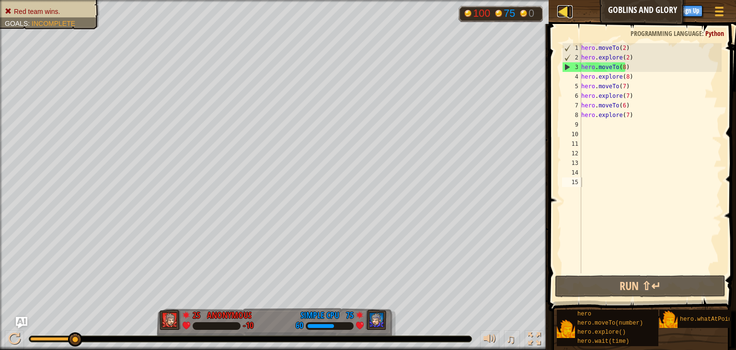
click at [567, 9] on div at bounding box center [563, 11] width 12 height 12
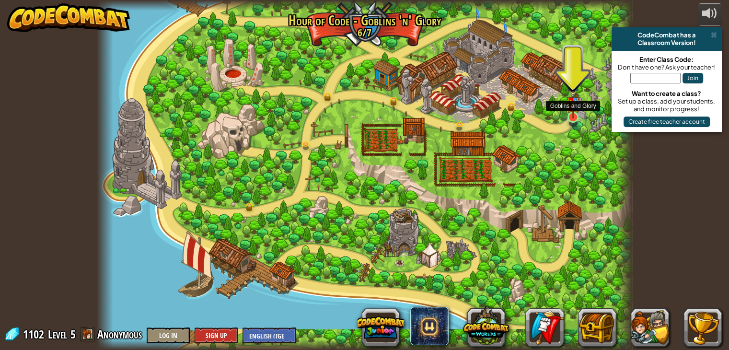
click at [576, 116] on img at bounding box center [573, 100] width 13 height 35
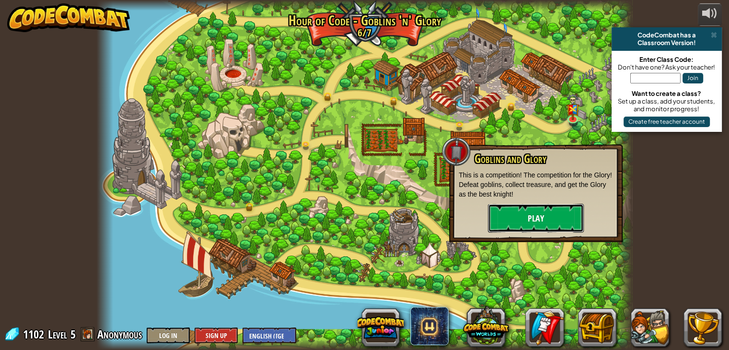
click at [540, 214] on button "Play" at bounding box center [536, 218] width 96 height 29
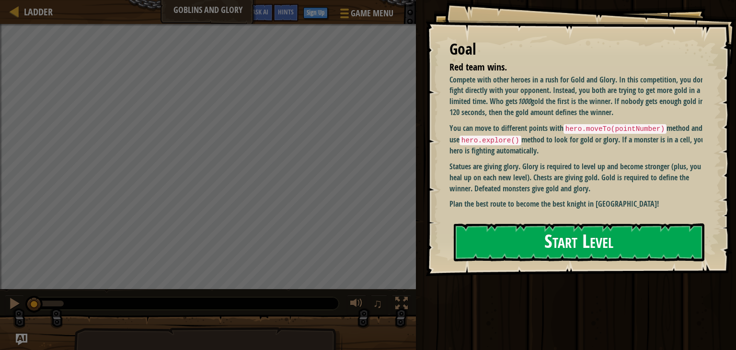
click at [554, 233] on button "Start Level" at bounding box center [579, 242] width 251 height 38
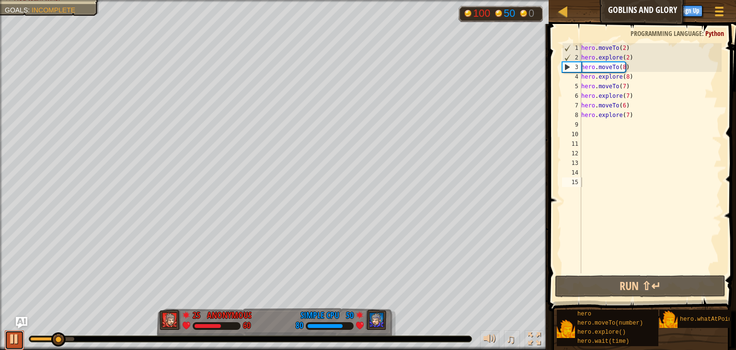
click at [7, 334] on button at bounding box center [14, 340] width 19 height 20
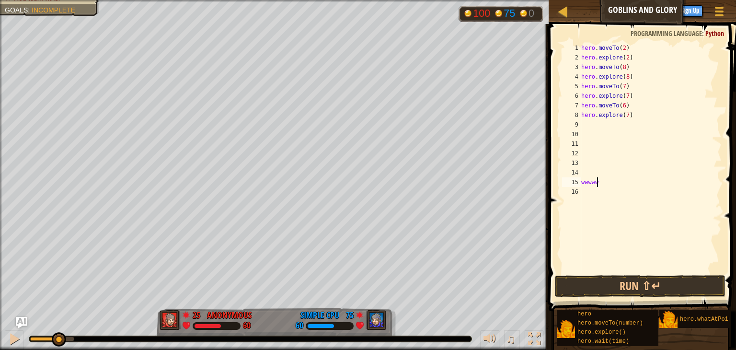
scroll to position [4, 0]
type textarea "w"
click at [44, 323] on div "♫" at bounding box center [274, 336] width 549 height 29
drag, startPoint x: 44, startPoint y: 323, endPoint x: 19, endPoint y: 323, distance: 24.9
click at [19, 323] on div "Ladder Goblins and Glory Game Menu Done Sign Up Hints Ask AI 1 הההההההההההההההה…" at bounding box center [368, 175] width 736 height 350
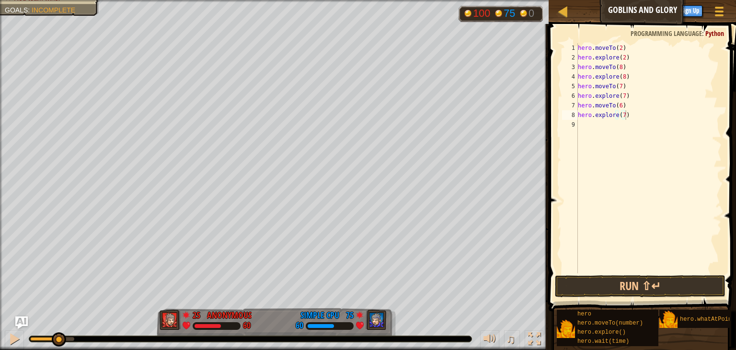
click at [19, 323] on img "Ask AI" at bounding box center [21, 322] width 12 height 12
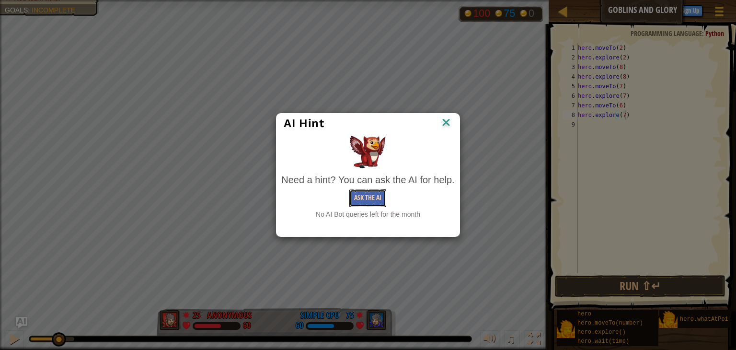
click at [373, 193] on button "Ask the AI" at bounding box center [367, 198] width 37 height 18
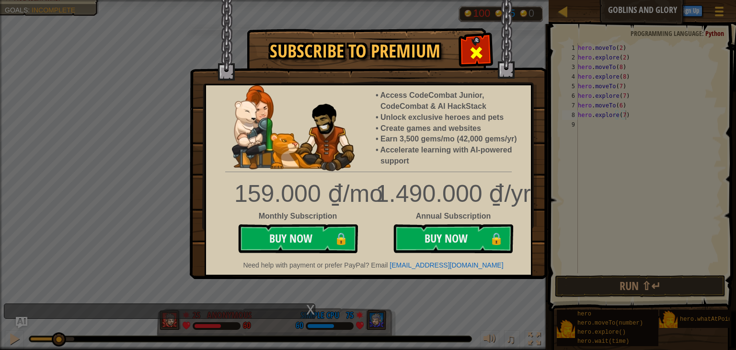
click at [472, 52] on span at bounding box center [476, 52] width 15 height 15
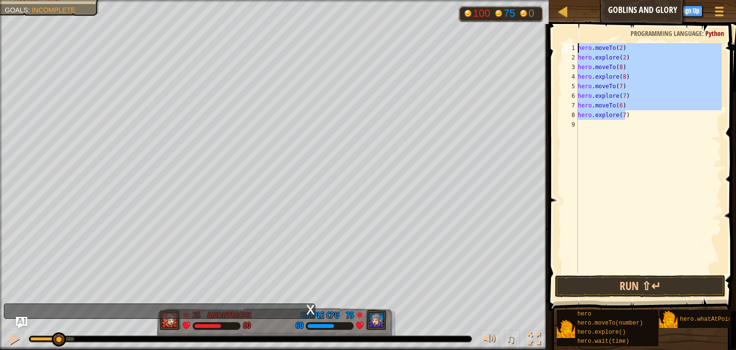
drag, startPoint x: 636, startPoint y: 117, endPoint x: 567, endPoint y: 23, distance: 116.6
click at [567, 23] on div "Ladder Goblins and Glory Game Menu Done Sign Up Hints Ask AI 1 הההההההההההההההה…" at bounding box center [368, 175] width 736 height 350
type textarea "hero.moveTo(2) hero.explore(2)"
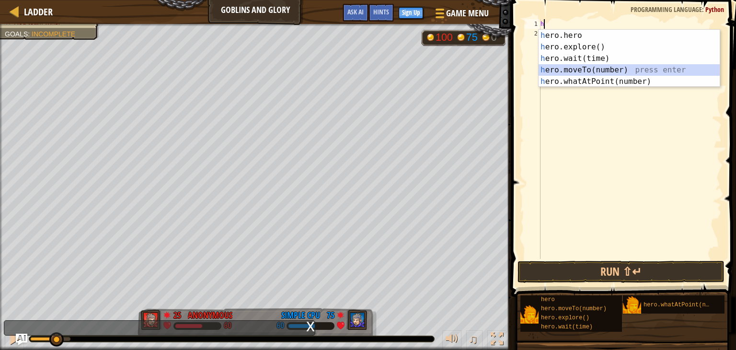
click at [590, 69] on div "h ero.hero press enter h ero.explore() press enter h ero.wait(time) press enter…" at bounding box center [629, 70] width 181 height 81
type textarea "hero.moveTo(1)"
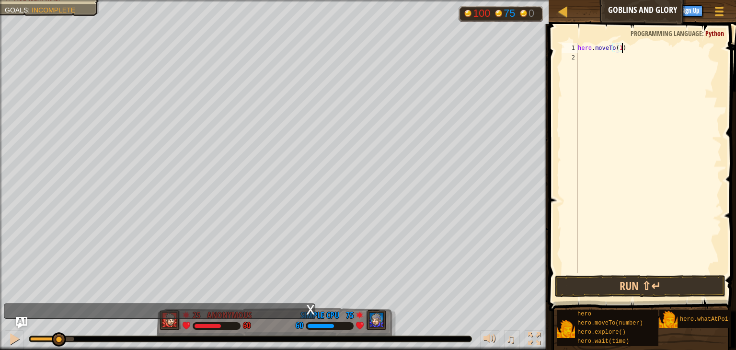
click at [634, 48] on div "hero . moveTo ( 1 )" at bounding box center [649, 167] width 146 height 249
type textarea "h"
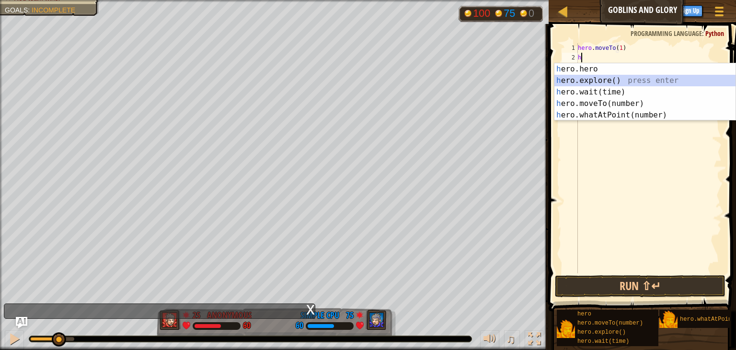
click at [602, 81] on div "h ero.hero press enter h ero.explore() press enter h ero.wait(time) press enter…" at bounding box center [645, 103] width 181 height 81
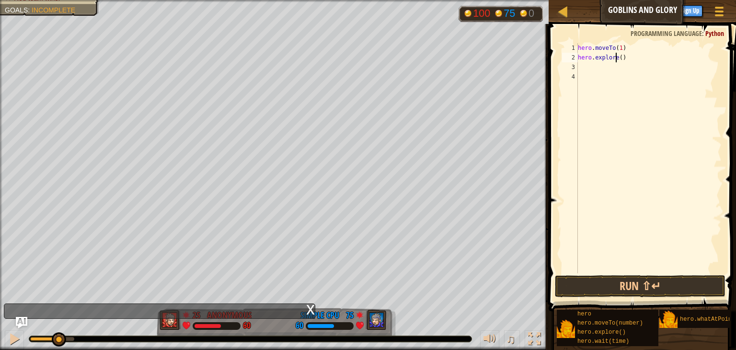
click at [617, 57] on div "hero . moveTo ( 1 ) hero . explore ( )" at bounding box center [649, 167] width 146 height 249
click at [619, 57] on div "hero . moveTo ( 1 ) hero . explore ( )" at bounding box center [649, 167] width 146 height 249
type textarea "hero.explore(1)"
click at [641, 60] on div "hero . moveTo ( 1 ) hero . explore ( 1 )" at bounding box center [649, 167] width 146 height 249
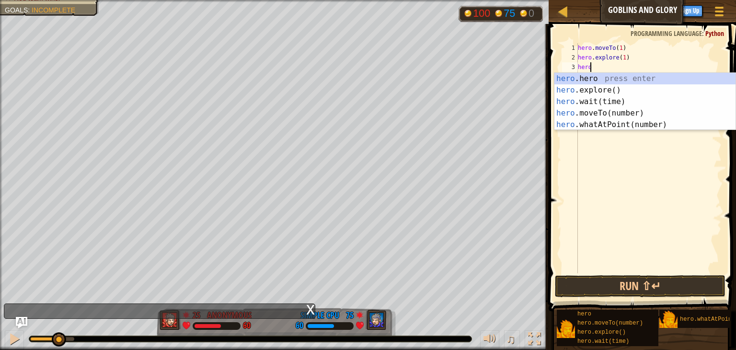
scroll to position [4, 0]
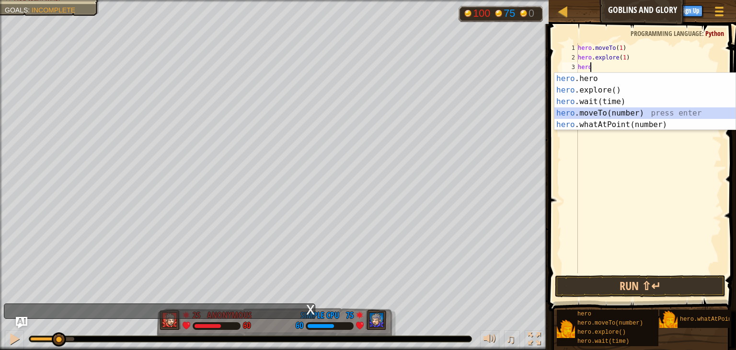
click at [615, 113] on div "hero .hero press enter hero .explore() press enter hero .wait(time) press enter…" at bounding box center [645, 113] width 181 height 81
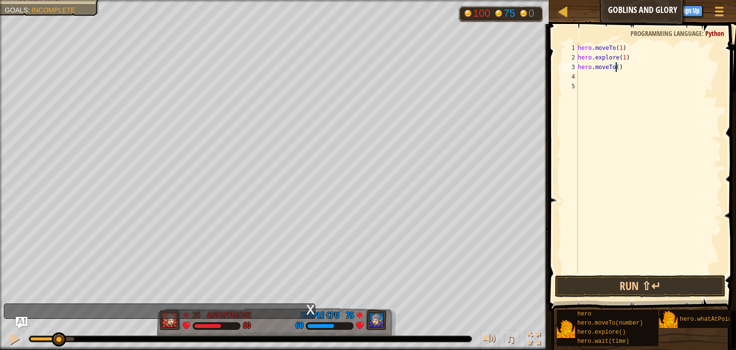
type textarea "hero.moveTo(7)"
click at [624, 66] on div "hero . moveTo ( 1 ) hero . explore ( 1 ) hero . moveTo ( 7 )" at bounding box center [649, 167] width 146 height 249
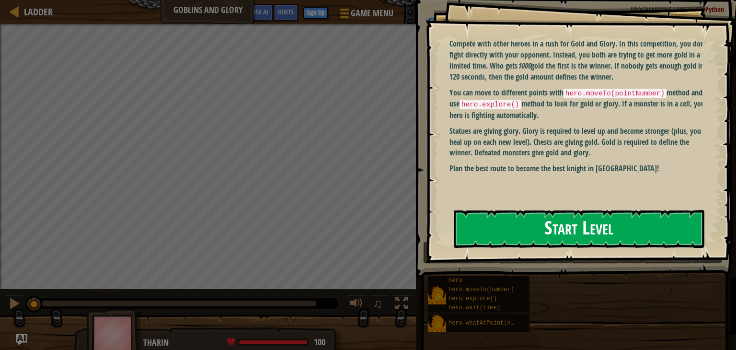
click at [544, 216] on button "Start Level" at bounding box center [579, 229] width 251 height 38
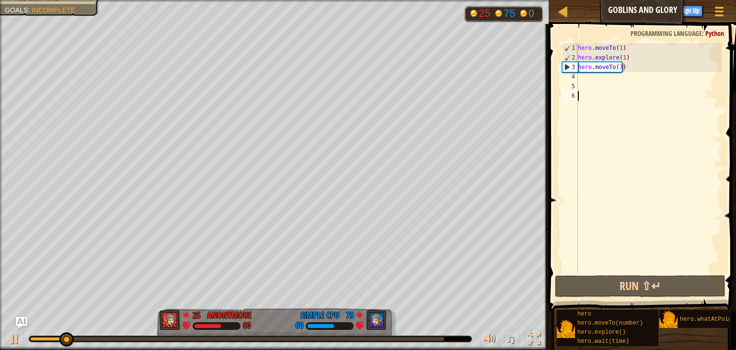
click at [633, 70] on div "hero . moveTo ( 1 ) hero . explore ( 1 ) hero . moveTo ( 7 )" at bounding box center [649, 167] width 146 height 249
type textarea "hero.moveTo(7)"
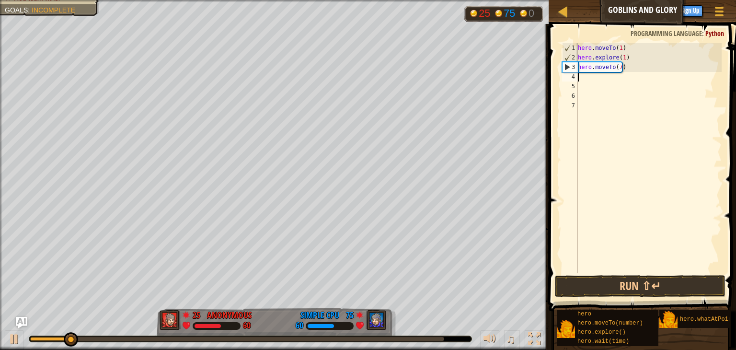
scroll to position [4, 0]
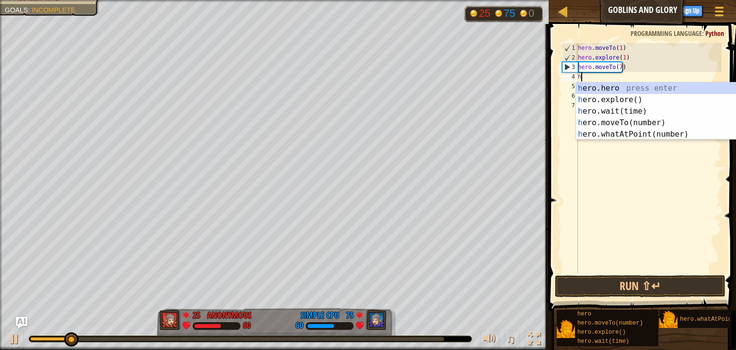
type textarea "he"
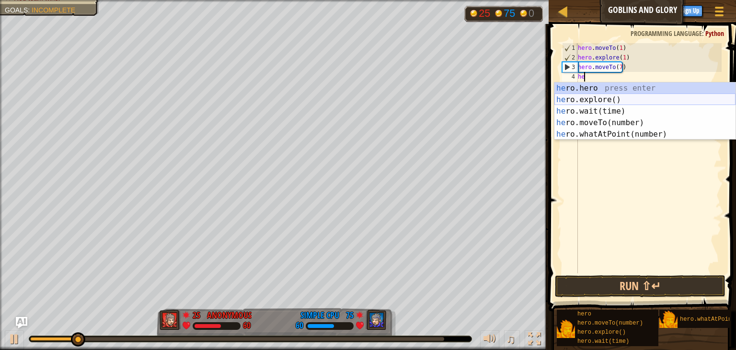
click at [594, 100] on div "he ro.hero press enter he ro.explore() press enter he ro.wait(time) press enter…" at bounding box center [645, 122] width 181 height 81
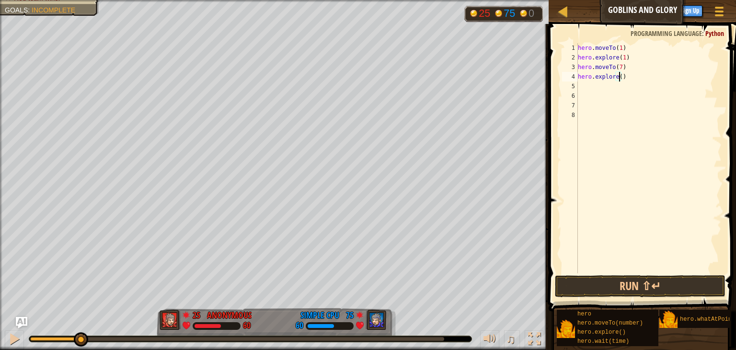
click at [619, 76] on div "hero . moveTo ( 1 ) hero . explore ( 1 ) hero . moveTo ( 7 ) hero . explore ( )" at bounding box center [649, 167] width 146 height 249
type textarea "hero.explore(7)"
click at [636, 77] on div "hero . moveTo ( 1 ) hero . explore ( 1 ) hero . moveTo ( 7 ) hero . explore ( 7…" at bounding box center [649, 167] width 146 height 249
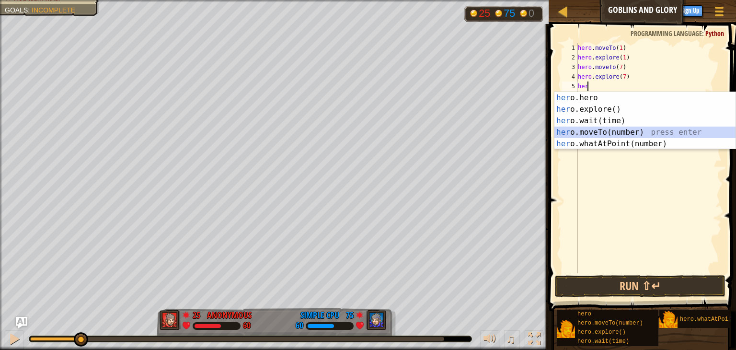
click at [582, 134] on div "her o.hero press enter her o.explore() press enter her o.wait(time) press enter…" at bounding box center [645, 132] width 181 height 81
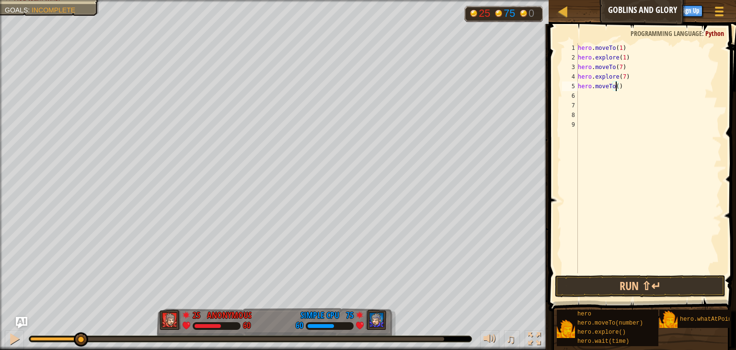
type textarea "hero.moveTo(6)"
click at [632, 89] on div "hero . moveTo ( 1 ) hero . explore ( 1 ) hero . moveTo ( 7 ) hero . explore ( 7…" at bounding box center [649, 167] width 146 height 249
type textarea "h"
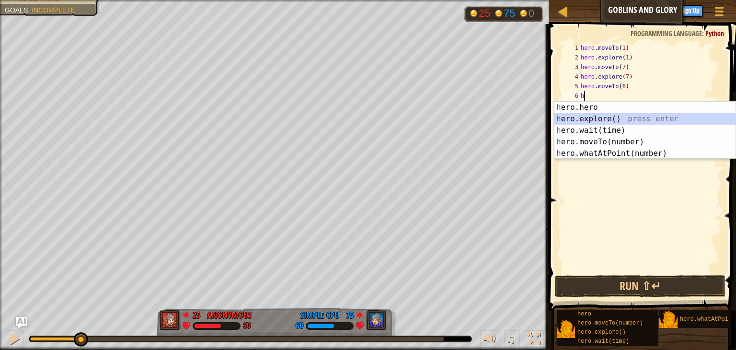
click at [626, 117] on div "h ero.hero press enter h ero.explore() press enter h ero.wait(time) press enter…" at bounding box center [645, 142] width 181 height 81
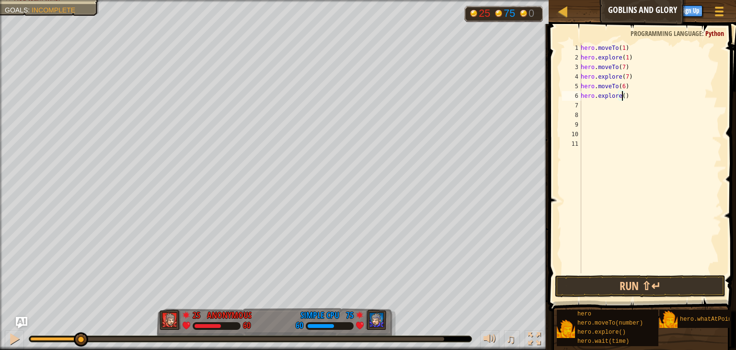
click at [623, 98] on div "hero . moveTo ( 1 ) hero . explore ( 1 ) hero . moveTo ( 7 ) hero . explore ( 7…" at bounding box center [650, 167] width 143 height 249
type textarea "hero.explore(6)"
click at [640, 95] on div "hero . moveTo ( 1 ) hero . explore ( 1 ) hero . moveTo ( 7 ) hero . explore ( 7…" at bounding box center [650, 167] width 143 height 249
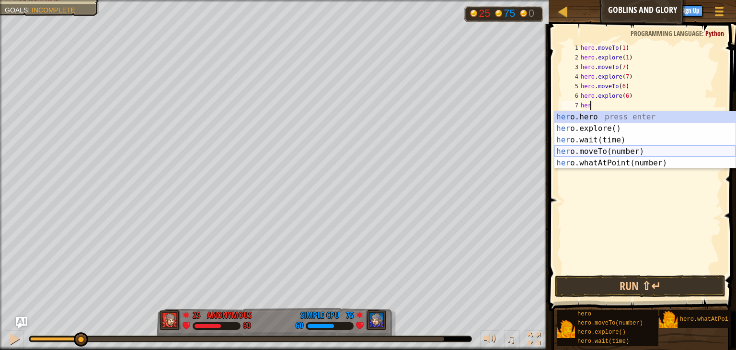
click at [626, 150] on div "her o.hero press enter her o.explore() press enter her o.wait(time) press enter…" at bounding box center [645, 151] width 181 height 81
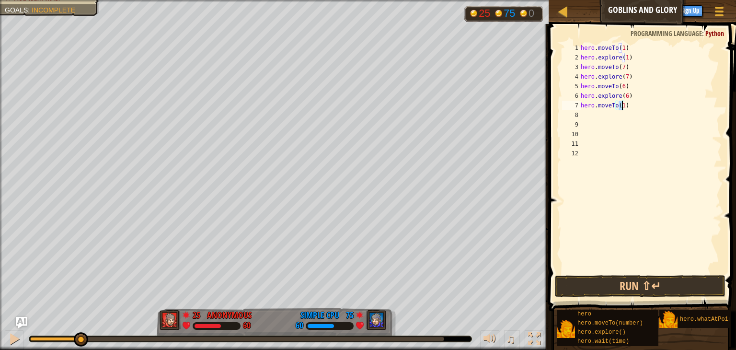
type textarea "hero.moveTo(7)"
click at [627, 104] on div "hero . moveTo ( 1 ) hero . explore ( 1 ) hero . moveTo ( 7 ) hero . explore ( 7…" at bounding box center [650, 167] width 143 height 249
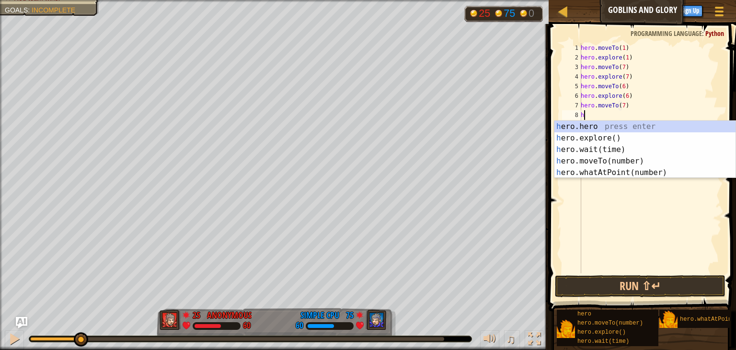
type textarea "her"
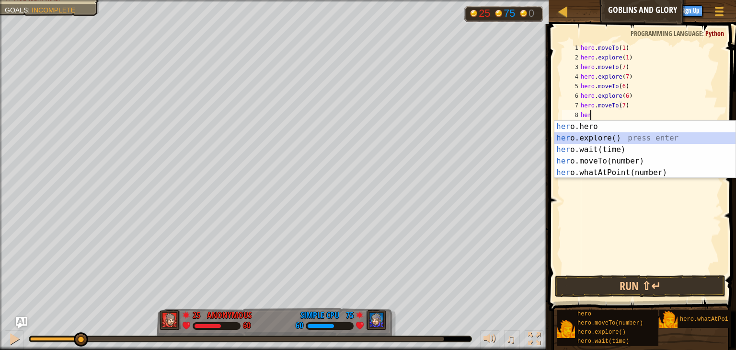
click at [627, 138] on div "her o.hero press enter her o.explore() press enter her o.wait(time) press enter…" at bounding box center [645, 161] width 181 height 81
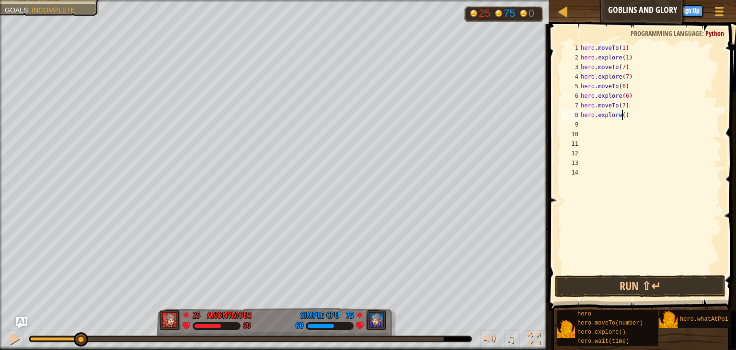
click at [621, 114] on div "hero . moveTo ( 1 ) hero . explore ( 1 ) hero . moveTo ( 7 ) hero . explore ( 7…" at bounding box center [650, 167] width 143 height 249
type textarea "hero.explore(7)"
click at [633, 120] on div "hero . moveTo ( 1 ) hero . explore ( 1 ) hero . moveTo ( 7 ) hero . explore ( 7…" at bounding box center [650, 167] width 143 height 249
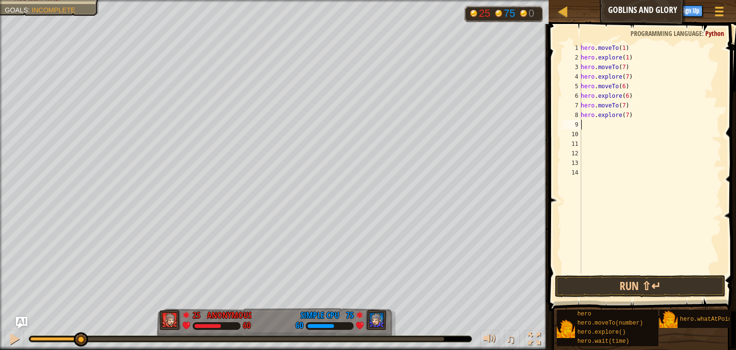
click at [633, 120] on div "hero . moveTo ( 1 ) hero . explore ( 1 ) hero . moveTo ( 7 ) hero . explore ( 7…" at bounding box center [650, 167] width 143 height 249
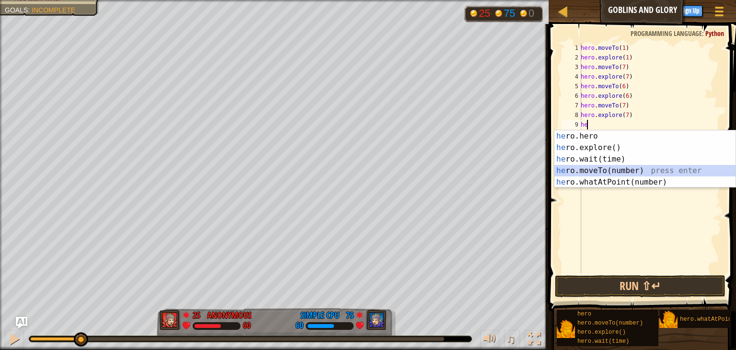
click at [598, 167] on div "he ro.hero press enter he ro.explore() press enter he ro.wait(time) press enter…" at bounding box center [645, 170] width 181 height 81
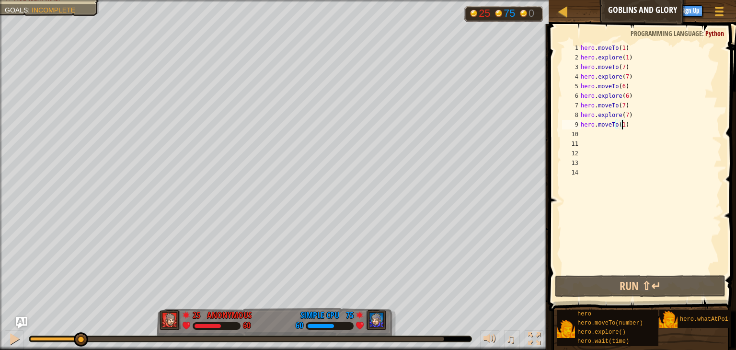
type textarea "hero.moveTo(19)"
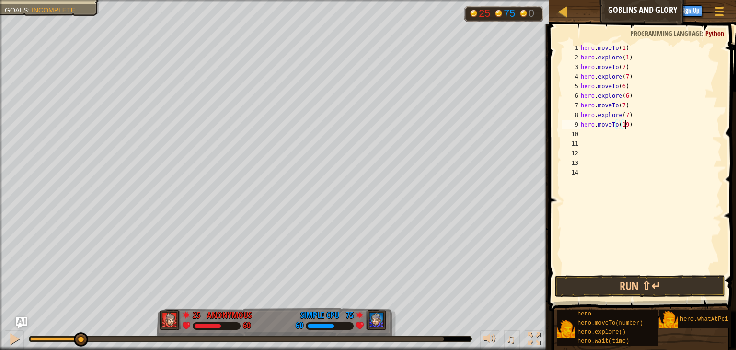
scroll to position [4, 3]
click at [638, 125] on div "hero . moveTo ( 1 ) hero . explore ( 1 ) hero . moveTo ( 7 ) hero . explore ( 7…" at bounding box center [650, 167] width 143 height 249
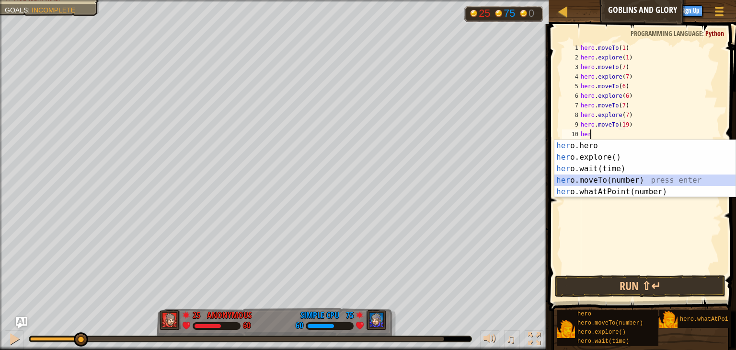
click at [637, 178] on div "her o.hero press enter her o.explore() press enter her o.wait(time) press enter…" at bounding box center [645, 180] width 181 height 81
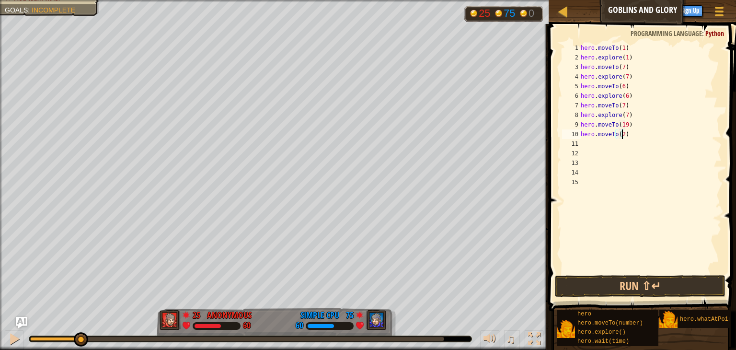
type textarea "hero.moveTo(20)"
click at [637, 134] on div "hero . moveTo ( 1 ) hero . explore ( 1 ) hero . moveTo ( 7 ) hero . explore ( 7…" at bounding box center [650, 167] width 143 height 249
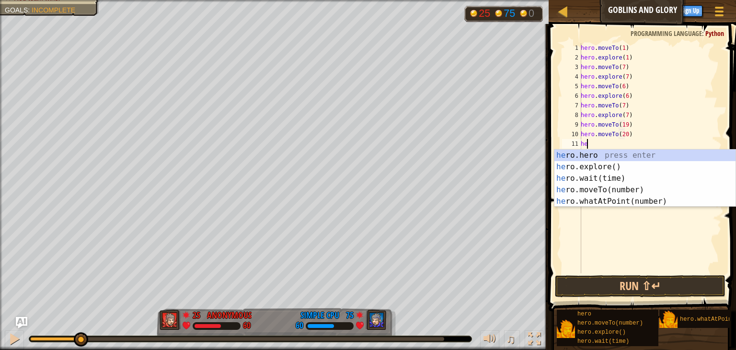
type textarea "her"
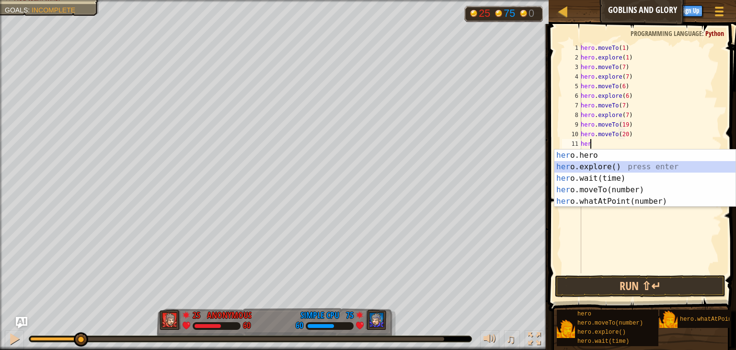
click at [636, 169] on div "her o.hero press enter her o.explore() press enter her o.wait(time) press enter…" at bounding box center [645, 190] width 181 height 81
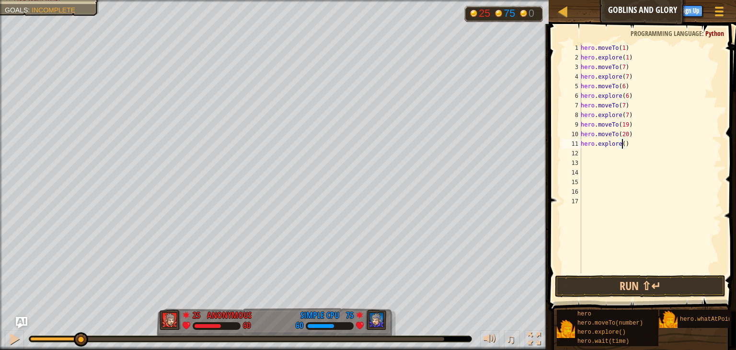
click at [621, 140] on div "hero . moveTo ( 1 ) hero . explore ( 1 ) hero . moveTo ( 7 ) hero . explore ( 7…" at bounding box center [650, 167] width 143 height 249
type textarea "hero.explore(20)"
click at [636, 142] on div "hero . moveTo ( 1 ) hero . explore ( 1 ) hero . moveTo ( 7 ) hero . explore ( 7…" at bounding box center [650, 167] width 143 height 249
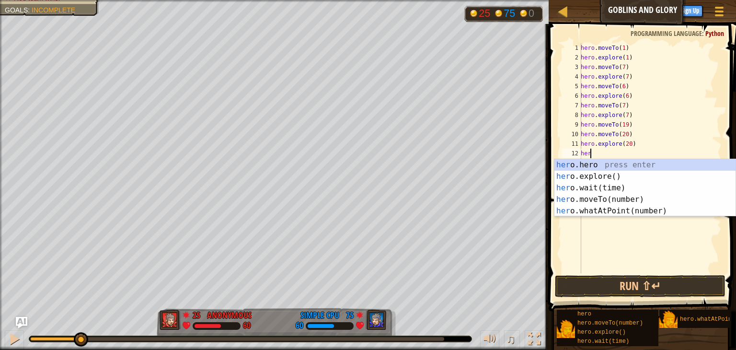
scroll to position [4, 0]
click at [625, 197] on div "hero .hero press enter hero .explore() press enter hero .wait(time) press enter…" at bounding box center [645, 199] width 181 height 81
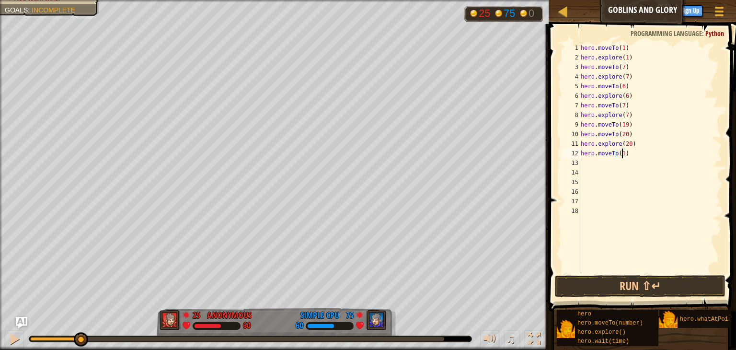
type textarea "hero.moveTo(18)"
click at [635, 154] on div "hero . moveTo ( 1 ) hero . explore ( 1 ) hero . moveTo ( 7 ) hero . explore ( 7…" at bounding box center [650, 167] width 143 height 249
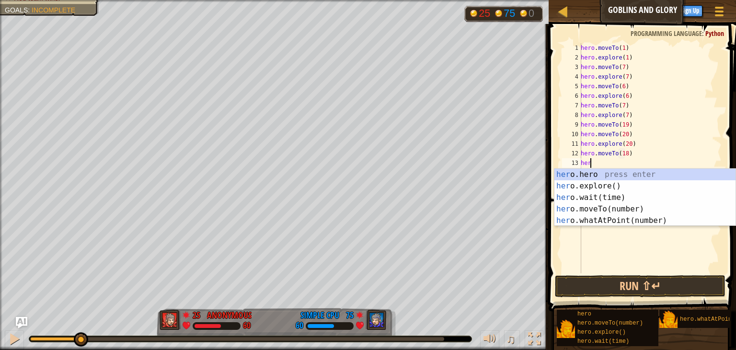
type textarea "hero"
click at [595, 188] on div "hero .hero press enter hero .explore() press enter hero .wait(time) press enter…" at bounding box center [645, 209] width 181 height 81
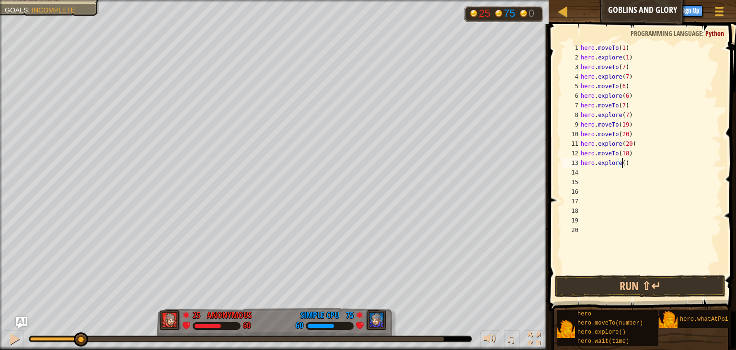
click at [622, 162] on div "hero . moveTo ( 1 ) hero . explore ( 1 ) hero . moveTo ( 7 ) hero . explore ( 7…" at bounding box center [650, 167] width 143 height 249
type textarea "hero.explore(18)"
click at [634, 165] on div "hero . moveTo ( 1 ) hero . explore ( 1 ) hero . moveTo ( 7 ) hero . explore ( 7…" at bounding box center [650, 167] width 143 height 249
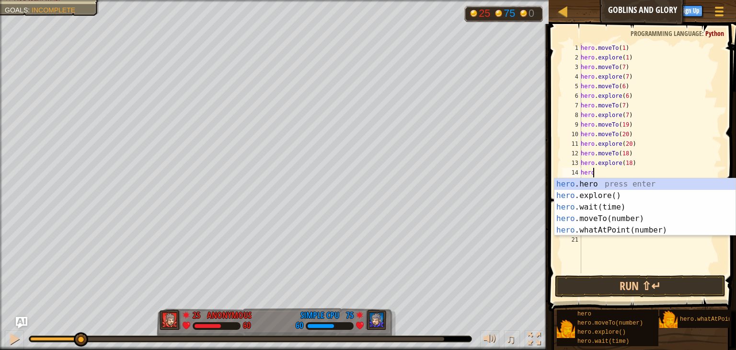
scroll to position [4, 0]
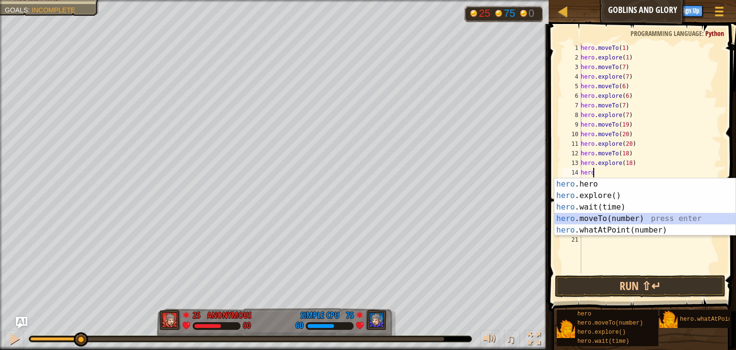
click at [647, 215] on div "hero .hero press enter hero .explore() press enter hero .wait(time) press enter…" at bounding box center [645, 218] width 181 height 81
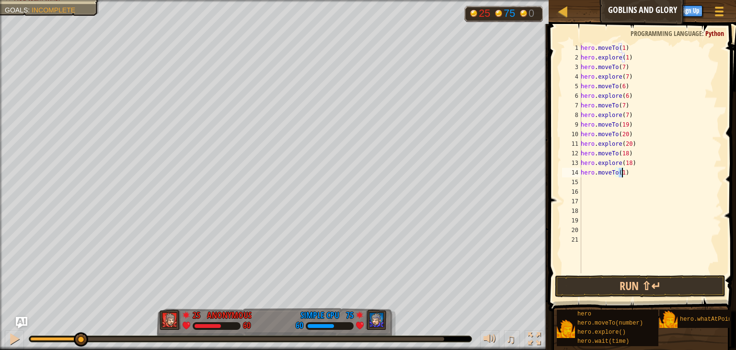
scroll to position [4, 3]
type textarea "hero.moveTo(24)"
click at [636, 174] on div "hero . moveTo ( 1 ) hero . explore ( 1 ) hero . moveTo ( 7 ) hero . explore ( 7…" at bounding box center [650, 167] width 143 height 249
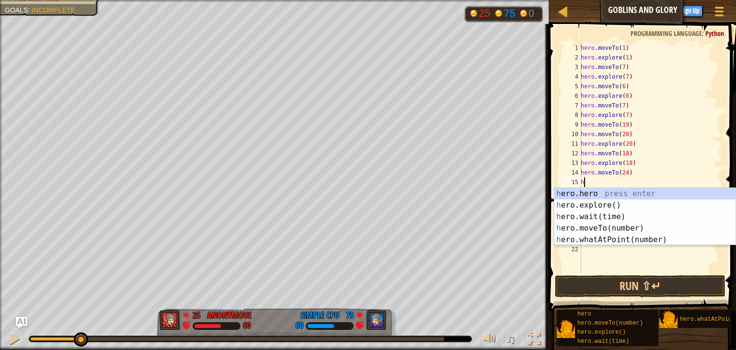
type textarea "he"
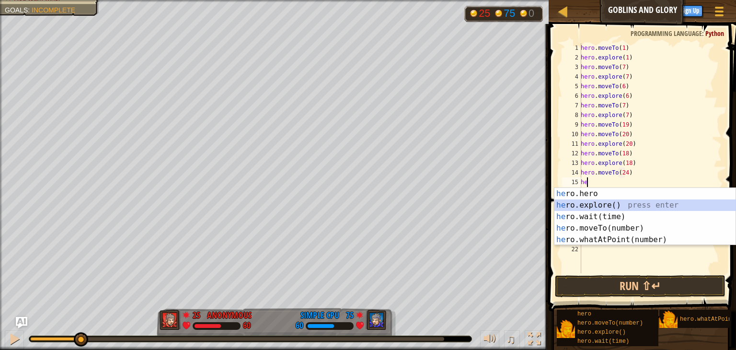
click at [632, 204] on div "he ro.hero press enter he ro.explore() press enter he ro.wait(time) press enter…" at bounding box center [645, 228] width 181 height 81
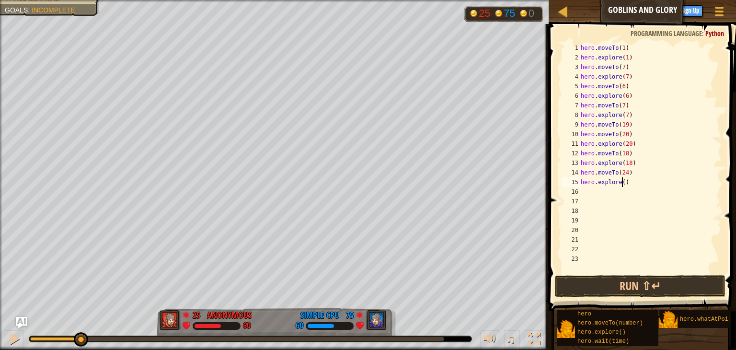
click at [621, 183] on div "hero . moveTo ( 1 ) hero . explore ( 1 ) hero . moveTo ( 7 ) hero . explore ( 7…" at bounding box center [650, 167] width 143 height 249
type textarea "hero.explore(24)"
click at [634, 185] on div "hero . moveTo ( 1 ) hero . explore ( 1 ) hero . moveTo ( 7 ) hero . explore ( 7…" at bounding box center [650, 167] width 143 height 249
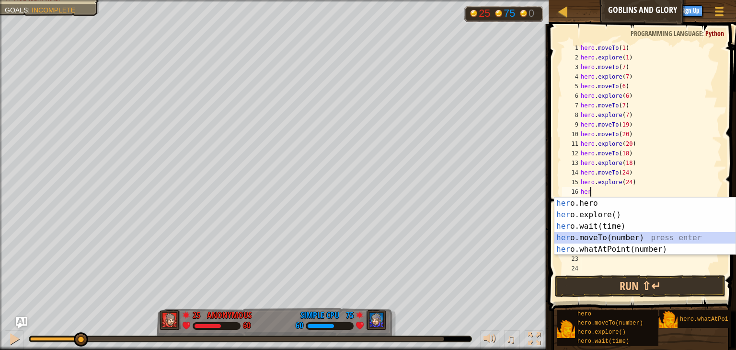
click at [638, 238] on div "her o.hero press enter her o.explore() press enter her o.wait(time) press enter…" at bounding box center [645, 237] width 181 height 81
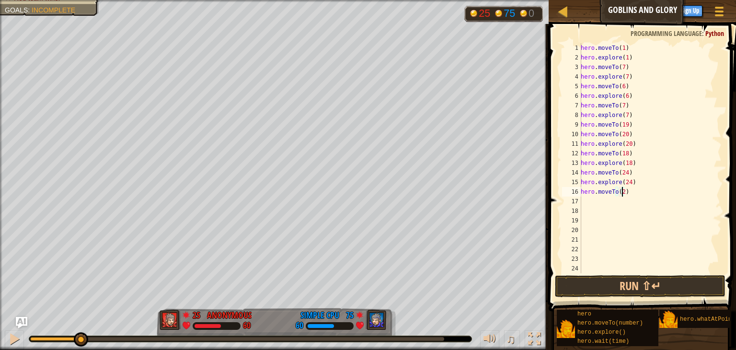
type textarea "hero.moveTo(25)"
click at [637, 194] on div "hero . moveTo ( 1 ) hero . explore ( 1 ) hero . moveTo ( 7 ) hero . explore ( 7…" at bounding box center [650, 167] width 143 height 249
type textarea "hero explore"
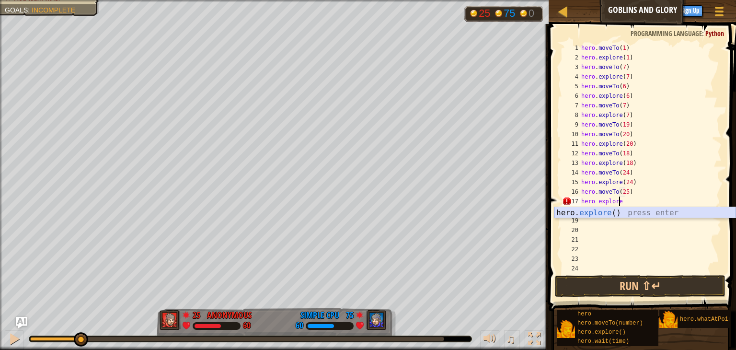
click at [633, 213] on div "hero. explore () press enter" at bounding box center [645, 224] width 181 height 35
click at [621, 202] on div "hero . moveTo ( 1 ) hero . explore ( 1 ) hero . moveTo ( 7 ) hero . explore ( 7…" at bounding box center [646, 167] width 135 height 249
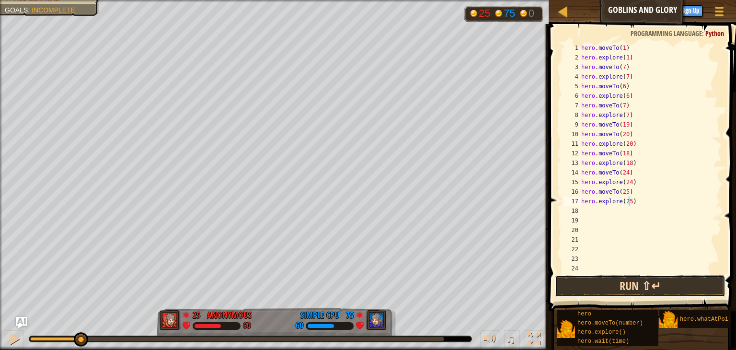
click at [633, 277] on button "Run ⇧↵" at bounding box center [640, 286] width 171 height 22
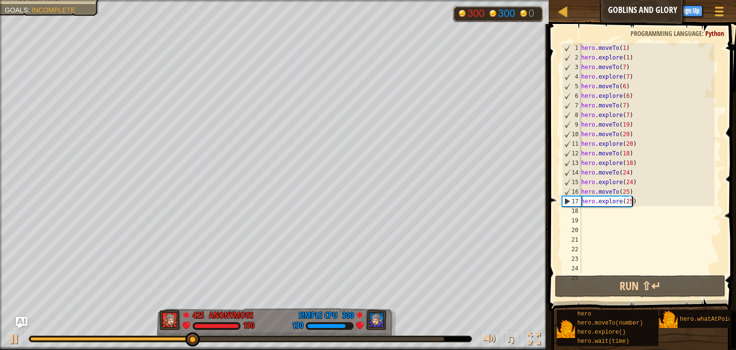
click at [642, 201] on div "hero . moveTo ( 1 ) hero . explore ( 1 ) hero . moveTo ( 7 ) hero . explore ( 7…" at bounding box center [646, 167] width 135 height 249
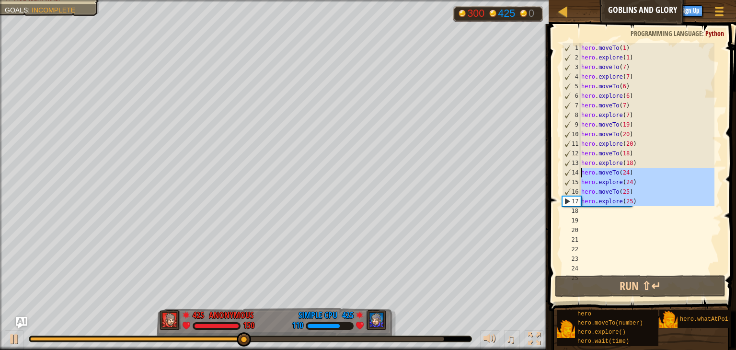
drag, startPoint x: 644, startPoint y: 208, endPoint x: 581, endPoint y: 175, distance: 70.7
click at [581, 175] on div "hero . moveTo ( 1 ) hero . explore ( 1 ) hero . moveTo ( 7 ) hero . explore ( 7…" at bounding box center [646, 167] width 135 height 249
type textarea "hero.moveTo(24) hero.explore(24)"
click at [636, 211] on div "hero . moveTo ( 1 ) hero . explore ( 1 ) hero . moveTo ( 7 ) hero . explore ( 7…" at bounding box center [646, 158] width 135 height 230
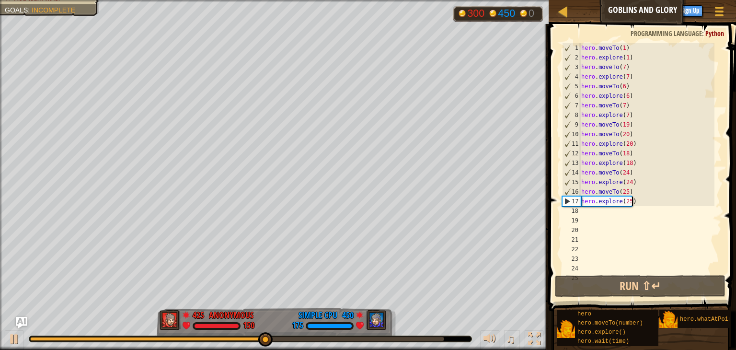
click at [636, 206] on div "hero . moveTo ( 1 ) hero . explore ( 1 ) hero . moveTo ( 7 ) hero . explore ( 7…" at bounding box center [646, 167] width 135 height 249
type textarea "hero.explore(25)"
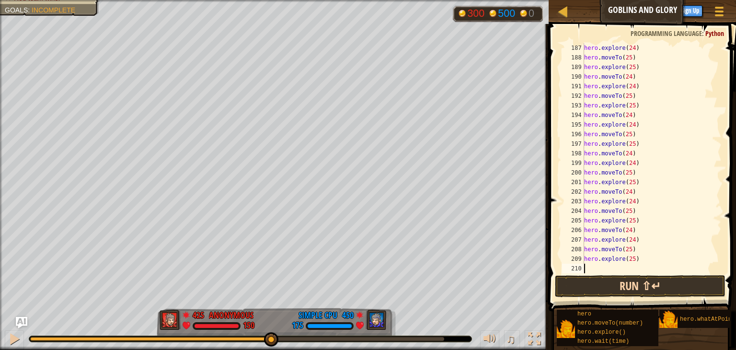
scroll to position [1821, 0]
click at [625, 282] on button "Run ⇧↵" at bounding box center [640, 286] width 171 height 22
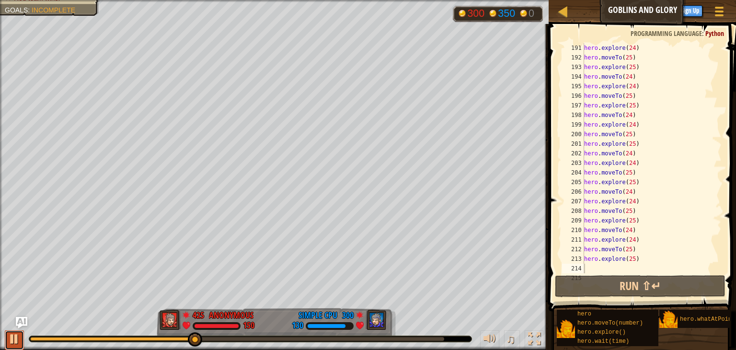
click at [8, 337] on button at bounding box center [14, 340] width 19 height 20
click at [15, 340] on div at bounding box center [14, 339] width 12 height 12
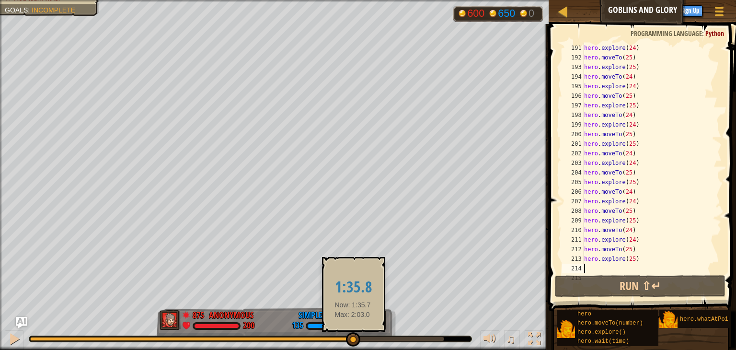
drag, startPoint x: 294, startPoint y: 337, endPoint x: 365, endPoint y: 338, distance: 70.9
click at [360, 338] on div at bounding box center [353, 339] width 14 height 14
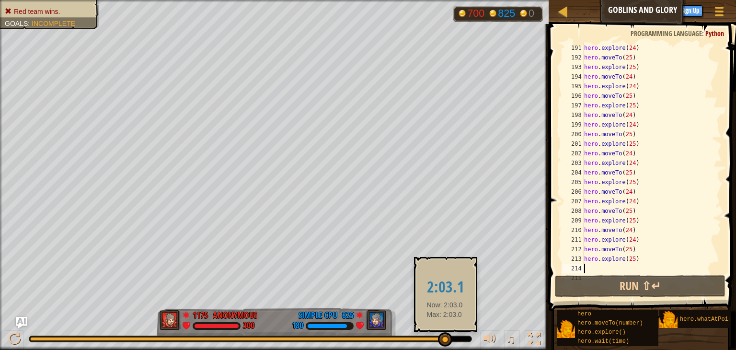
drag, startPoint x: 365, startPoint y: 338, endPoint x: 445, endPoint y: 340, distance: 80.1
click at [445, 340] on div at bounding box center [445, 339] width 14 height 14
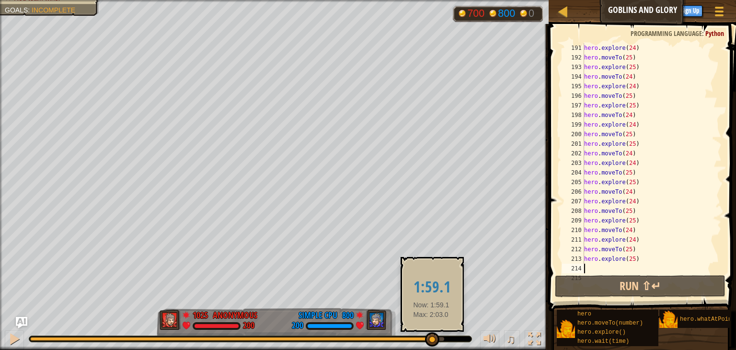
drag, startPoint x: 43, startPoint y: 334, endPoint x: 433, endPoint y: 341, distance: 390.7
click at [433, 341] on div at bounding box center [432, 339] width 14 height 14
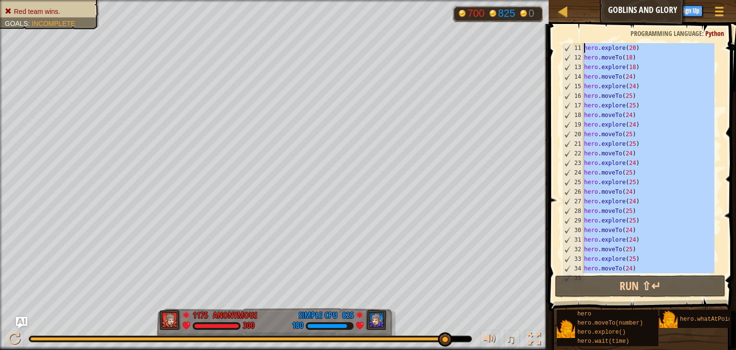
scroll to position [0, 0]
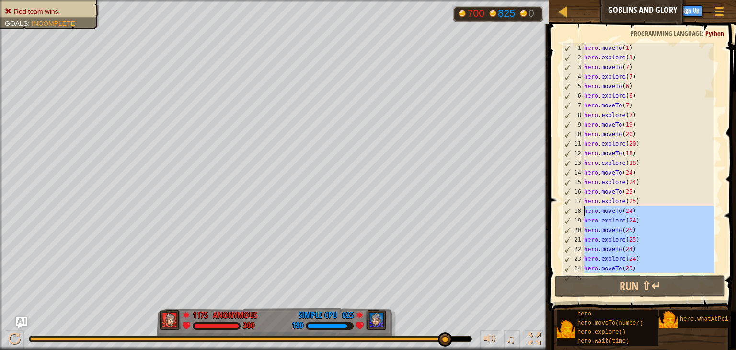
drag, startPoint x: 648, startPoint y: 181, endPoint x: 584, endPoint y: 209, distance: 69.3
click at [584, 209] on div "1 2 3 4 5 6 7 8 9 10 11 12 13 14 15 16 17 18 19 20 21 22 23 24 25 hero . moveTo…" at bounding box center [641, 158] width 162 height 230
type textarea "\"
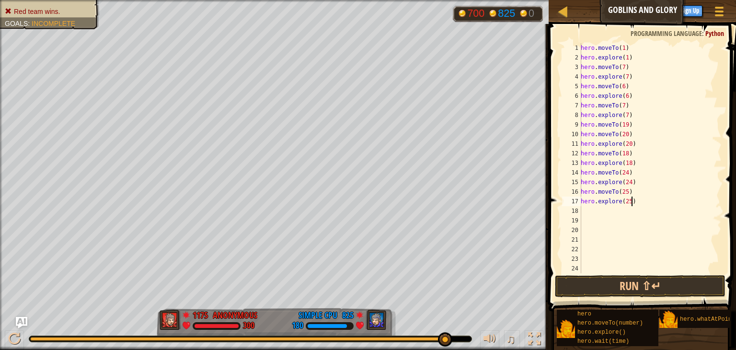
click at [640, 200] on div "hero . moveTo ( 1 ) hero . explore ( 1 ) hero . moveTo ( 7 ) hero . explore ( 7…" at bounding box center [647, 167] width 136 height 249
type textarea "hero.explore(25)"
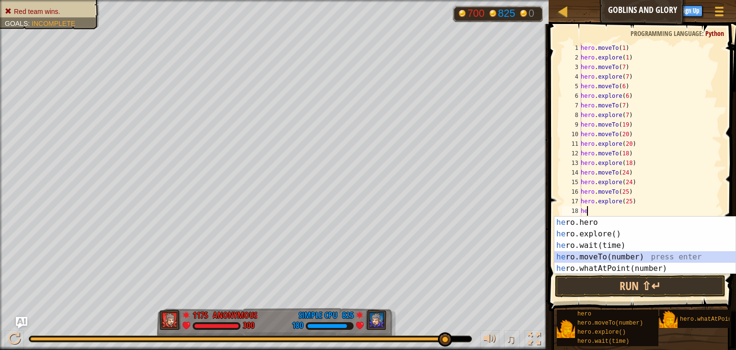
click at [610, 255] on div "he ro.hero press enter he ro.explore() press enter he ro.wait(time) press enter…" at bounding box center [645, 257] width 181 height 81
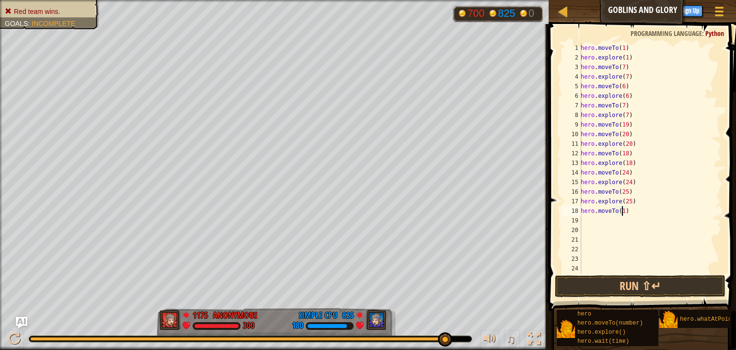
type textarea "hero.moveTo(19)"
click at [636, 213] on div "hero . moveTo ( 1 ) hero . explore ( 1 ) hero . moveTo ( 7 ) hero . explore ( 7…" at bounding box center [647, 167] width 136 height 249
type textarea "h"
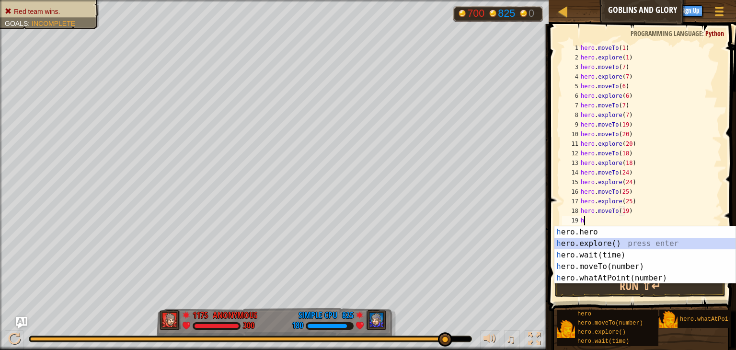
click at [641, 244] on div "h ero.hero press enter h ero.explore() press enter h ero.wait(time) press enter…" at bounding box center [645, 266] width 181 height 81
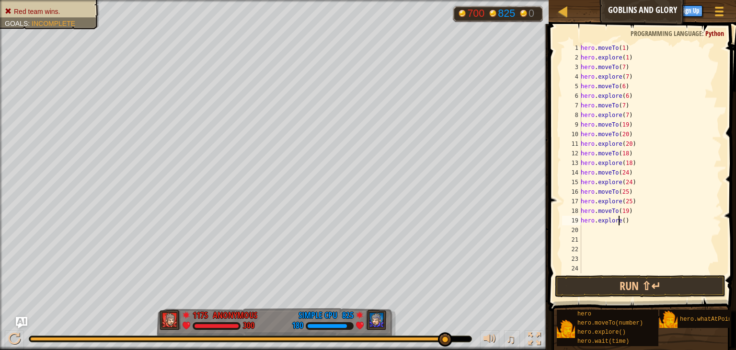
click at [620, 221] on div "hero . moveTo ( 1 ) hero . explore ( 1 ) hero . moveTo ( 7 ) hero . explore ( 7…" at bounding box center [647, 167] width 136 height 249
click at [624, 221] on div "hero . moveTo ( 1 ) hero . explore ( 1 ) hero . moveTo ( 7 ) hero . explore ( 7…" at bounding box center [647, 167] width 136 height 249
click at [622, 220] on div "hero . moveTo ( 1 ) hero . explore ( 1 ) hero . moveTo ( 7 ) hero . explore ( 7…" at bounding box center [647, 167] width 136 height 249
type textarea "hero.explore(19)"
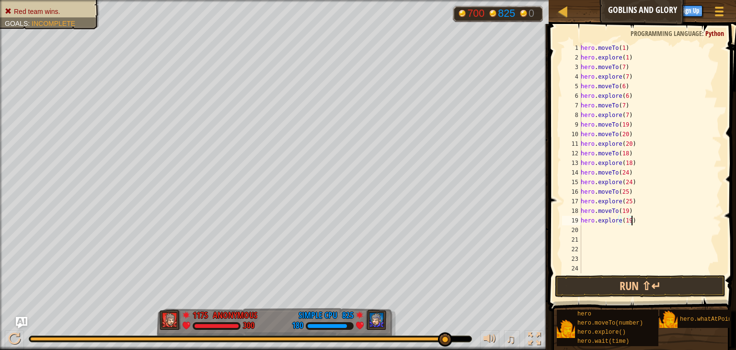
click at [642, 219] on div "hero . moveTo ( 1 ) hero . explore ( 1 ) hero . moveTo ( 7 ) hero . explore ( 7…" at bounding box center [647, 167] width 136 height 249
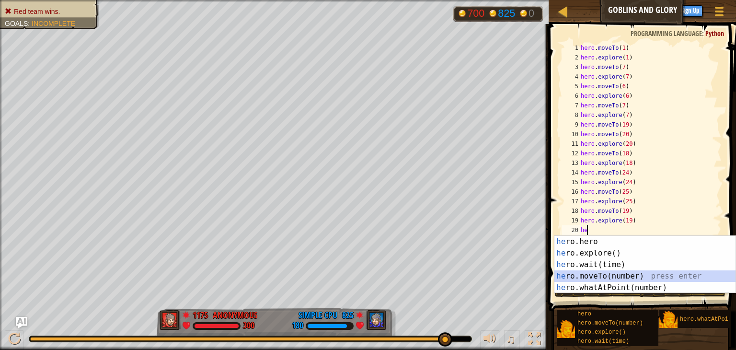
click at [612, 273] on div "he ro.hero press enter he ro.explore() press enter he ro.wait(time) press enter…" at bounding box center [645, 276] width 181 height 81
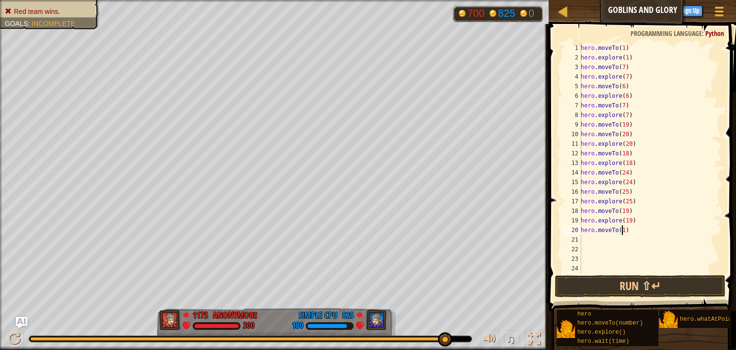
type textarea "hero.moveTo(18)"
click at [636, 229] on div "hero . moveTo ( 1 ) hero . explore ( 1 ) hero . moveTo ( 7 ) hero . explore ( 7…" at bounding box center [647, 167] width 136 height 249
type textarea "h"
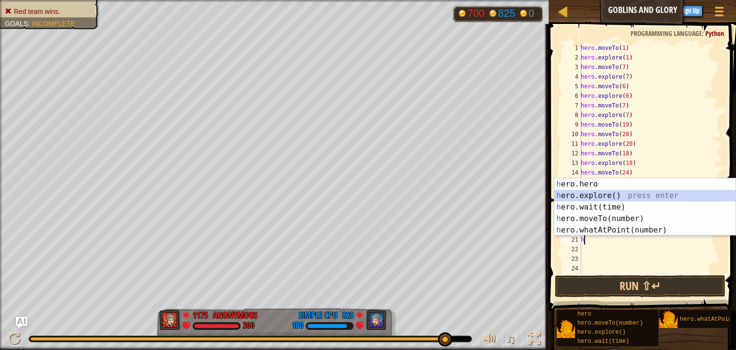
click at [597, 196] on div "h ero.hero press enter h ero.explore() press enter h ero.wait(time) press enter…" at bounding box center [645, 218] width 181 height 81
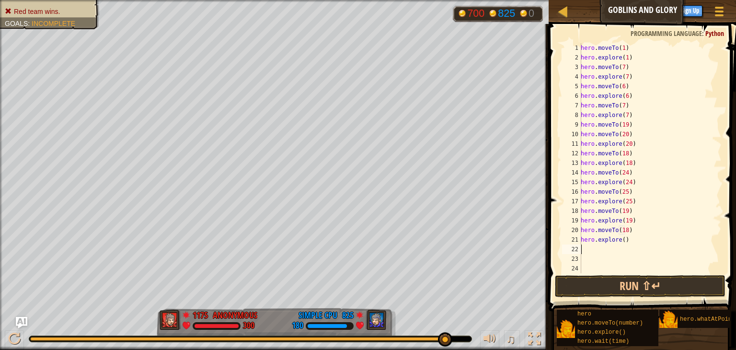
type textarea "1"
click at [620, 241] on div "hero . moveTo ( 1 ) hero . explore ( 1 ) hero . moveTo ( 7 ) hero . explore ( 7…" at bounding box center [647, 167] width 136 height 249
click at [622, 240] on div "hero . moveTo ( 1 ) hero . explore ( 1 ) hero . moveTo ( 7 ) hero . explore ( 7…" at bounding box center [647, 167] width 136 height 249
click at [636, 241] on div "hero . moveTo ( 1 ) hero . explore ( 1 ) hero . moveTo ( 7 ) hero . explore ( 7…" at bounding box center [647, 167] width 136 height 249
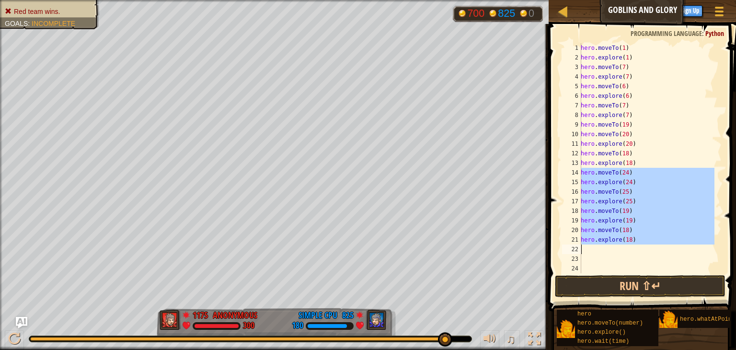
drag, startPoint x: 582, startPoint y: 171, endPoint x: 701, endPoint y: 248, distance: 141.5
click at [701, 248] on div "hero . moveTo ( 1 ) hero . explore ( 1 ) hero . moveTo ( 7 ) hero . explore ( 7…" at bounding box center [647, 167] width 136 height 249
type textarea "hero.explore(18)"
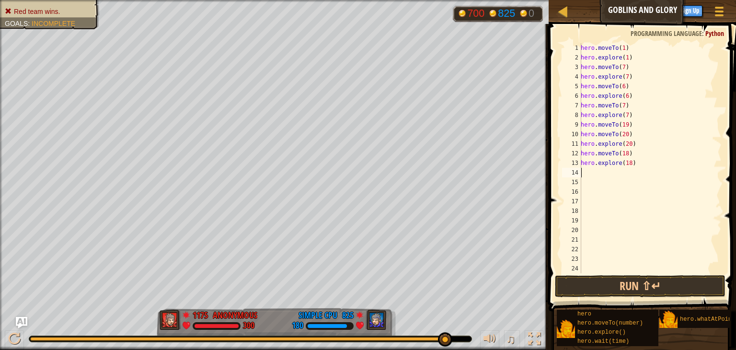
scroll to position [4, 0]
type textarea "hero.explore(18)"
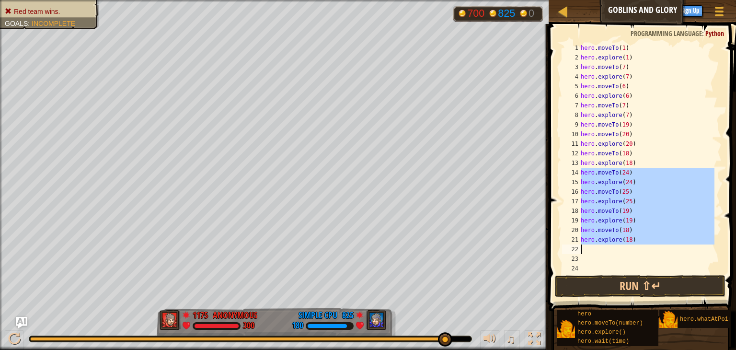
paste textarea
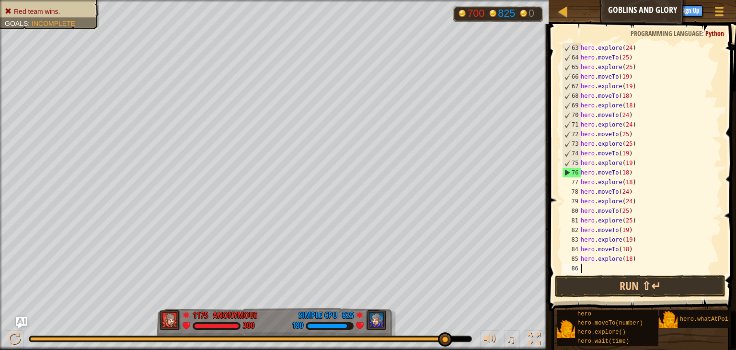
scroll to position [671, 0]
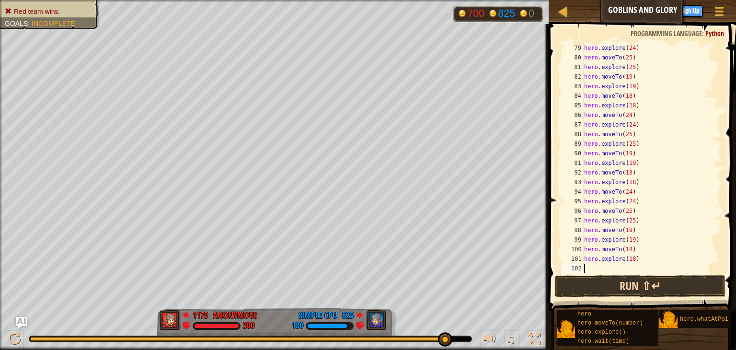
paste textarea
click at [601, 280] on button "Run ⇧↵" at bounding box center [640, 286] width 171 height 22
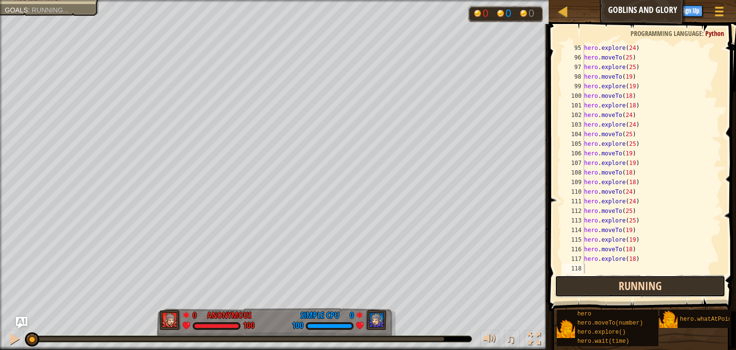
click at [601, 280] on button "Running" at bounding box center [640, 286] width 171 height 22
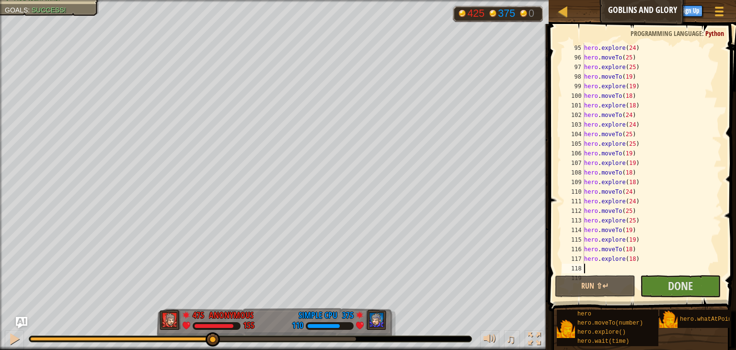
drag, startPoint x: 44, startPoint y: 343, endPoint x: 213, endPoint y: 338, distance: 168.8
click at [213, 338] on div at bounding box center [213, 339] width 14 height 14
drag, startPoint x: 223, startPoint y: 338, endPoint x: 334, endPoint y: 337, distance: 110.2
click at [334, 337] on div at bounding box center [334, 339] width 14 height 14
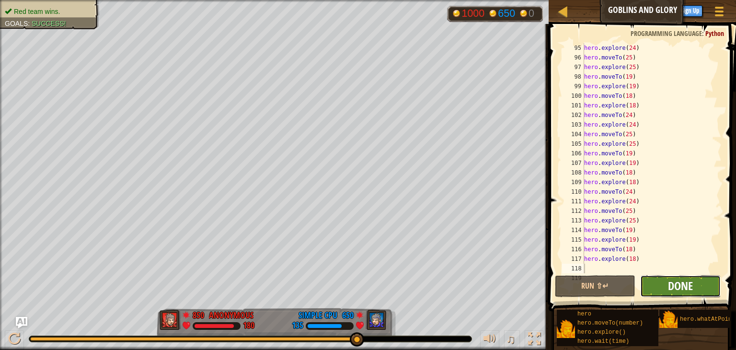
click at [689, 291] on span "Done" at bounding box center [680, 285] width 25 height 15
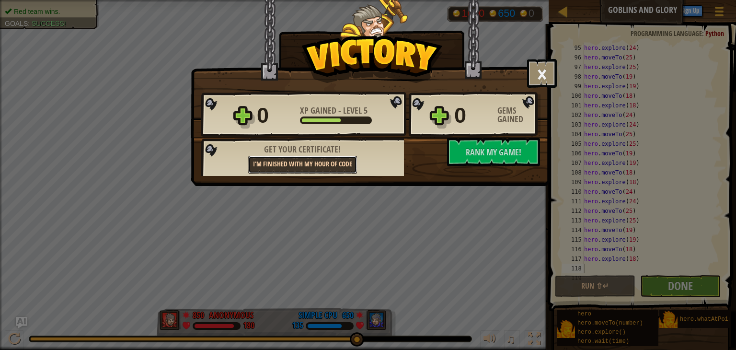
click at [324, 161] on link "I'm finished with my Hour of Code" at bounding box center [302, 165] width 109 height 18
